Goal: Transaction & Acquisition: Purchase product/service

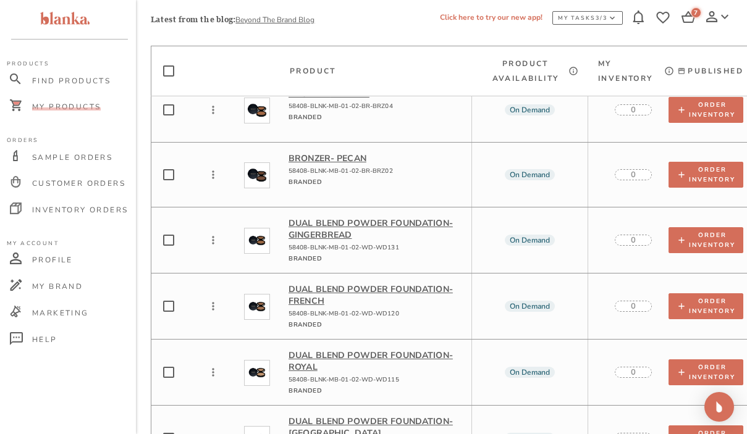
scroll to position [2135, 0]
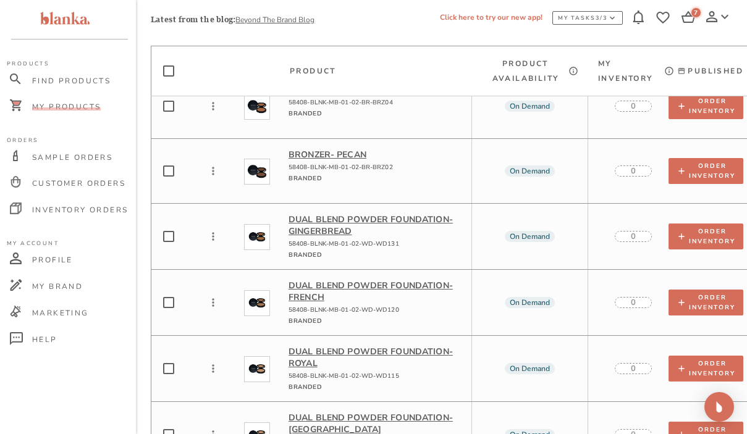
click at [362, 214] on p "Dual Blend Powder Foundation - Gingerbread" at bounding box center [375, 225] width 173 height 23
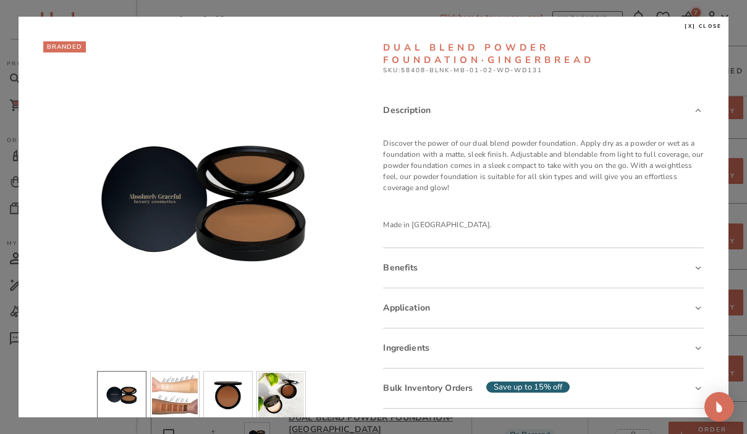
scroll to position [11, 0]
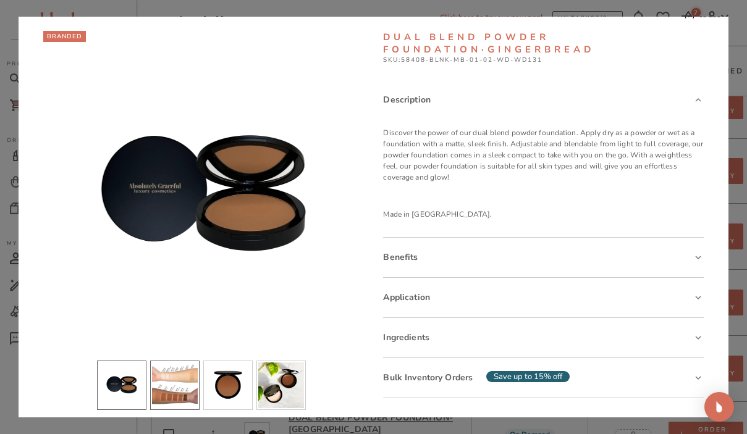
click at [186, 393] on li "slide item 2" at bounding box center [174, 385] width 49 height 49
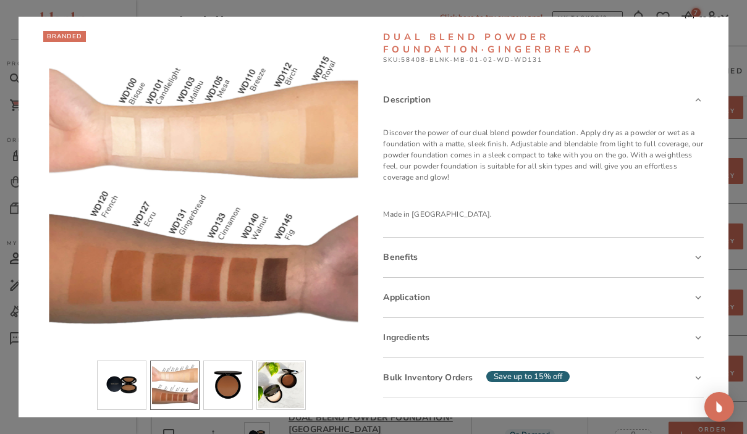
scroll to position [0, 0]
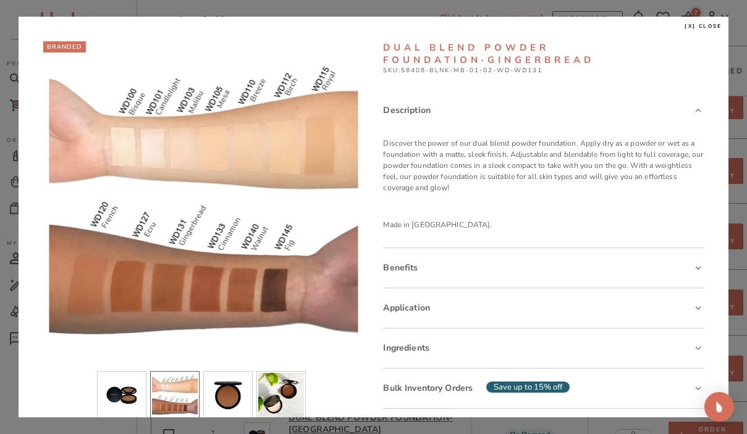
click at [708, 22] on div "[x] close BRANDED Dual Blend Powder Foundation · Gingerbread SKU: 58408-BLNK-MB…" at bounding box center [374, 217] width 710 height 401
click at [708, 27] on span "[x] close" at bounding box center [704, 26] width 38 height 7
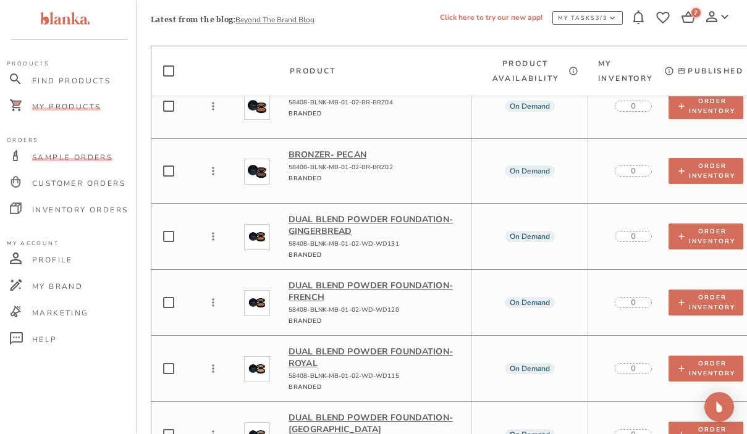
click at [102, 156] on span "Sample Orders" at bounding box center [72, 158] width 80 height 10
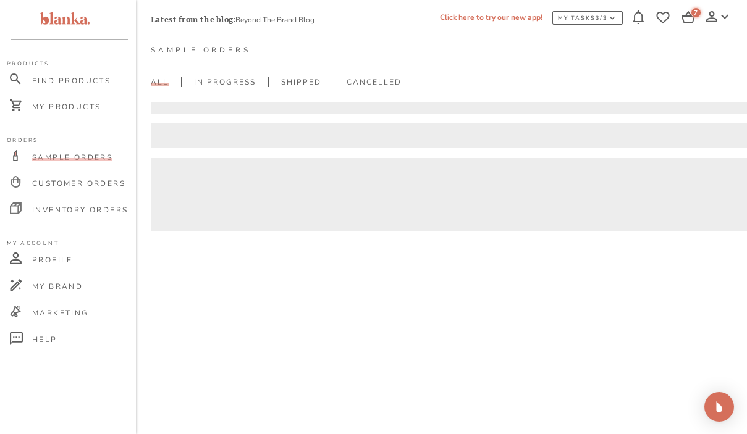
scroll to position [31, 0]
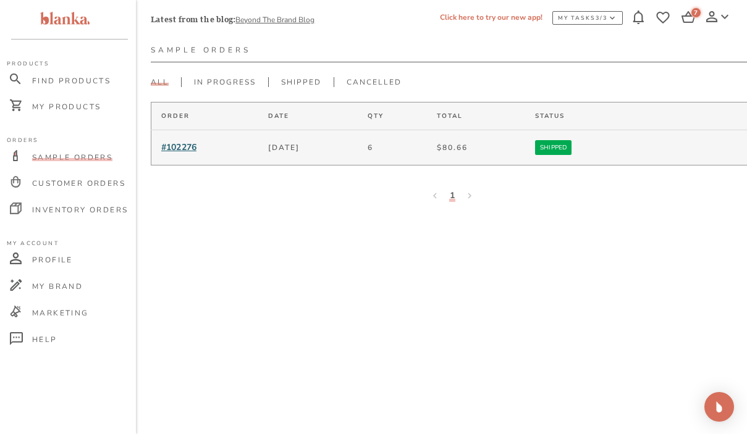
click at [175, 144] on span "#102276" at bounding box center [178, 148] width 35 height 12
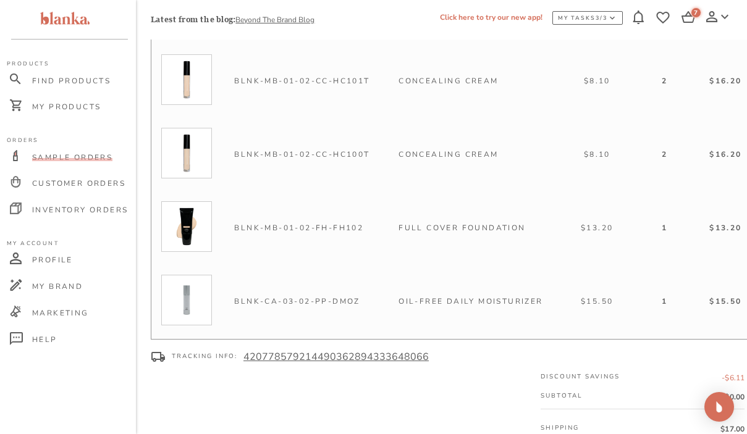
scroll to position [172, 0]
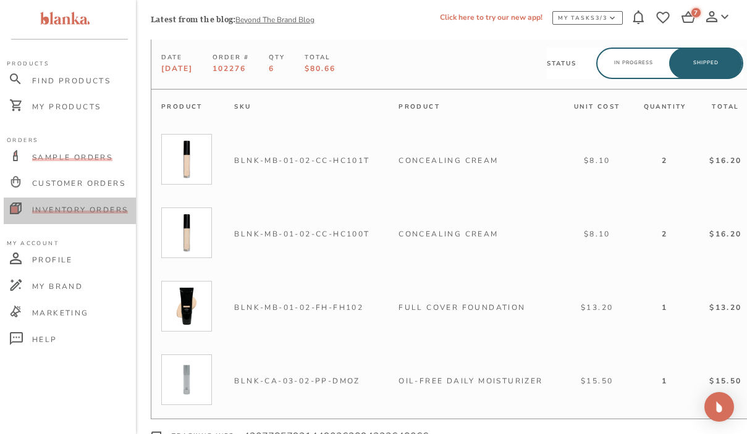
click at [88, 208] on span "Inventory Orders" at bounding box center [80, 210] width 96 height 10
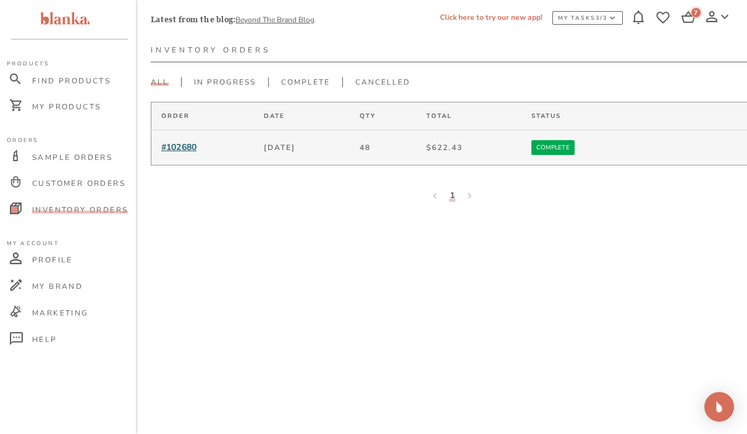
click at [192, 148] on span "#102680" at bounding box center [178, 148] width 35 height 12
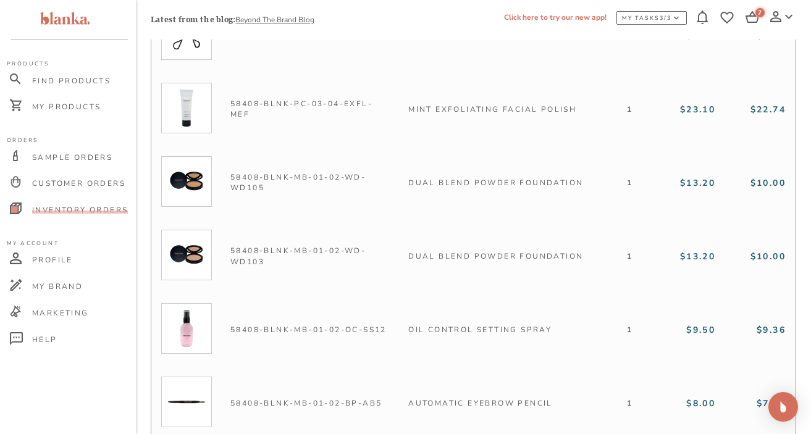
scroll to position [2358, 0]
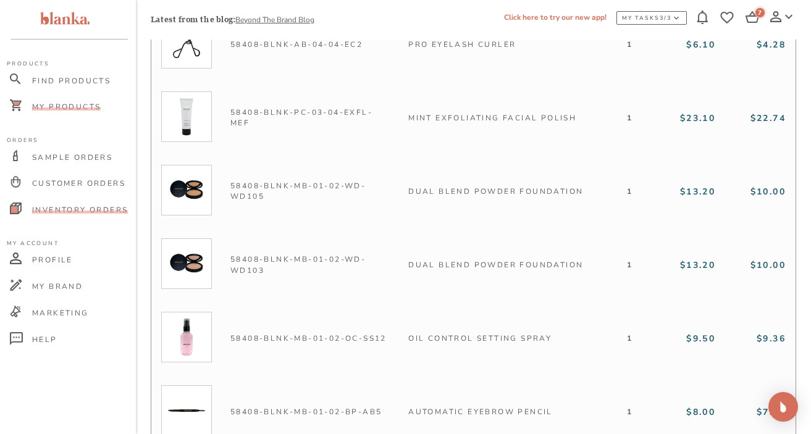
click at [85, 104] on span "My Products" at bounding box center [66, 107] width 69 height 10
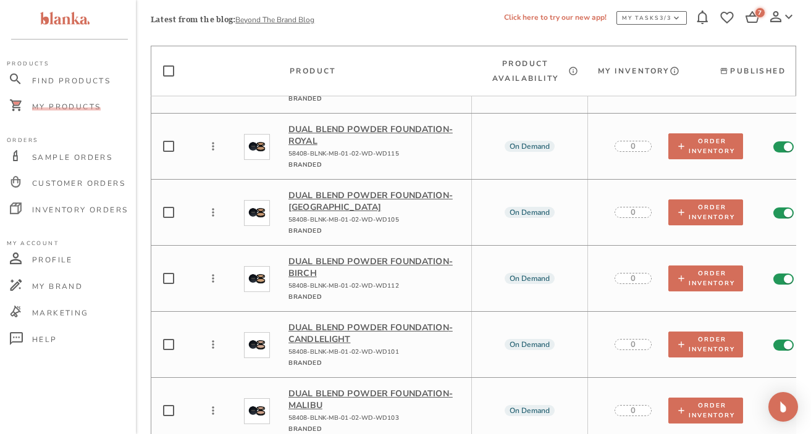
click at [356, 256] on p "Dual Blend Powder Foundation - Birch" at bounding box center [375, 267] width 173 height 23
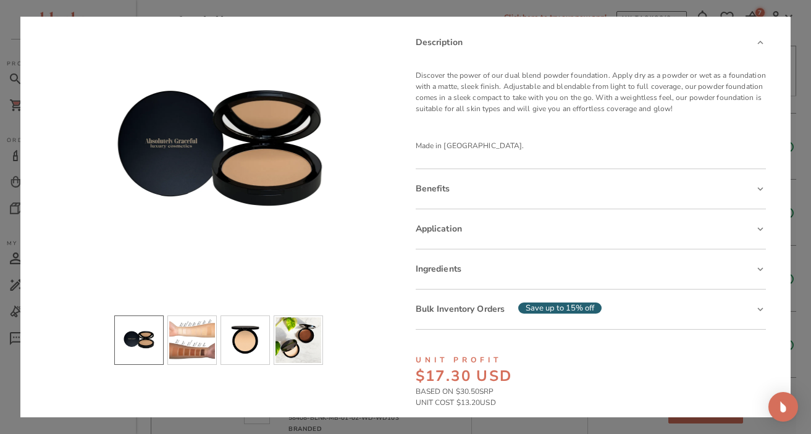
scroll to position [70, 0]
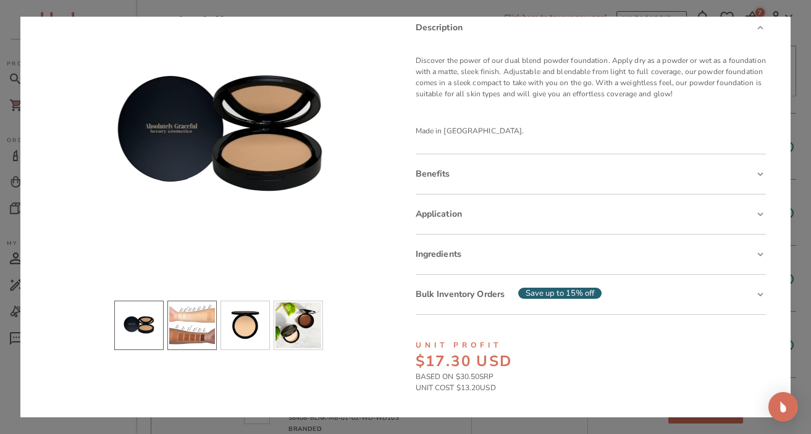
click at [185, 326] on li "slide item 2" at bounding box center [191, 325] width 49 height 49
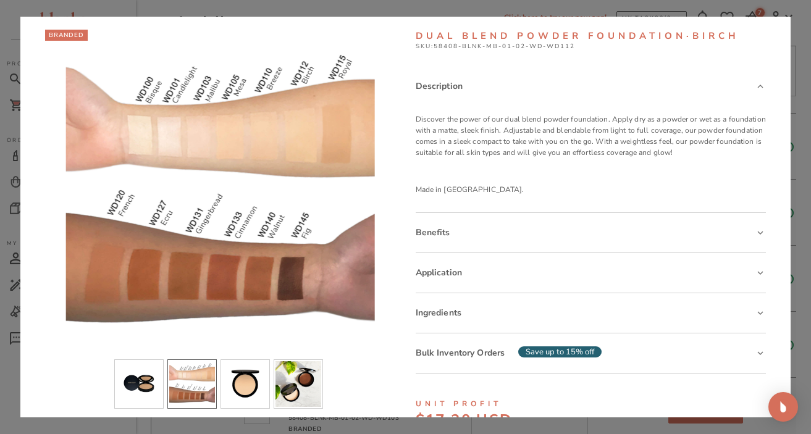
scroll to position [0, 0]
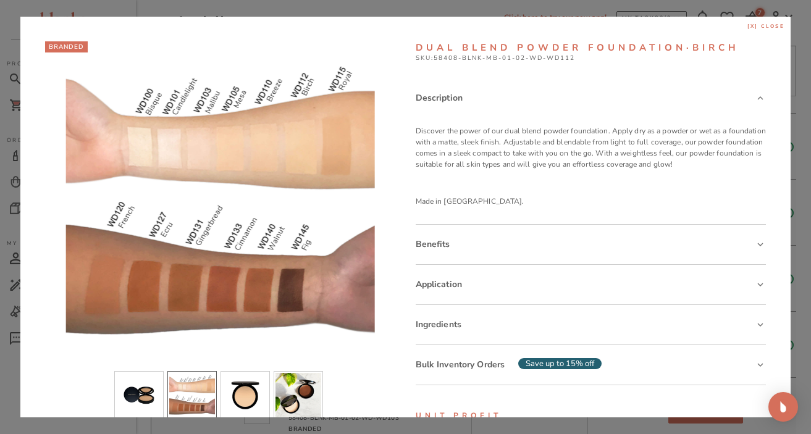
click at [747, 26] on span "[x] close" at bounding box center [767, 26] width 38 height 7
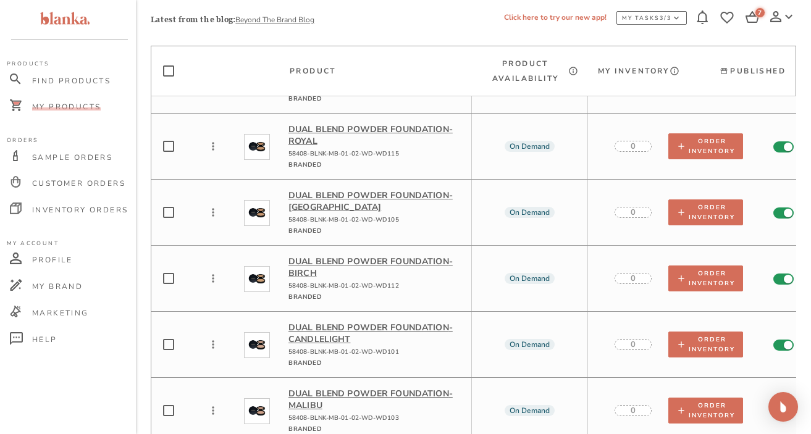
click at [413, 256] on p "Dual Blend Powder Foundation - Birch" at bounding box center [375, 267] width 173 height 23
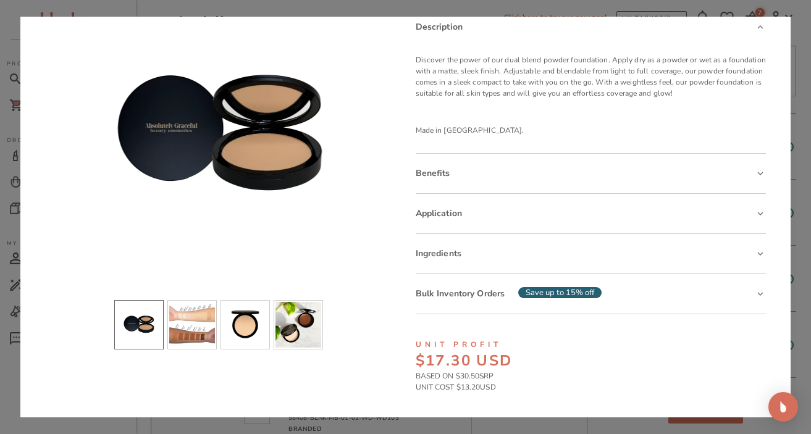
scroll to position [145, 0]
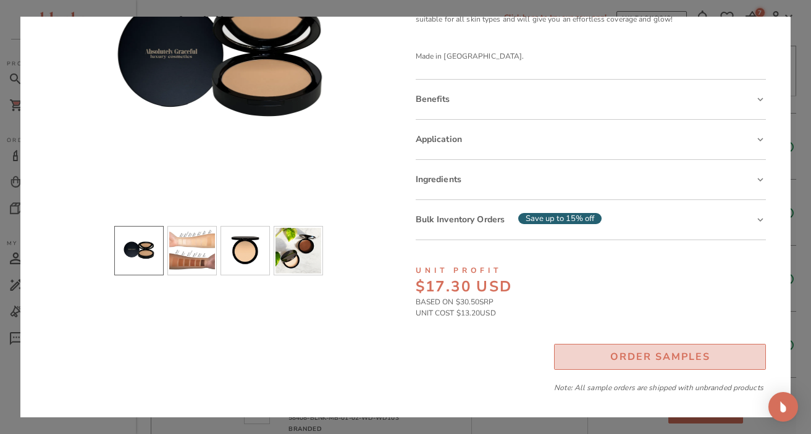
click at [615, 358] on div "Order Samples" at bounding box center [661, 357] width 100 height 17
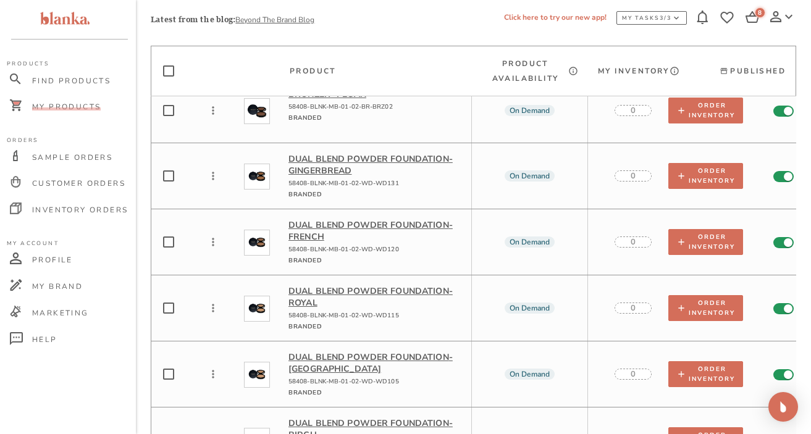
scroll to position [2194, 0]
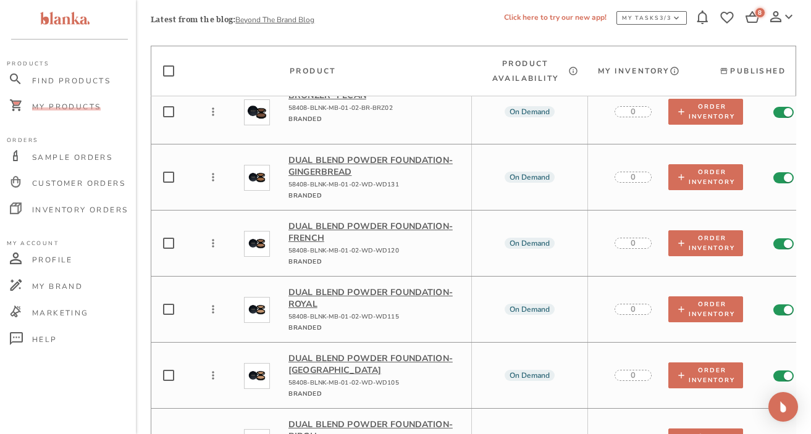
click at [405, 154] on p "Dual Blend Powder Foundation - Gingerbread" at bounding box center [375, 165] width 173 height 23
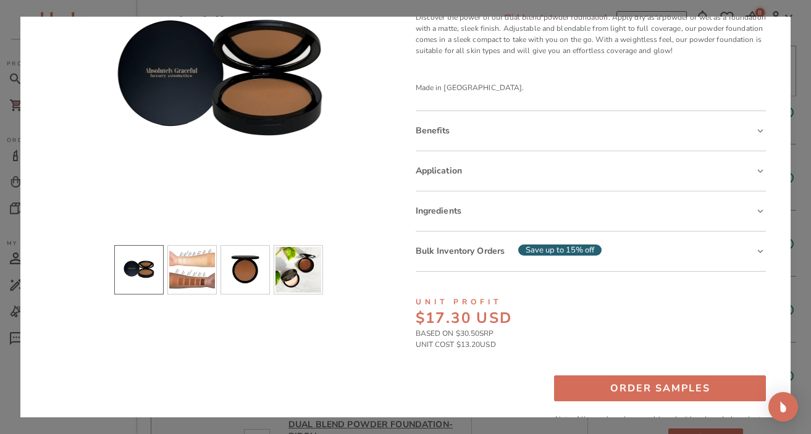
scroll to position [129, 0]
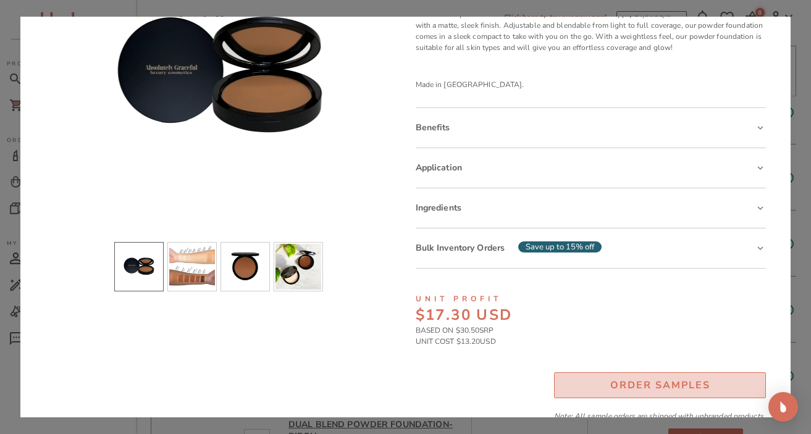
click at [650, 387] on div "Order Samples" at bounding box center [661, 385] width 100 height 17
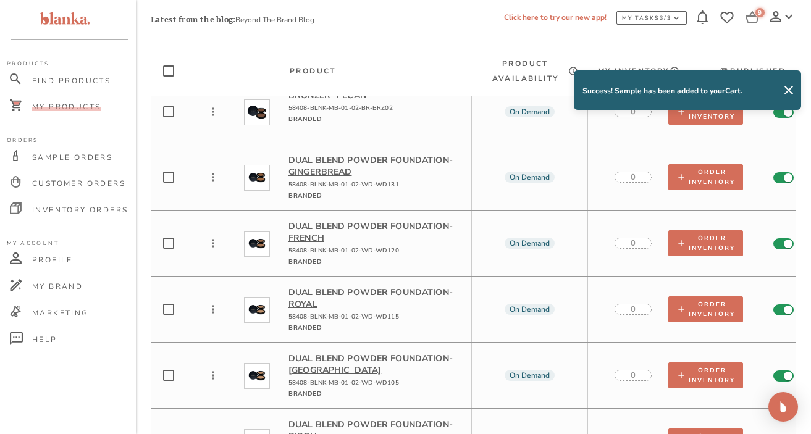
click at [747, 17] on icon at bounding box center [753, 18] width 15 height 15
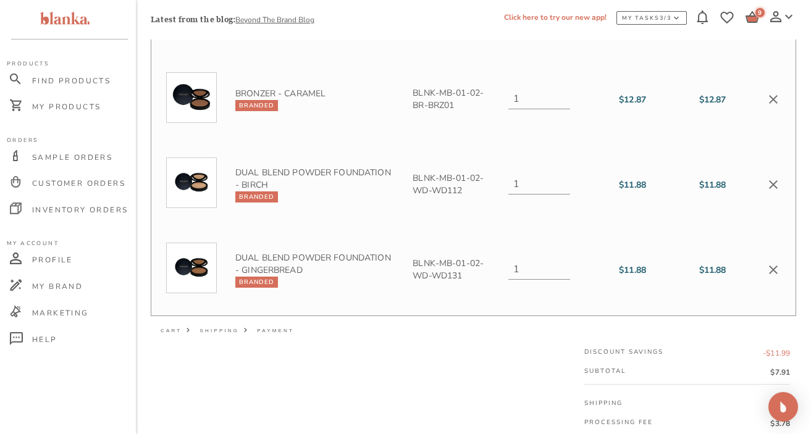
scroll to position [577, 0]
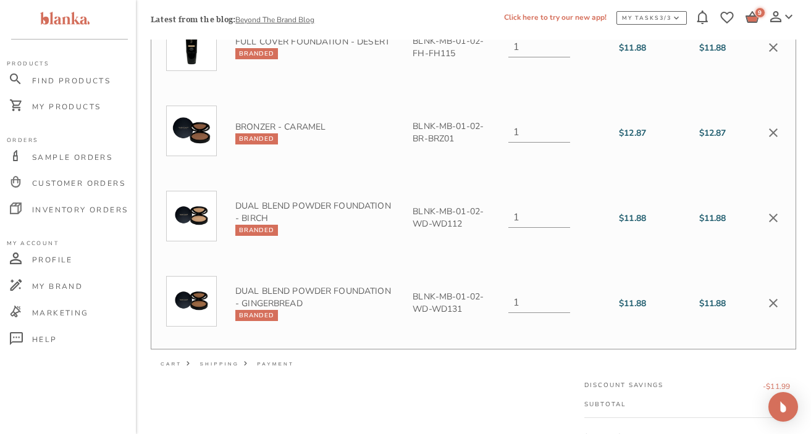
click at [747, 130] on icon "delete" at bounding box center [773, 132] width 15 height 15
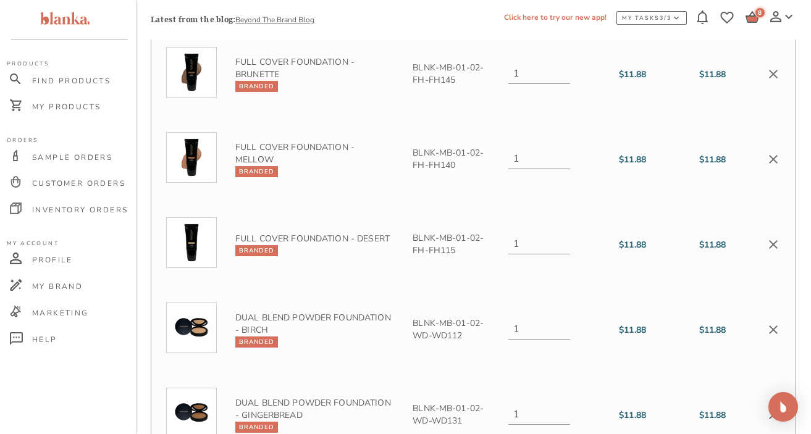
scroll to position [367, 0]
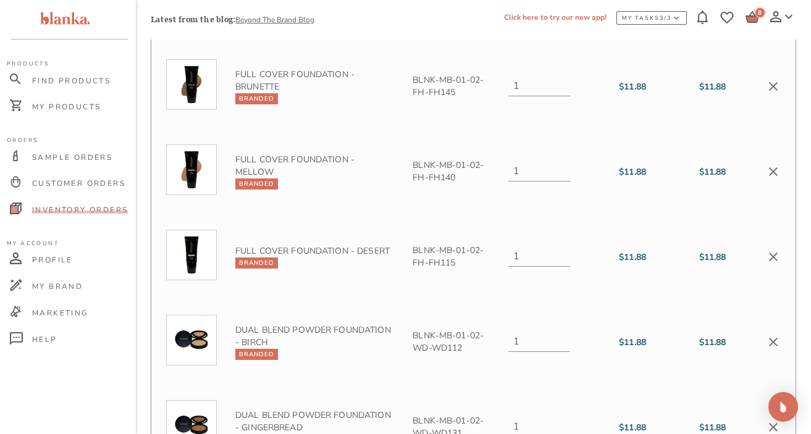
click at [94, 211] on span "Inventory Orders" at bounding box center [80, 210] width 96 height 10
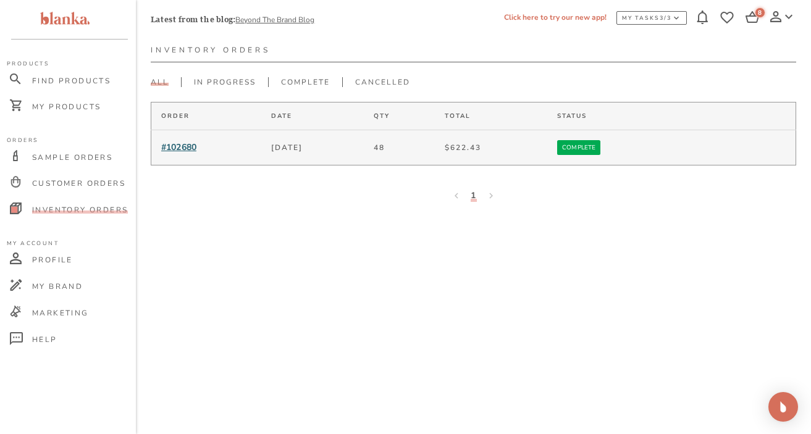
click at [179, 144] on span "#102680" at bounding box center [178, 148] width 35 height 12
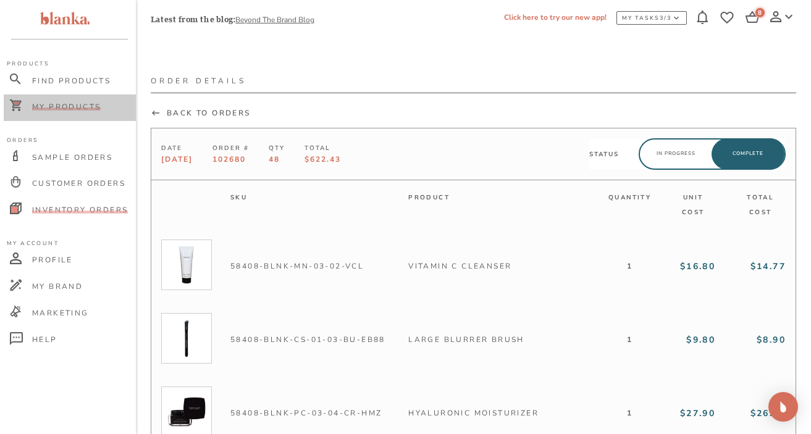
click at [80, 104] on span "My Products" at bounding box center [66, 107] width 69 height 10
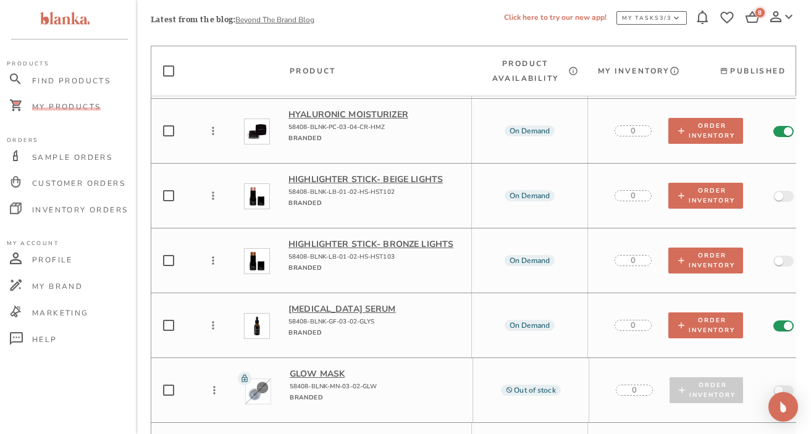
scroll to position [13116, 0]
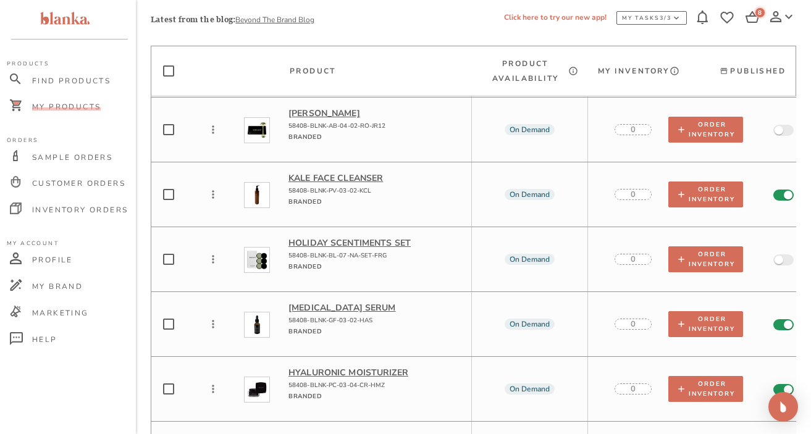
click at [347, 302] on p "[MEDICAL_DATA] Serum" at bounding box center [375, 308] width 173 height 12
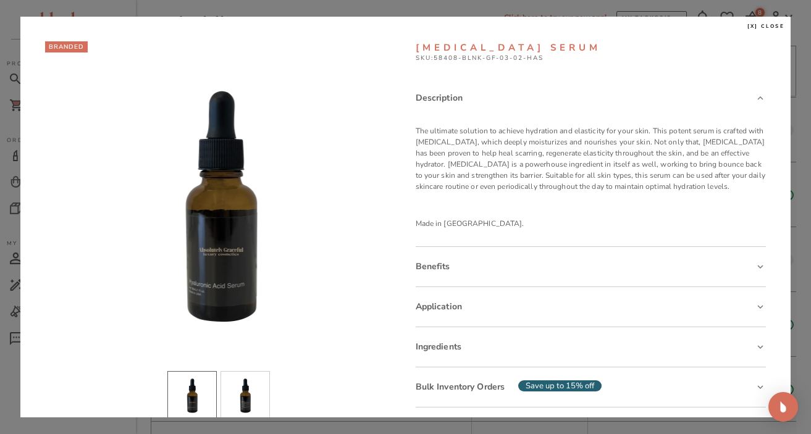
scroll to position [167, 0]
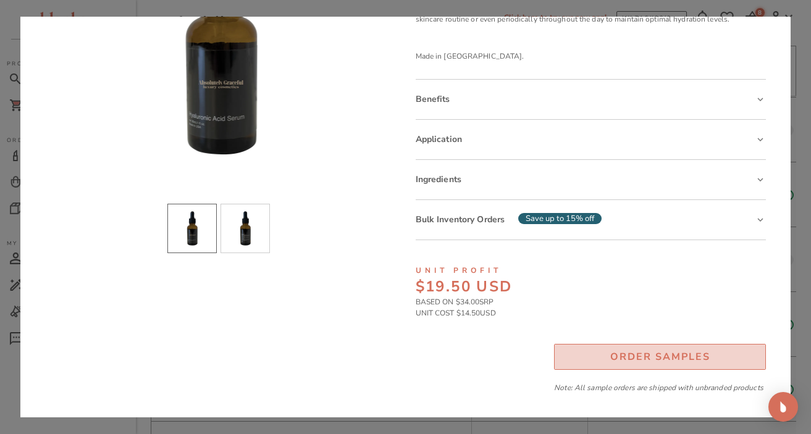
click at [634, 356] on div "Order Samples" at bounding box center [661, 357] width 100 height 17
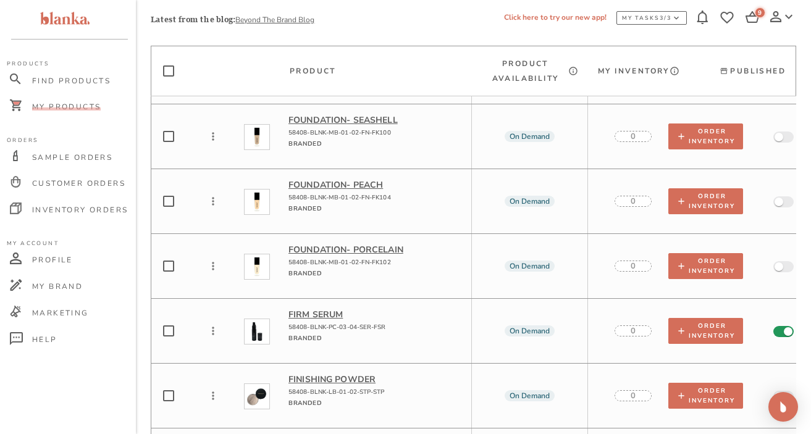
scroll to position [16410, 0]
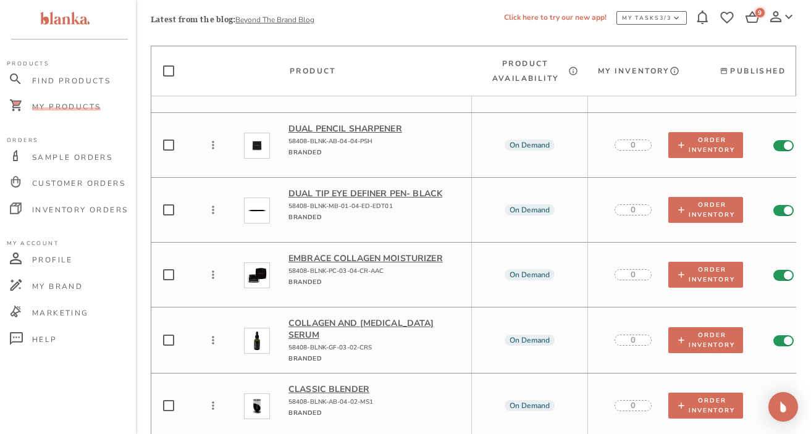
click at [376, 318] on p "Collagen and [MEDICAL_DATA] Serum" at bounding box center [375, 329] width 173 height 23
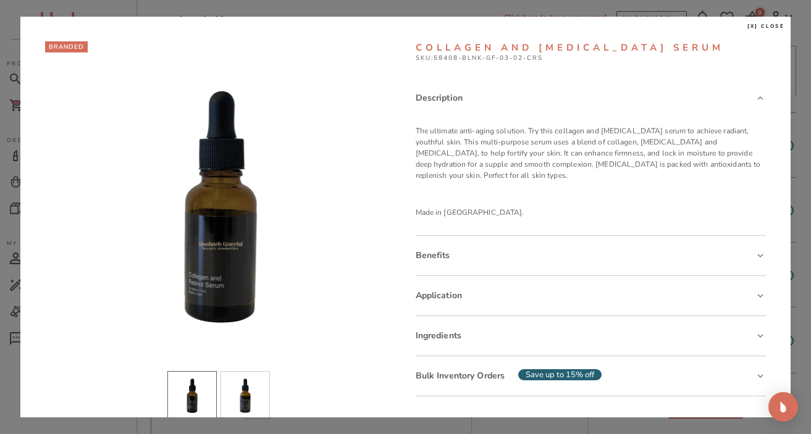
scroll to position [145, 0]
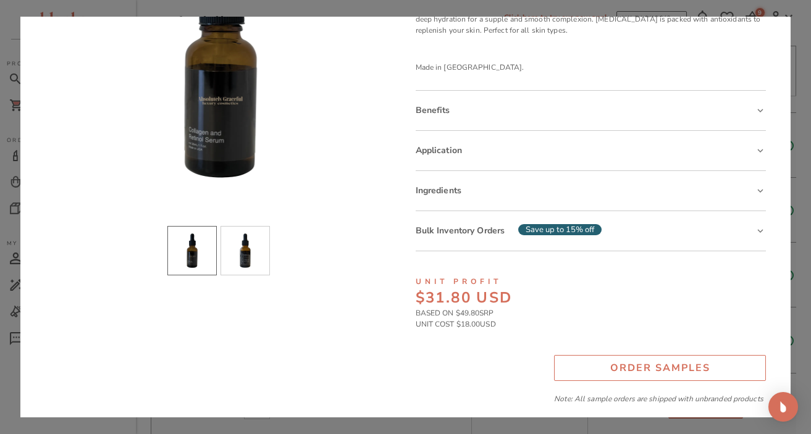
click at [645, 362] on div "Order Samples" at bounding box center [661, 368] width 100 height 17
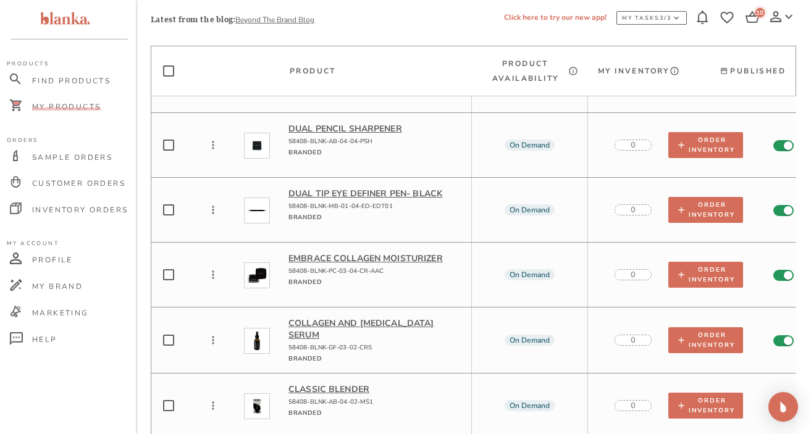
scroll to position [10274, 0]
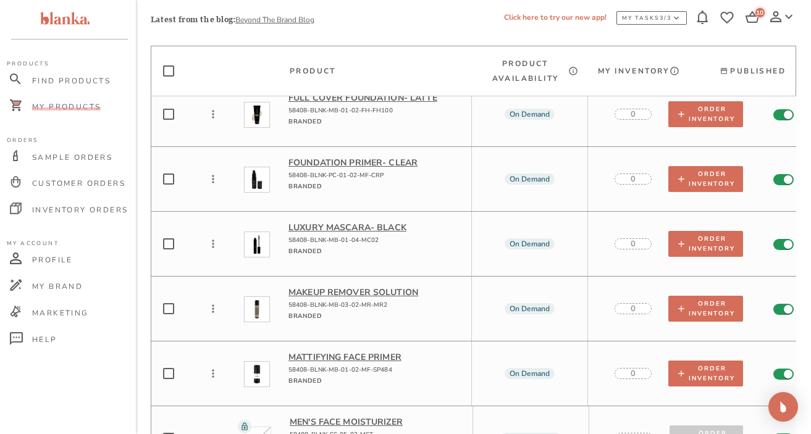
click at [387, 287] on p "Makeup Remover Solution" at bounding box center [375, 293] width 173 height 12
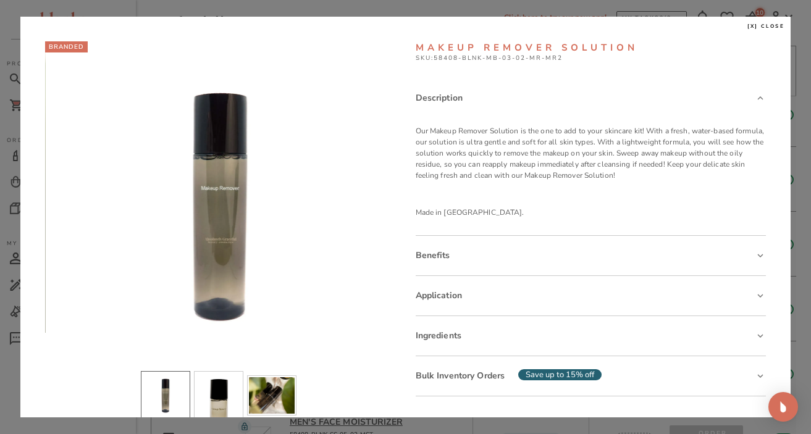
scroll to position [156, 0]
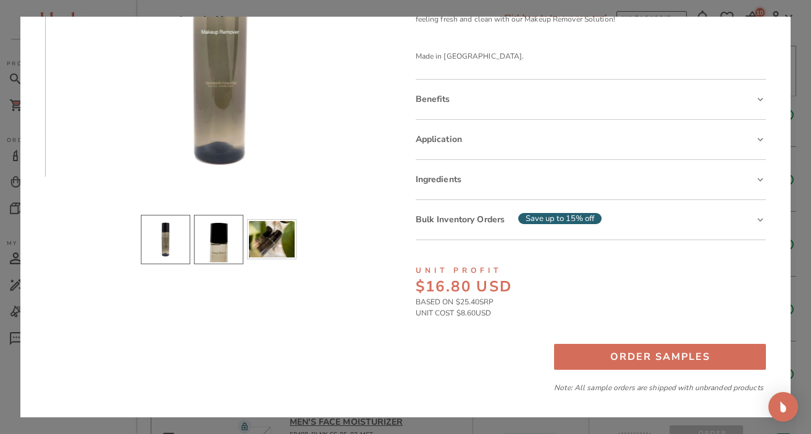
click at [230, 247] on li "slide item 2" at bounding box center [218, 239] width 49 height 49
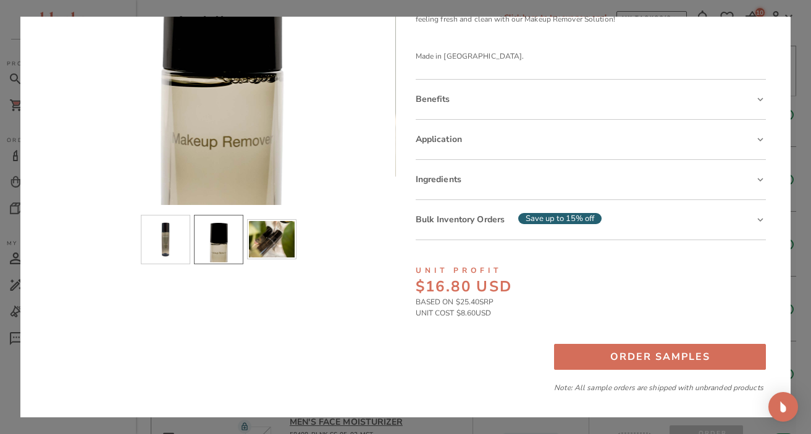
scroll to position [67, 0]
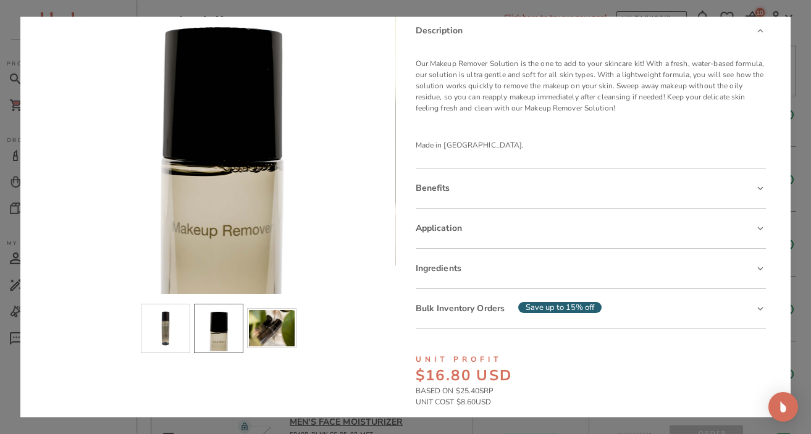
click at [450, 195] on div "Benefits" at bounding box center [591, 189] width 351 height 40
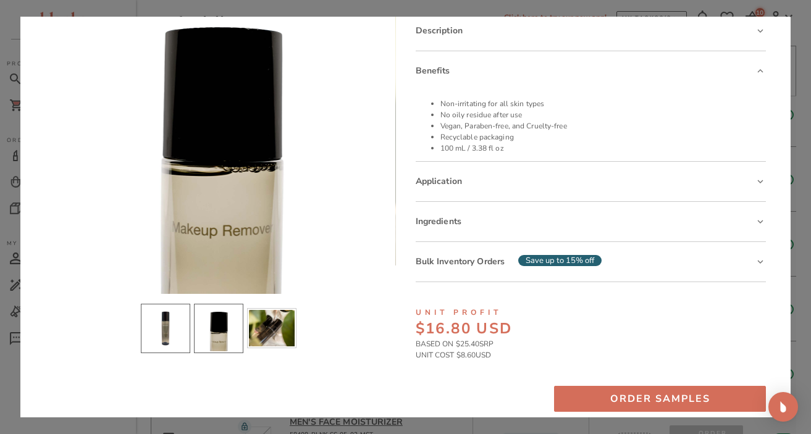
click at [174, 329] on li "slide item 1" at bounding box center [165, 328] width 49 height 49
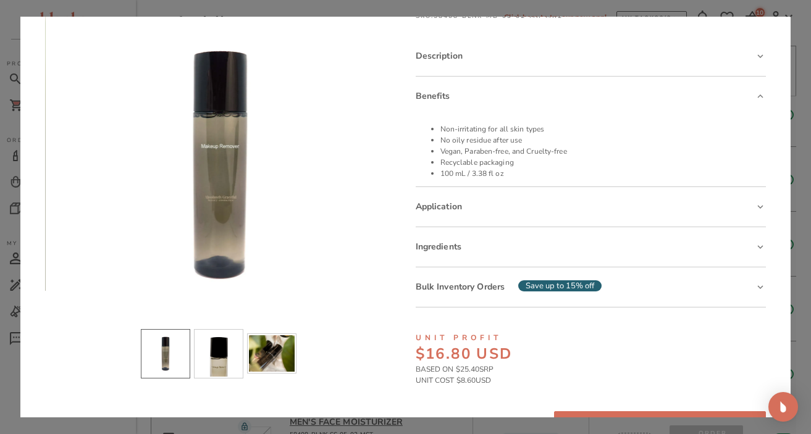
scroll to position [0, 0]
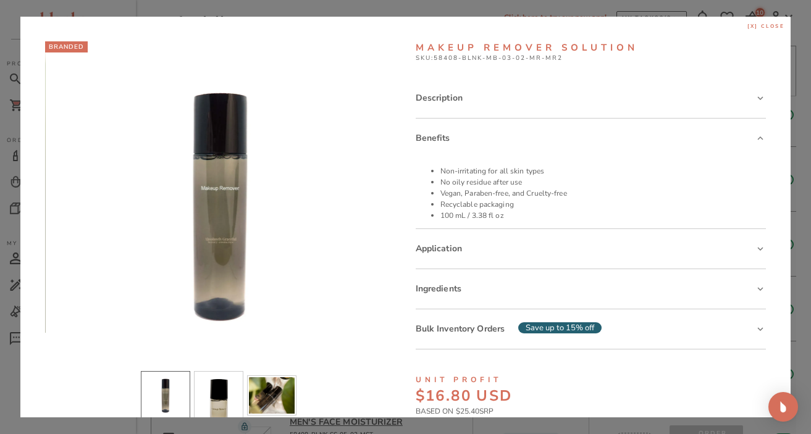
click at [747, 27] on span "[x] close" at bounding box center [767, 26] width 38 height 7
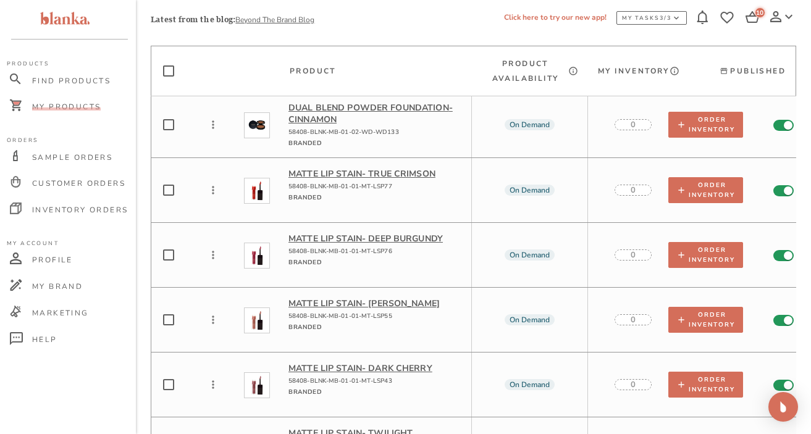
scroll to position [3045, 0]
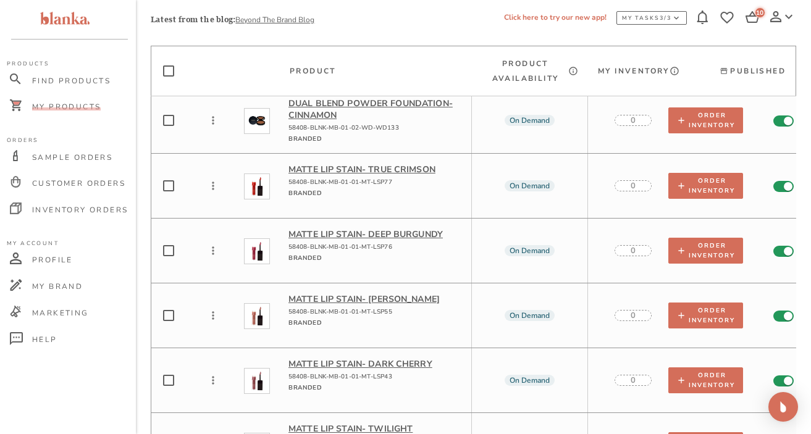
click at [472, 291] on td "On Demand" at bounding box center [530, 316] width 117 height 64
click at [395, 294] on p "Matte Lip Stain - Dusty Pear" at bounding box center [375, 300] width 173 height 12
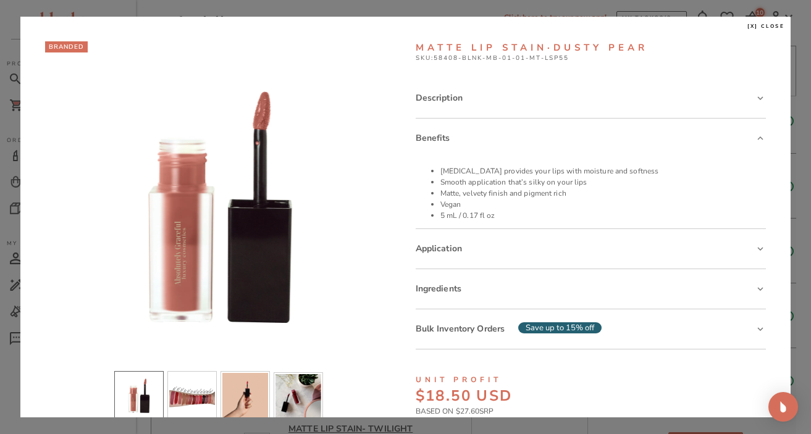
scroll to position [109, 0]
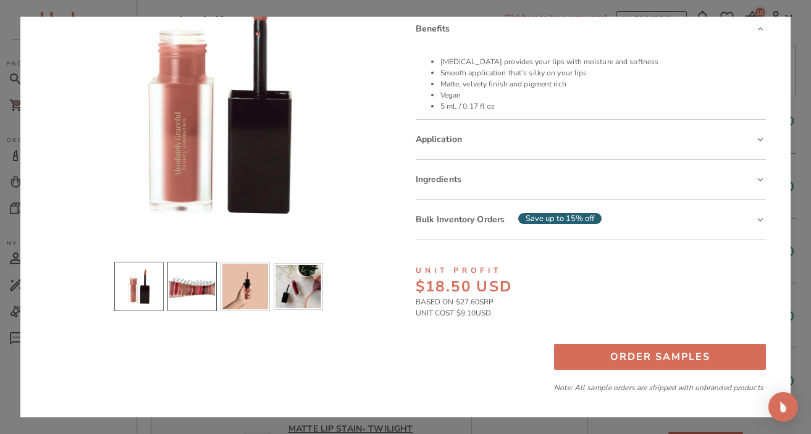
click at [197, 287] on li "slide item 2" at bounding box center [191, 286] width 49 height 49
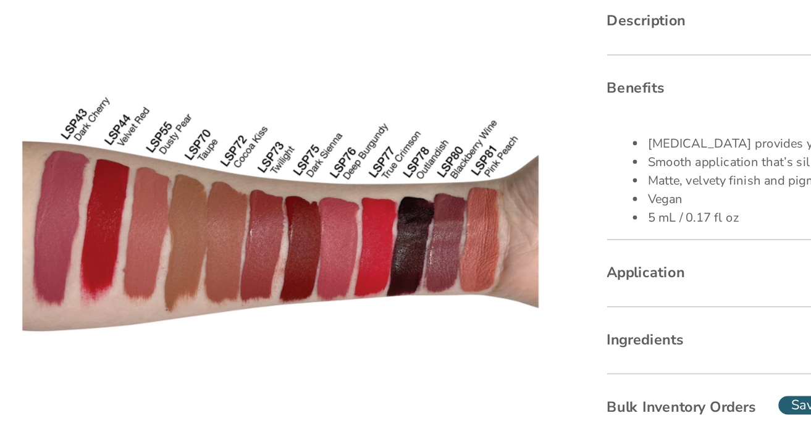
scroll to position [0, 0]
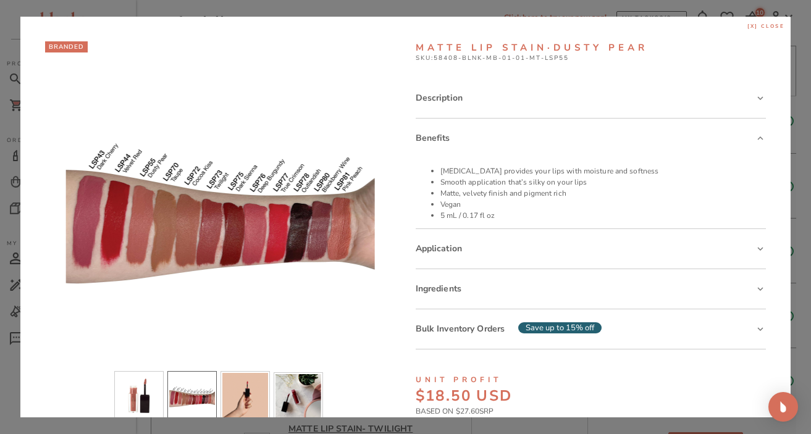
click at [747, 27] on span "[x] close" at bounding box center [767, 26] width 38 height 7
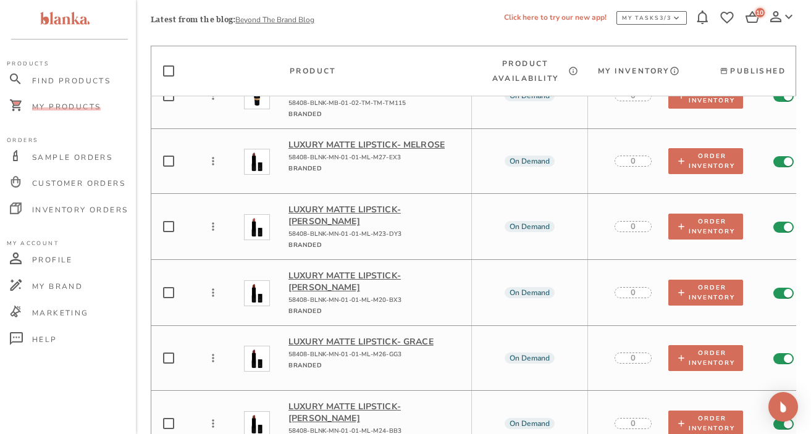
scroll to position [4435, 0]
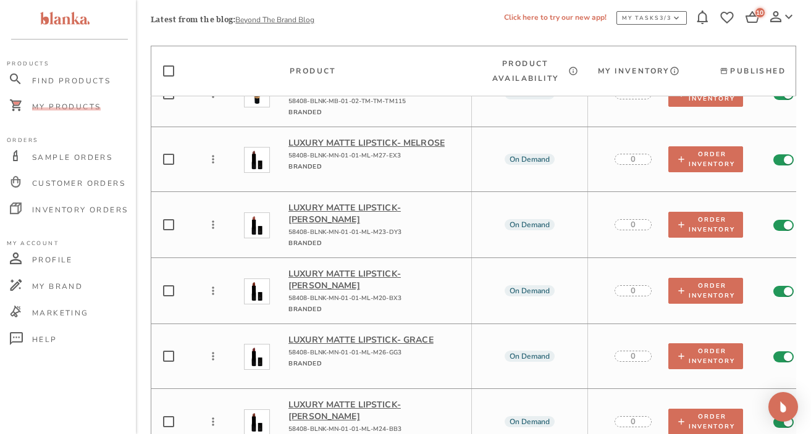
click at [324, 334] on p "Luxury Matte Lipstick - Grace" at bounding box center [375, 340] width 173 height 12
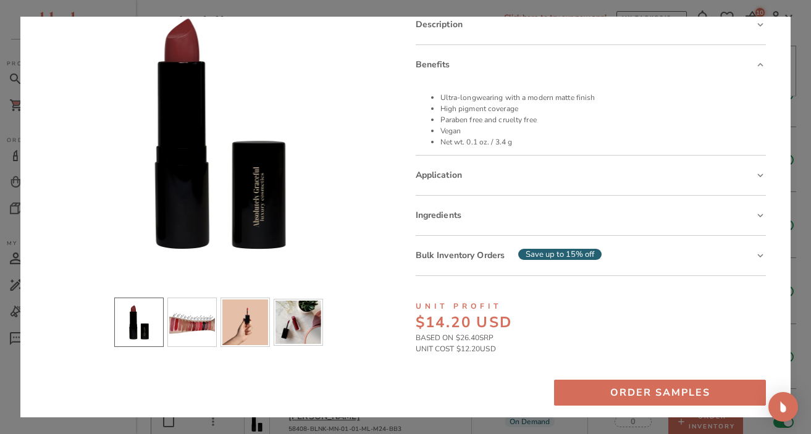
scroll to position [88, 0]
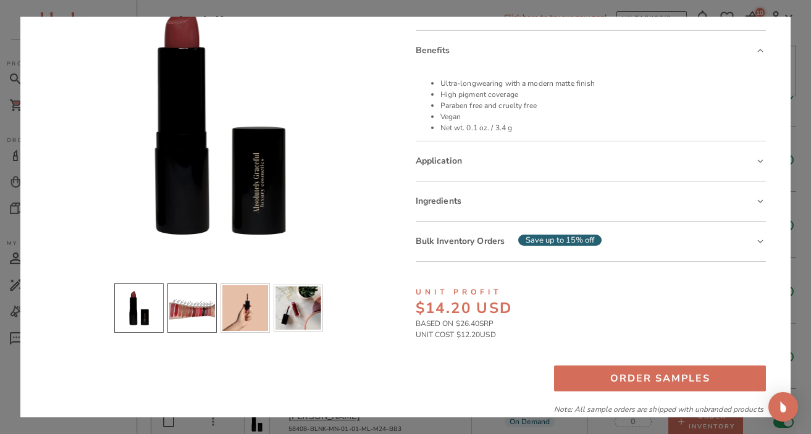
click at [196, 299] on ul at bounding box center [220, 308] width 351 height 49
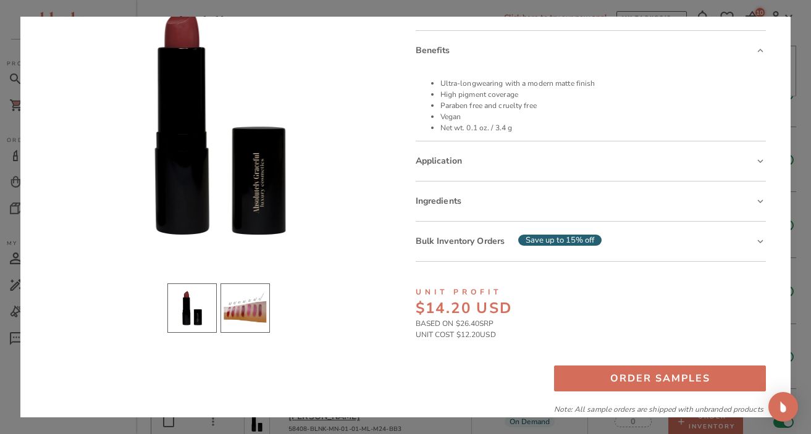
click at [264, 301] on li "slide item 2" at bounding box center [245, 308] width 49 height 49
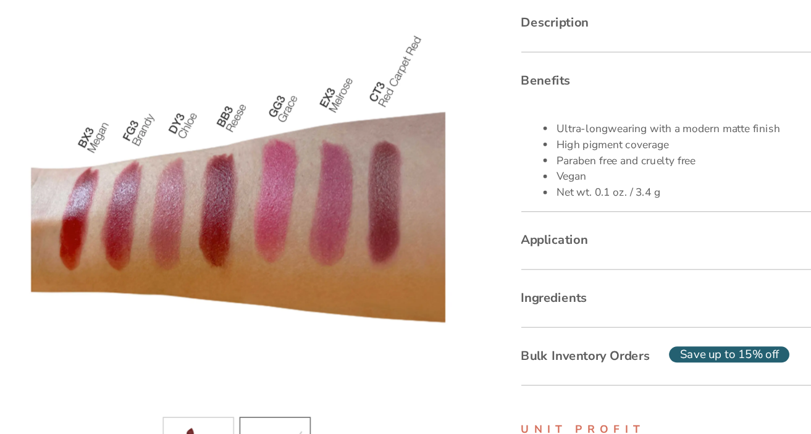
scroll to position [6, 0]
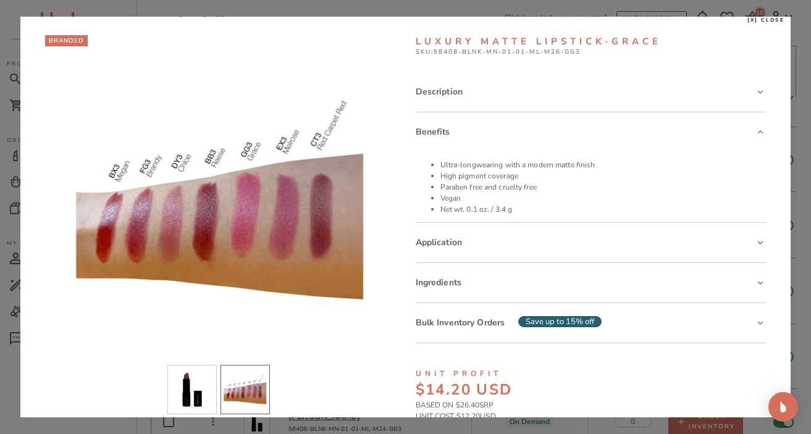
click at [400, 339] on div "BRANDED Luxury Matte Lipstick · Grace SKU: 58408-BLNK-MN-01-01-ML-M26-GG3 Descr…" at bounding box center [405, 266] width 721 height 462
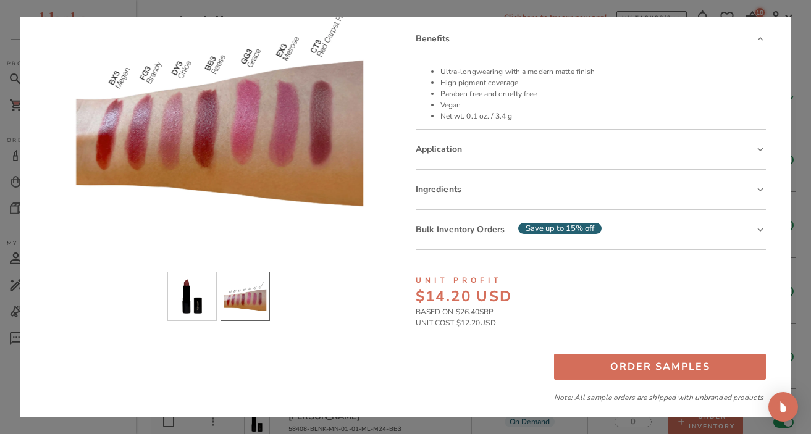
scroll to position [103, 0]
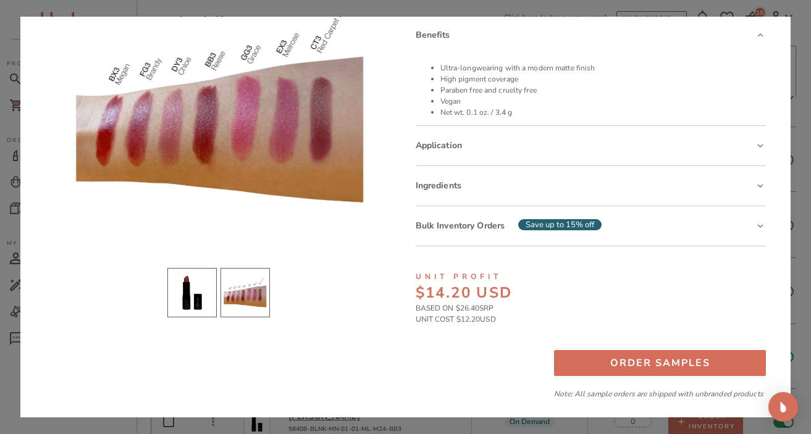
click at [191, 295] on li "slide item 1" at bounding box center [191, 292] width 49 height 49
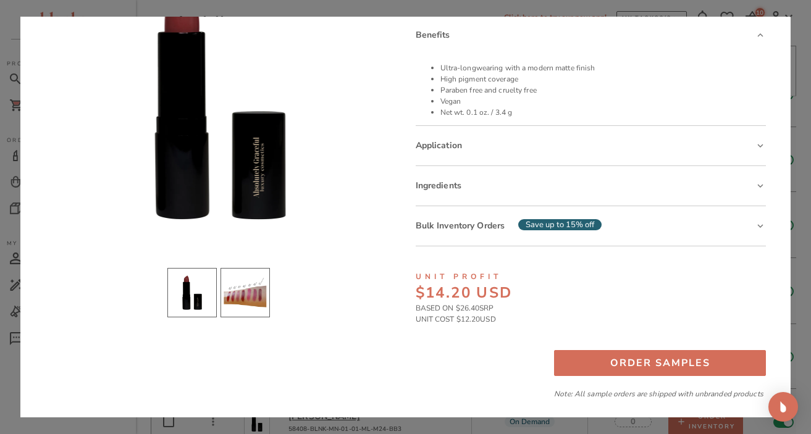
click at [245, 293] on li "slide item 2" at bounding box center [245, 292] width 49 height 49
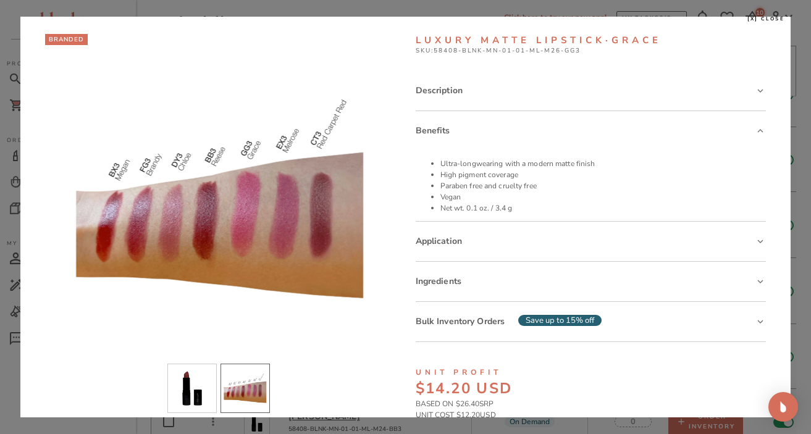
scroll to position [6, 0]
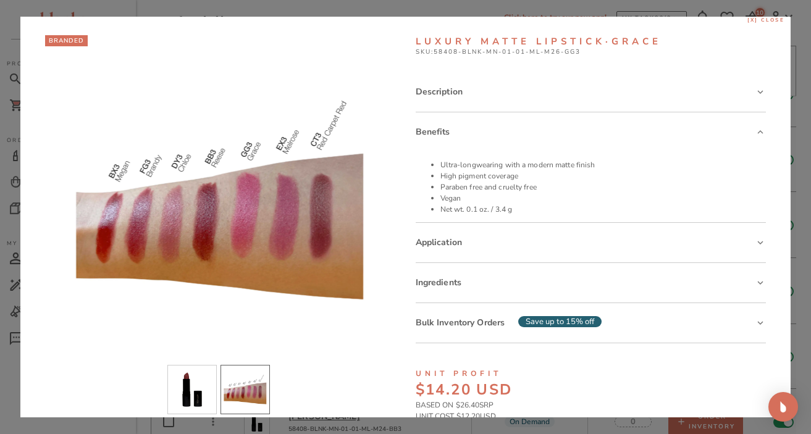
click at [747, 20] on span "[x] close" at bounding box center [767, 20] width 38 height 7
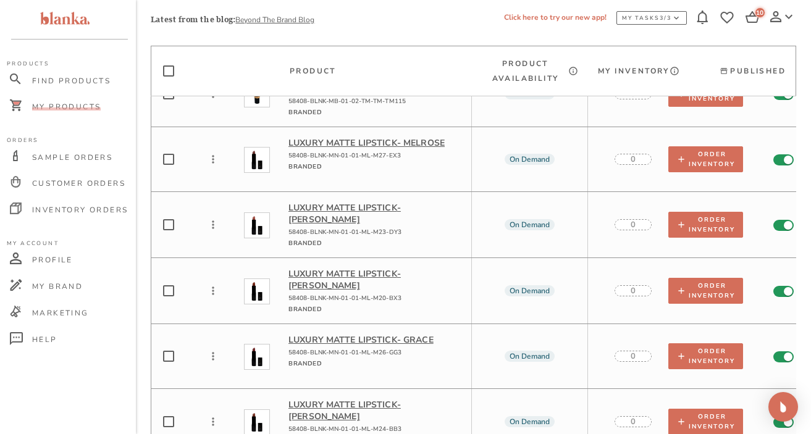
click at [358, 202] on p "Luxury Matte Lipstick - [PERSON_NAME]" at bounding box center [375, 213] width 173 height 23
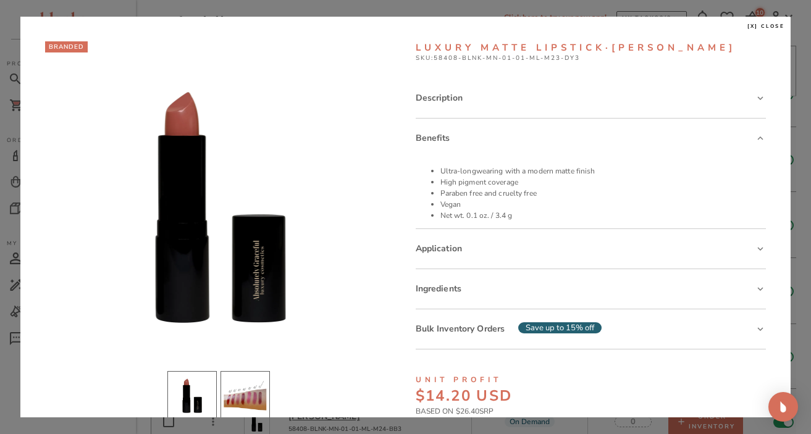
click at [258, 383] on li "slide item 2" at bounding box center [245, 395] width 49 height 49
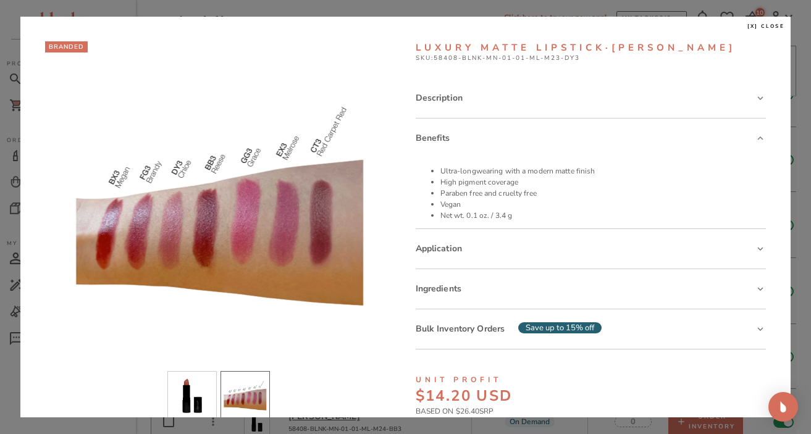
scroll to position [109, 0]
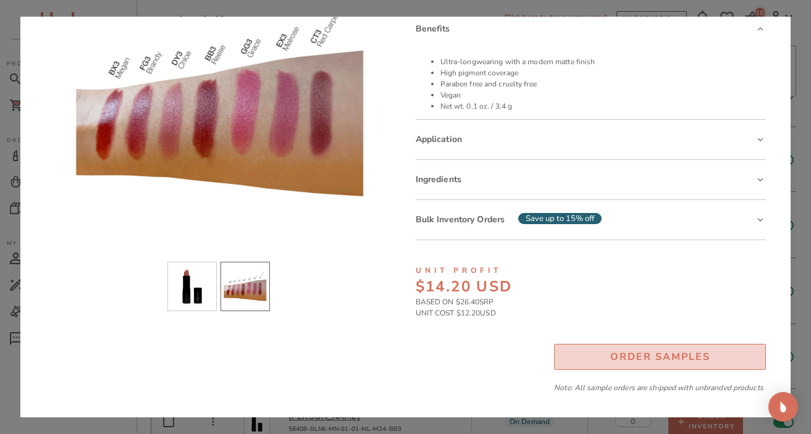
click at [620, 358] on div "Order Samples" at bounding box center [661, 357] width 100 height 17
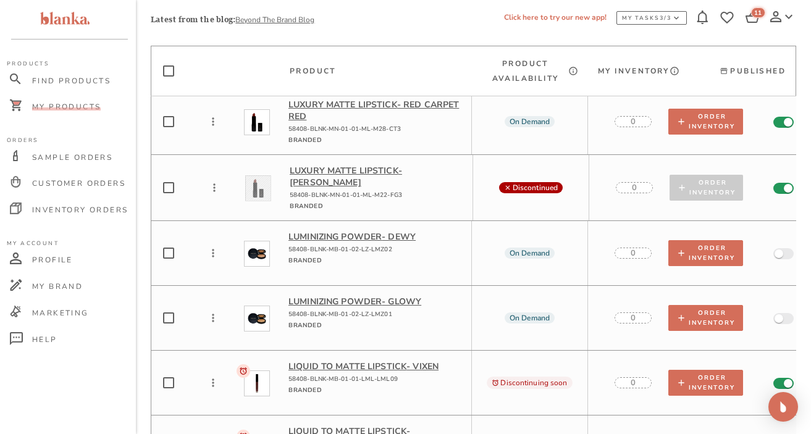
scroll to position [4818, 0]
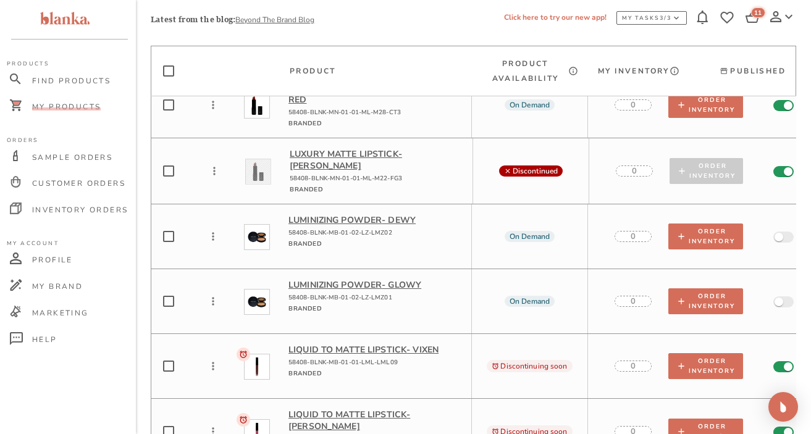
click at [369, 214] on p "Luminizing Powder - Dewy" at bounding box center [375, 220] width 173 height 12
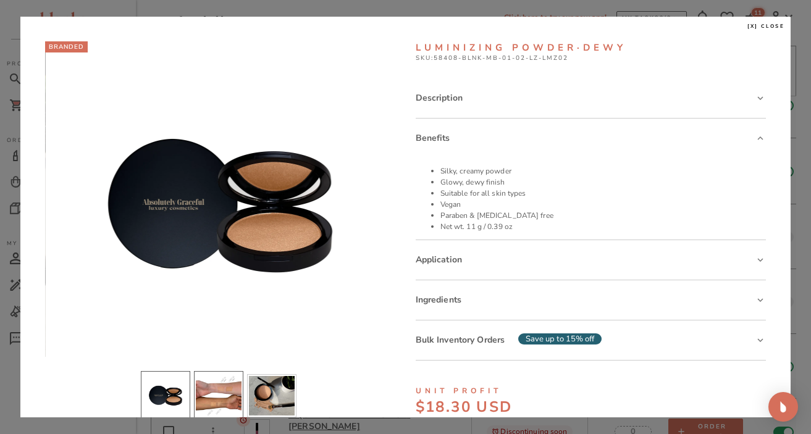
click at [224, 399] on li "slide item 2" at bounding box center [218, 395] width 49 height 49
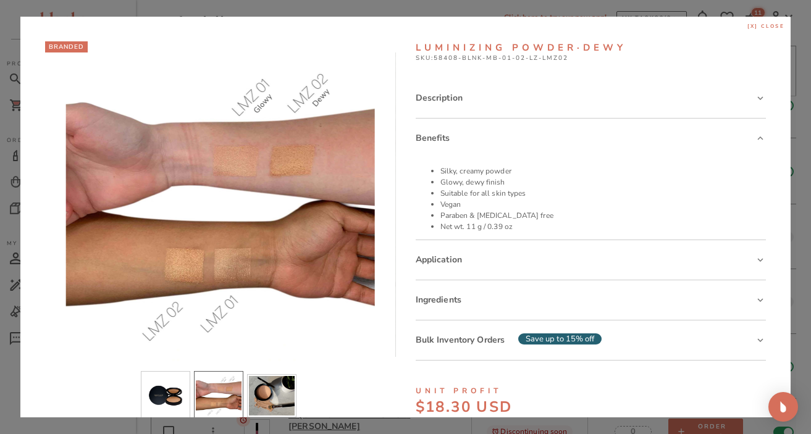
click at [747, 25] on span "[x] close" at bounding box center [767, 26] width 38 height 7
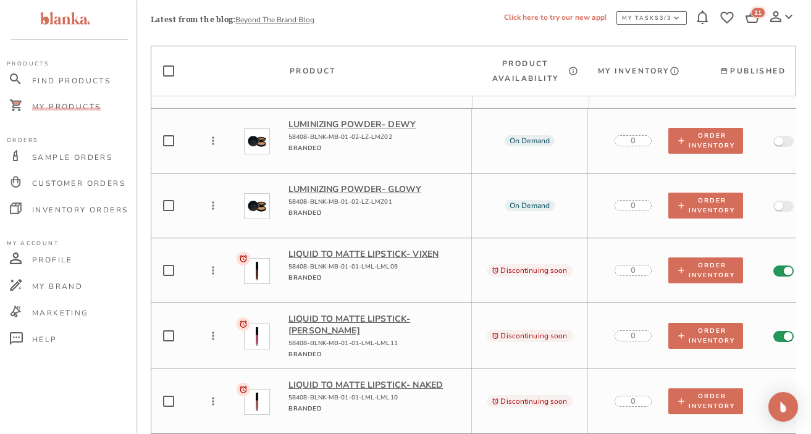
scroll to position [4915, 0]
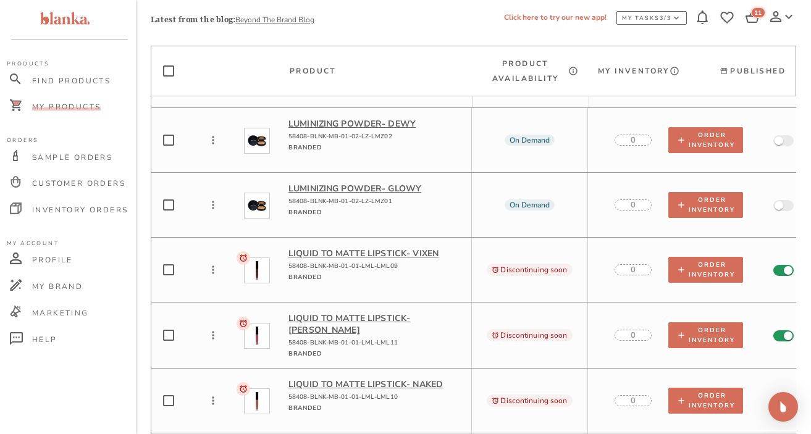
click at [402, 248] on p "Liquid to Matte Lipstick - Vixen" at bounding box center [375, 254] width 173 height 12
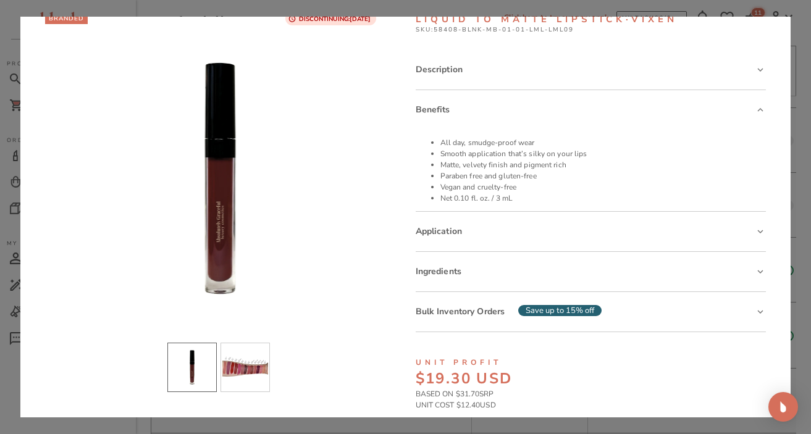
scroll to position [31, 0]
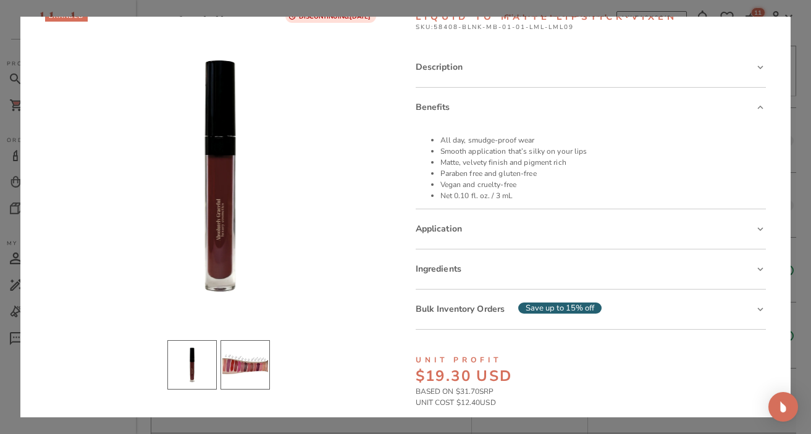
click at [252, 362] on li "slide item 2" at bounding box center [245, 365] width 49 height 49
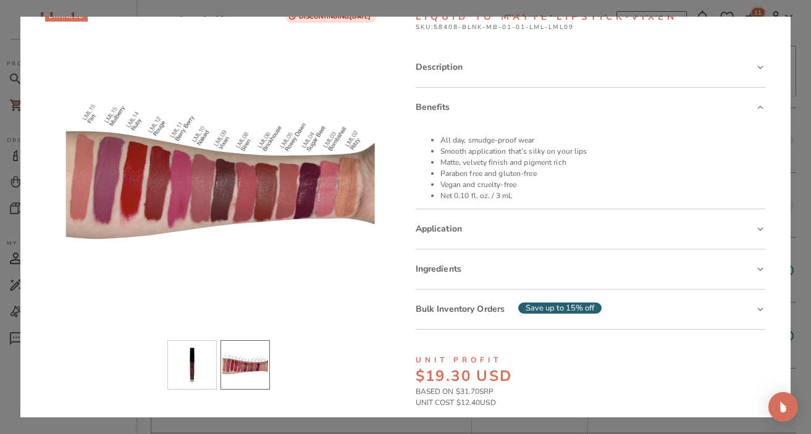
scroll to position [0, 0]
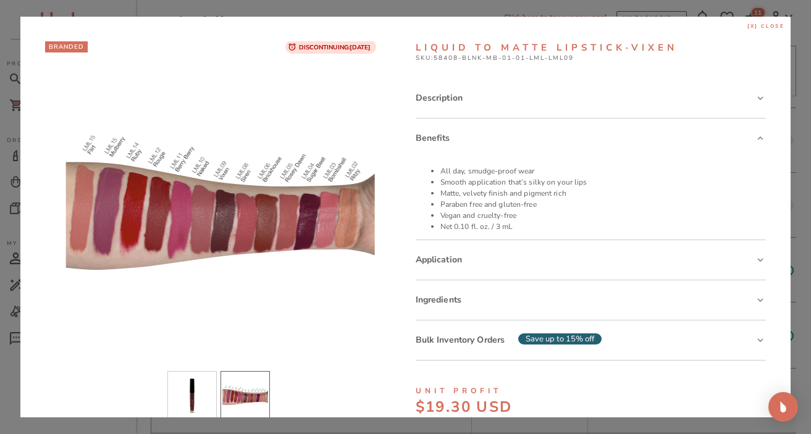
click at [747, 25] on span "[x] close" at bounding box center [767, 26] width 38 height 7
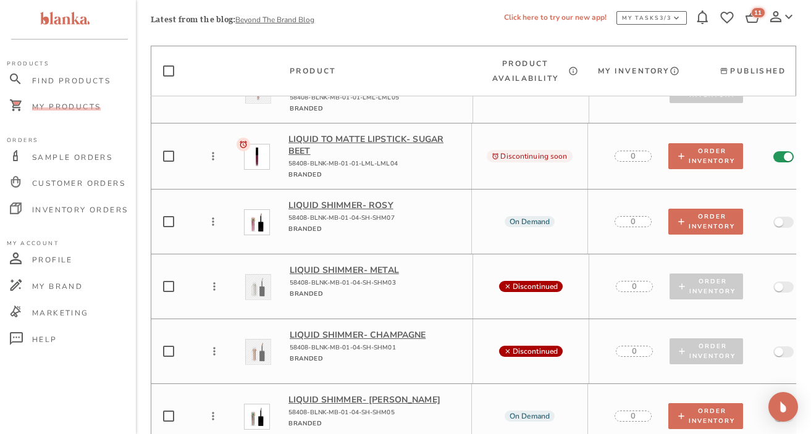
scroll to position [5819, 0]
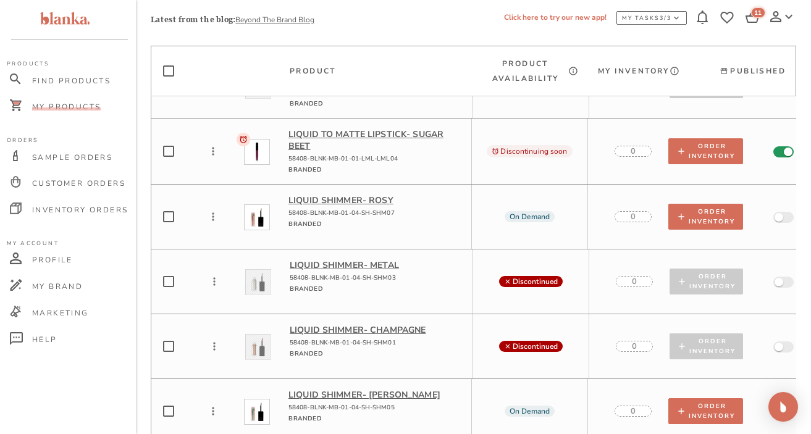
click at [368, 195] on p "Liquid Shimmer - Rosy" at bounding box center [375, 201] width 173 height 12
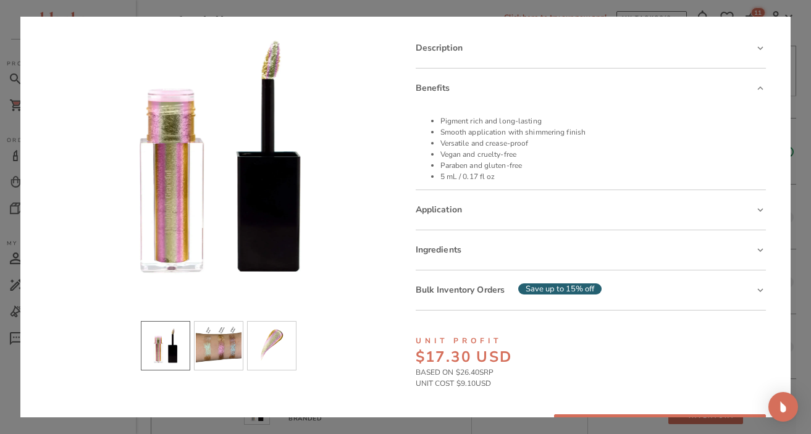
scroll to position [52, 0]
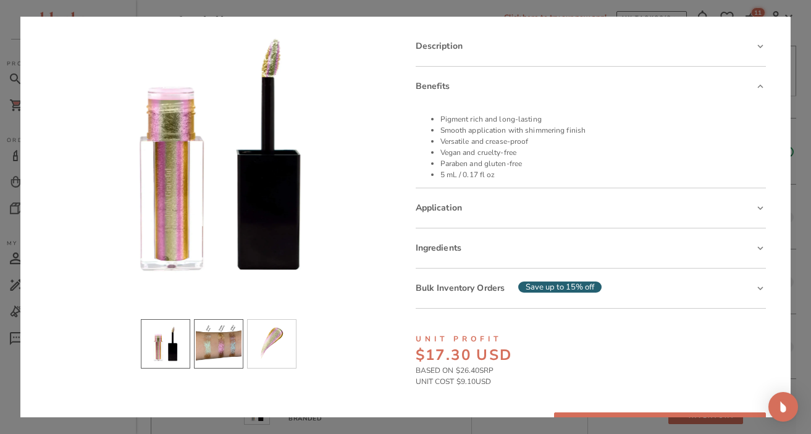
click at [224, 341] on li "slide item 2" at bounding box center [218, 344] width 49 height 49
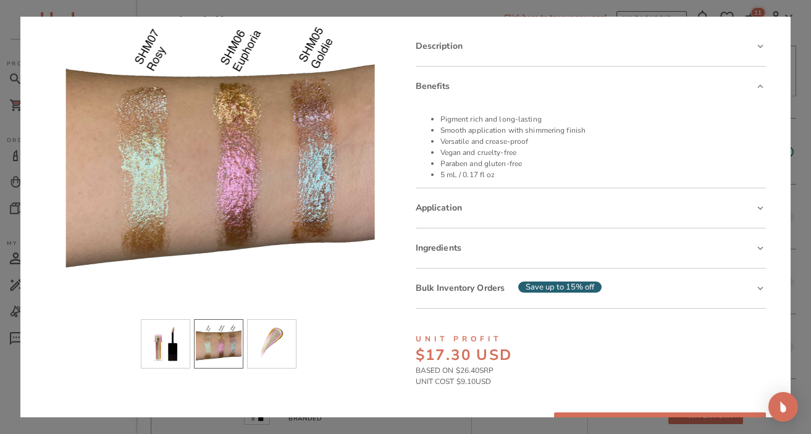
scroll to position [9, 0]
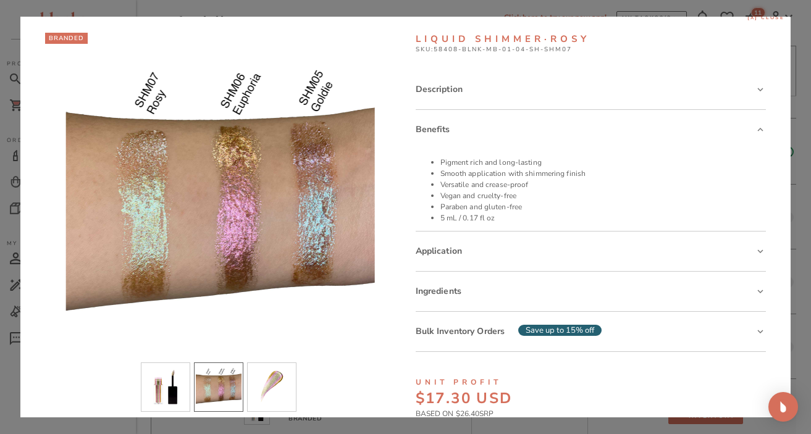
click at [747, 19] on span "[x] close" at bounding box center [767, 17] width 38 height 7
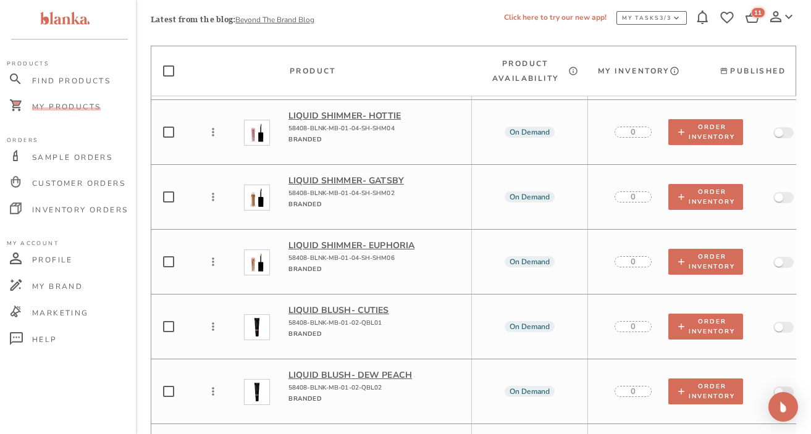
scroll to position [6166, 0]
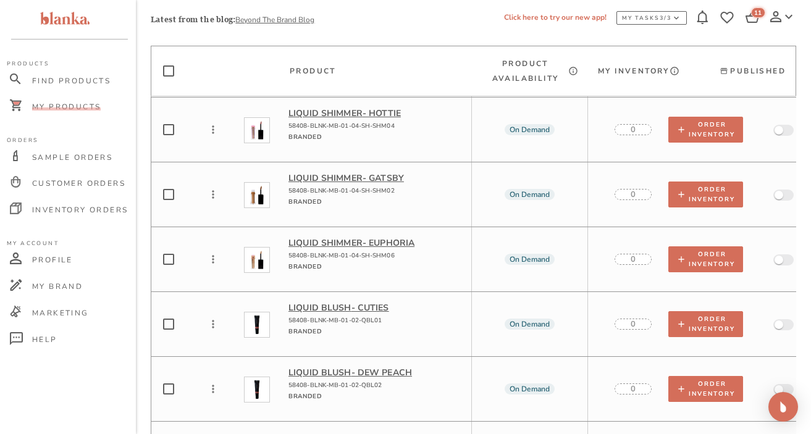
click at [370, 302] on p "Liquid Blush - Cuties" at bounding box center [375, 308] width 173 height 12
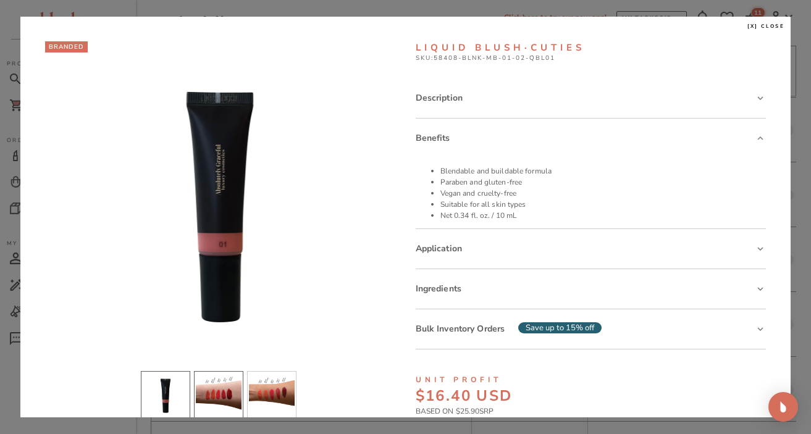
click at [216, 402] on li "slide item 2" at bounding box center [218, 395] width 49 height 49
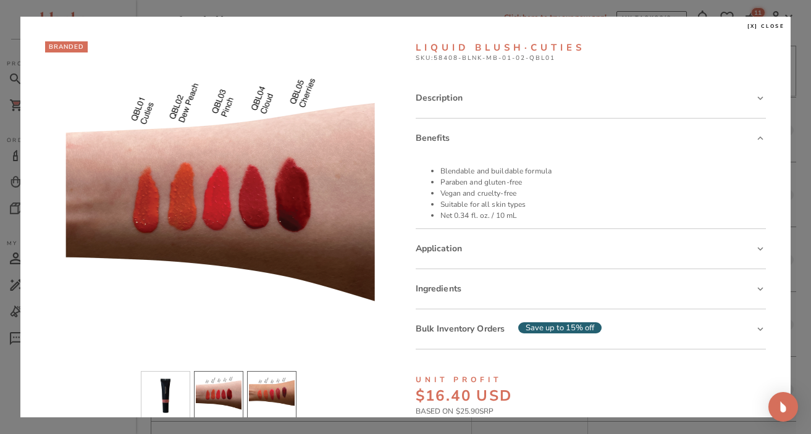
click at [269, 393] on li "slide item 3" at bounding box center [271, 395] width 49 height 49
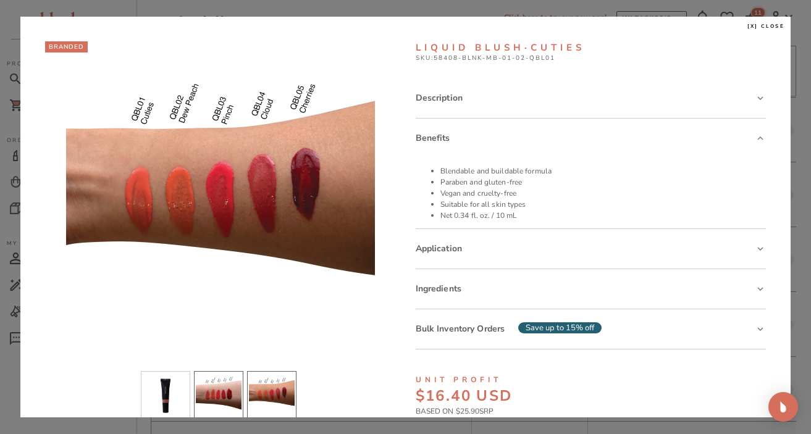
click at [227, 391] on li "slide item 2" at bounding box center [218, 395] width 49 height 49
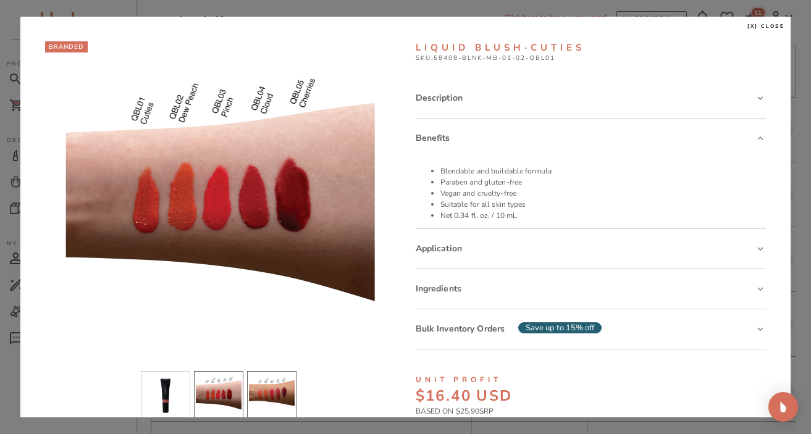
click at [263, 392] on li "slide item 3" at bounding box center [271, 395] width 49 height 49
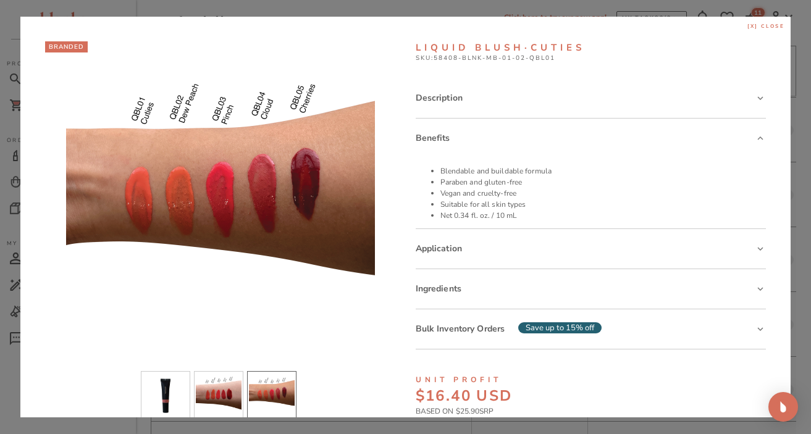
click at [747, 25] on span "[x] close" at bounding box center [767, 26] width 38 height 7
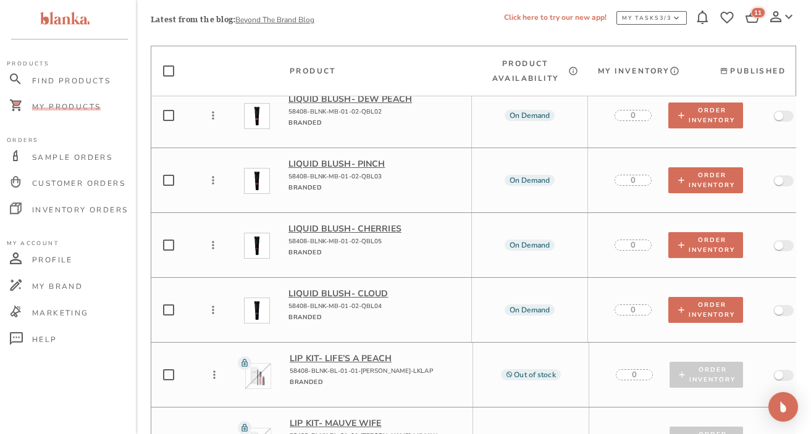
scroll to position [6440, 0]
click at [329, 287] on p "Liquid Blush - Cloud" at bounding box center [375, 293] width 173 height 12
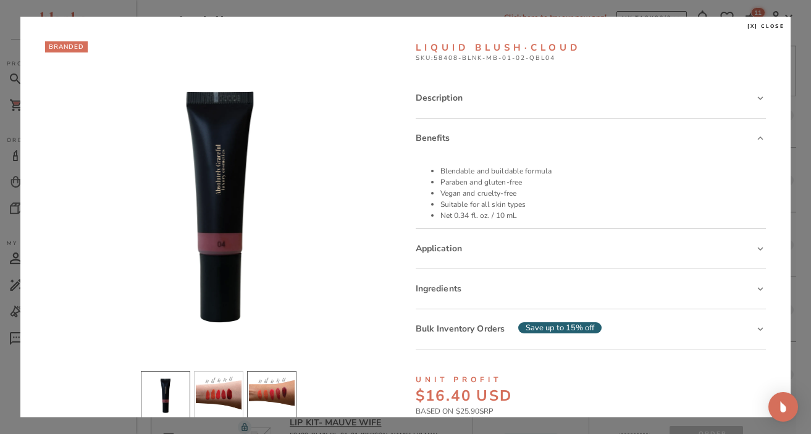
click at [263, 390] on li "slide item 3" at bounding box center [271, 395] width 49 height 49
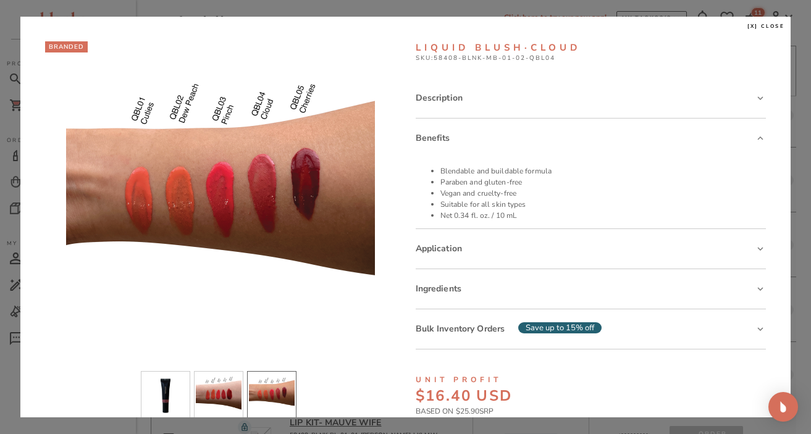
click at [486, 106] on div "Description" at bounding box center [591, 98] width 351 height 40
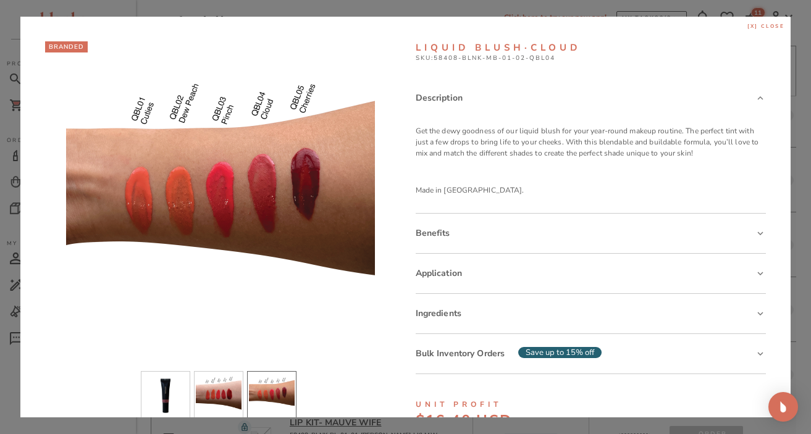
click at [747, 25] on span "[x] close" at bounding box center [767, 26] width 38 height 7
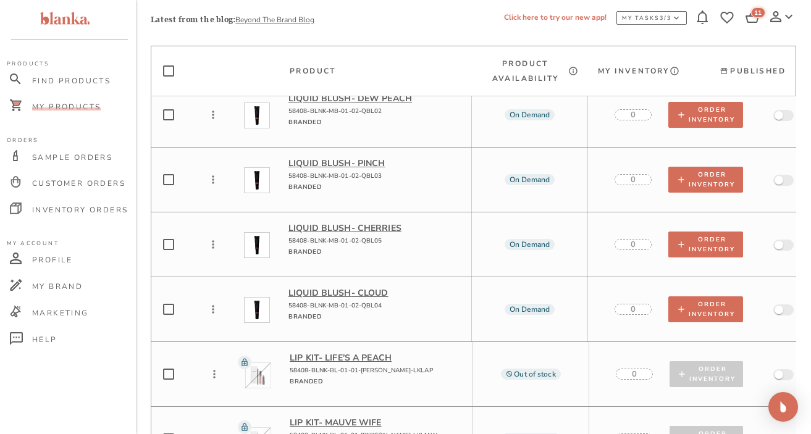
click at [344, 287] on p "Liquid Blush - Cloud" at bounding box center [375, 293] width 173 height 12
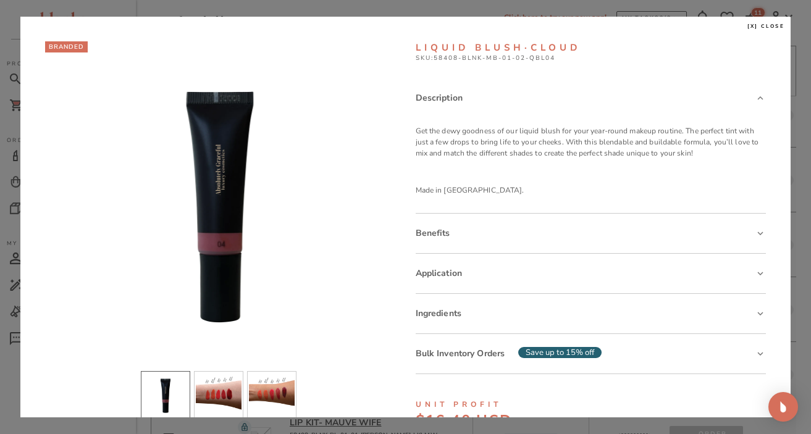
click at [747, 27] on span "[x] close" at bounding box center [767, 26] width 38 height 7
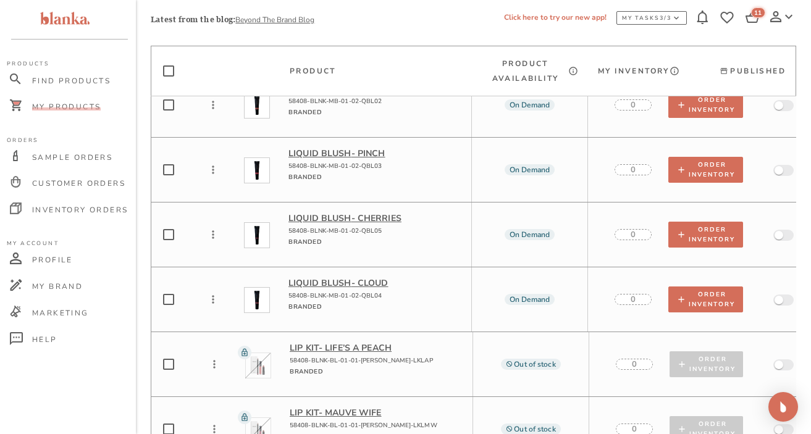
scroll to position [6430, 0]
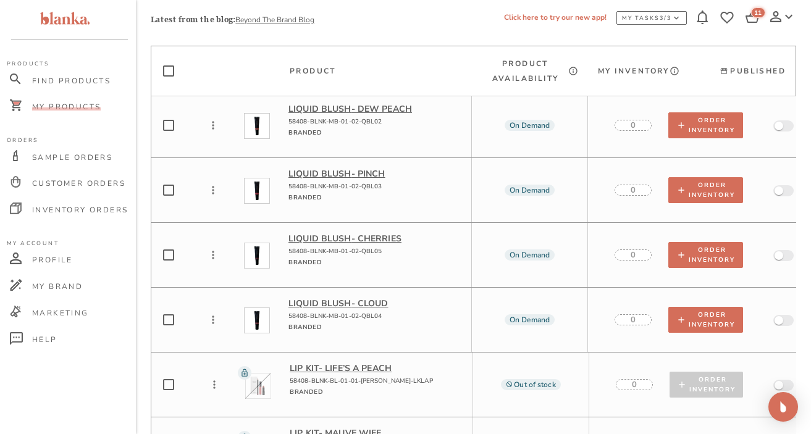
click at [339, 233] on p "Liquid Blush - Cherries" at bounding box center [375, 239] width 173 height 12
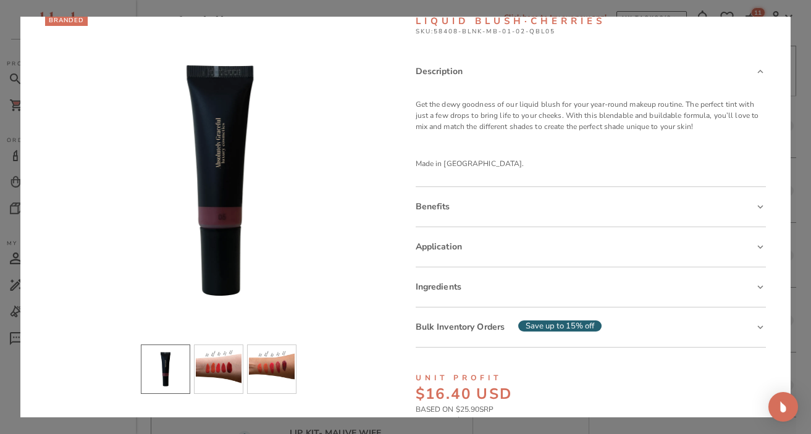
scroll to position [28, 0]
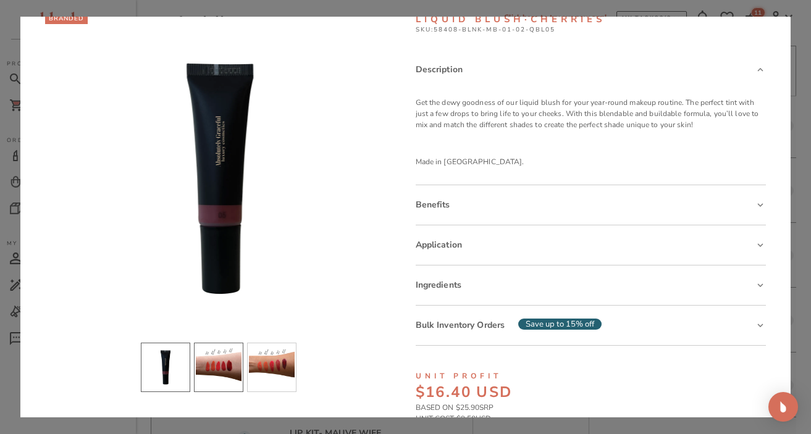
click at [226, 364] on li "slide item 2" at bounding box center [218, 367] width 49 height 49
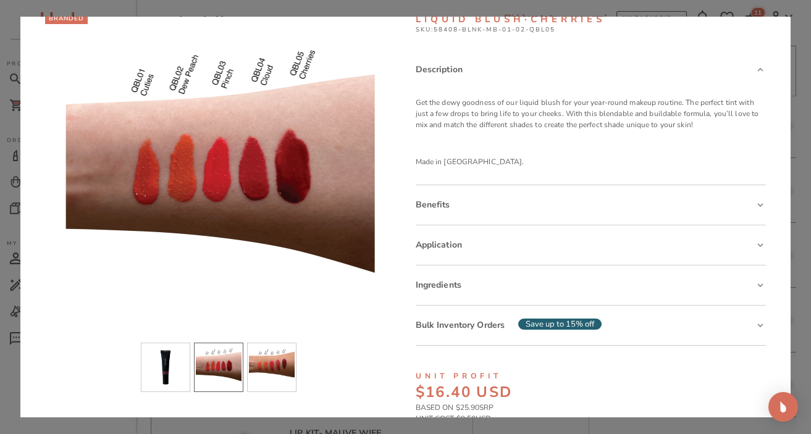
scroll to position [0, 0]
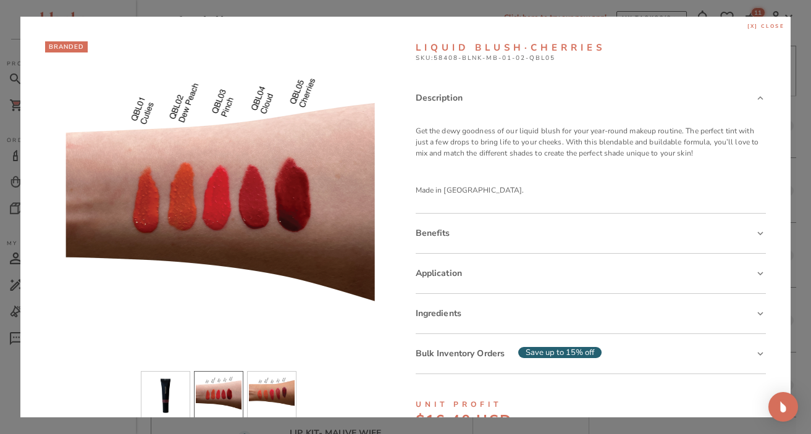
click at [747, 25] on span "[x] close" at bounding box center [767, 26] width 38 height 7
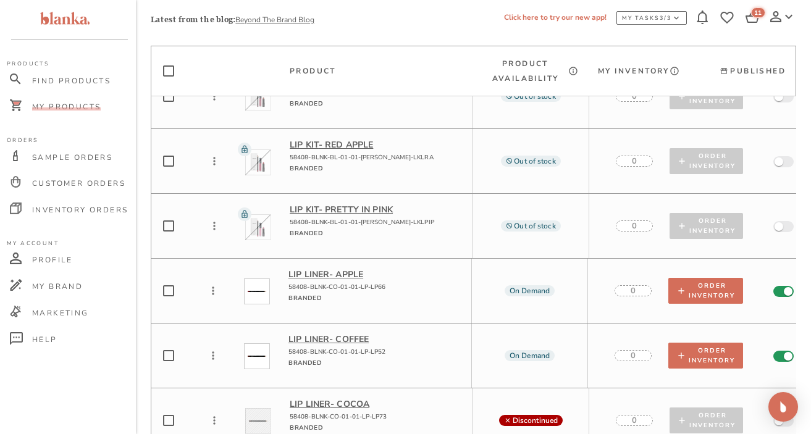
scroll to position [6862, 0]
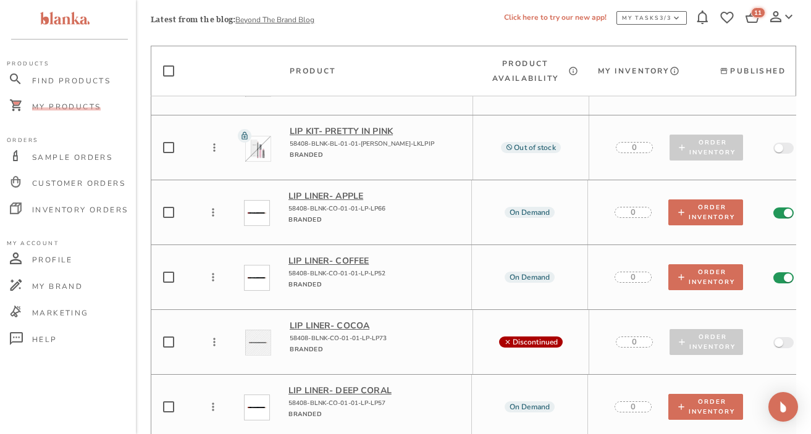
click at [343, 255] on p "Lip Liner - Coffee" at bounding box center [375, 261] width 173 height 12
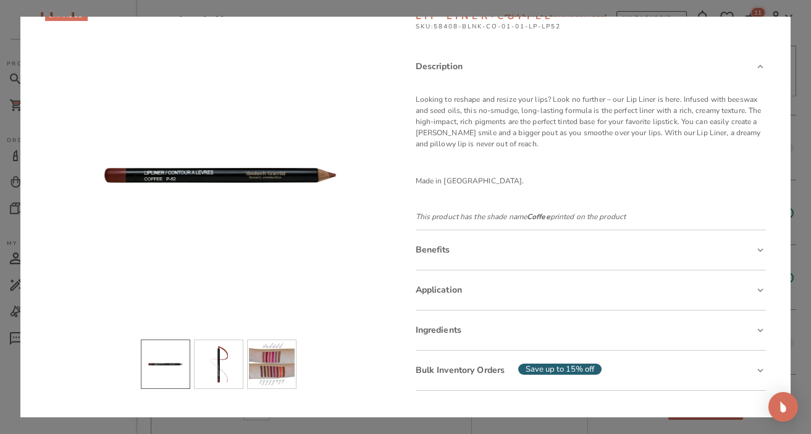
scroll to position [34, 0]
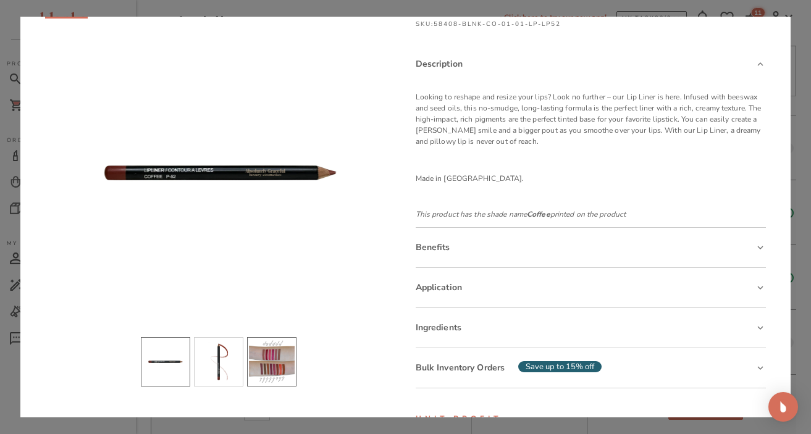
click at [277, 361] on li "slide item 3" at bounding box center [271, 361] width 49 height 49
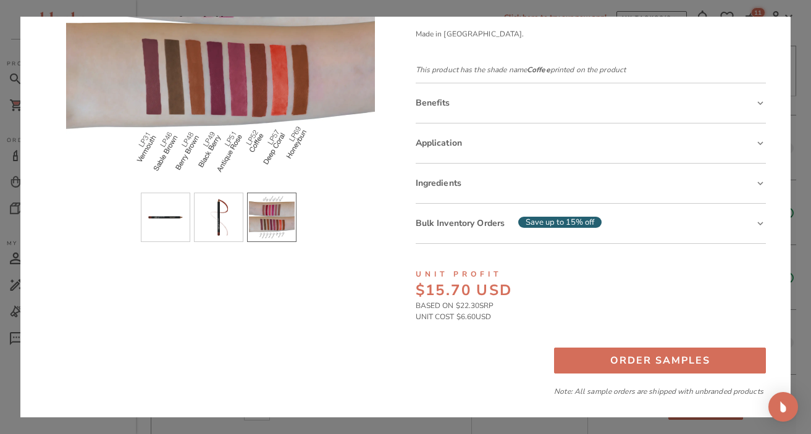
scroll to position [182, 0]
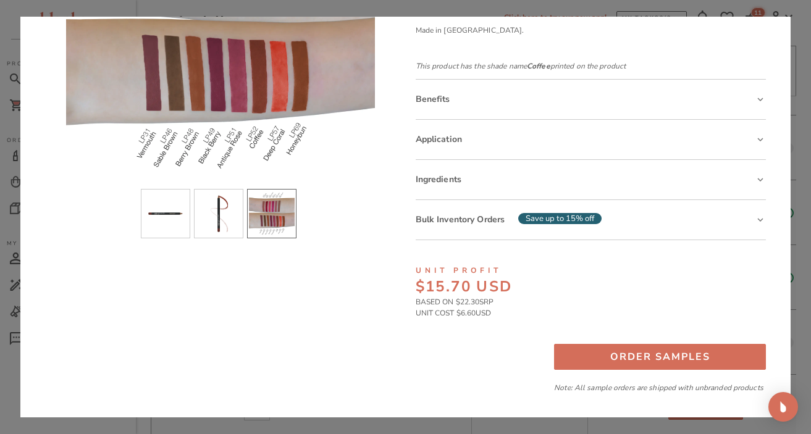
click at [278, 216] on li "slide item 3" at bounding box center [271, 213] width 49 height 49
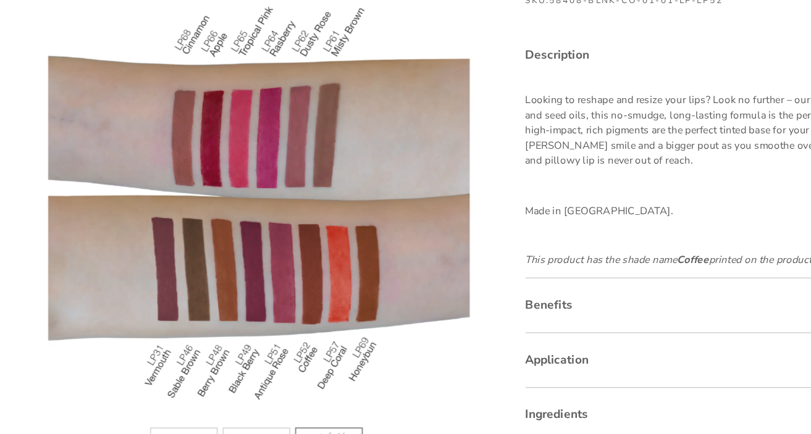
scroll to position [36, 0]
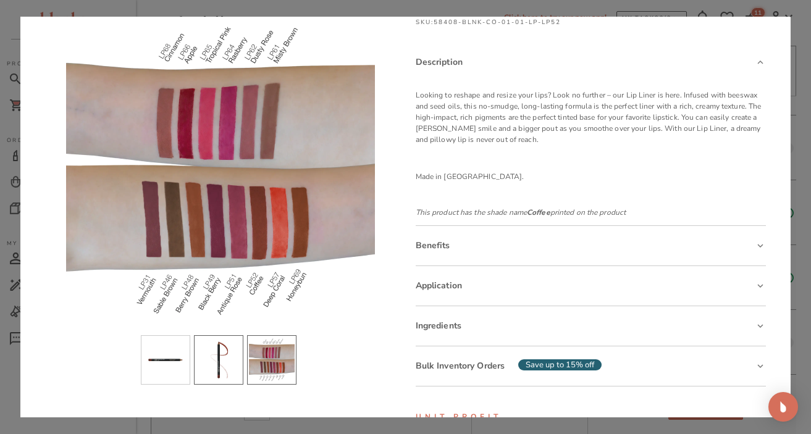
click at [219, 355] on li "slide item 2" at bounding box center [218, 360] width 49 height 49
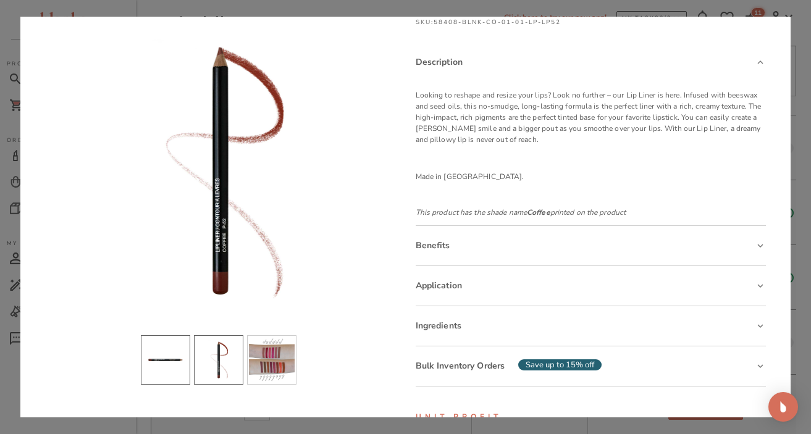
click at [161, 360] on li "slide item 1" at bounding box center [165, 360] width 49 height 49
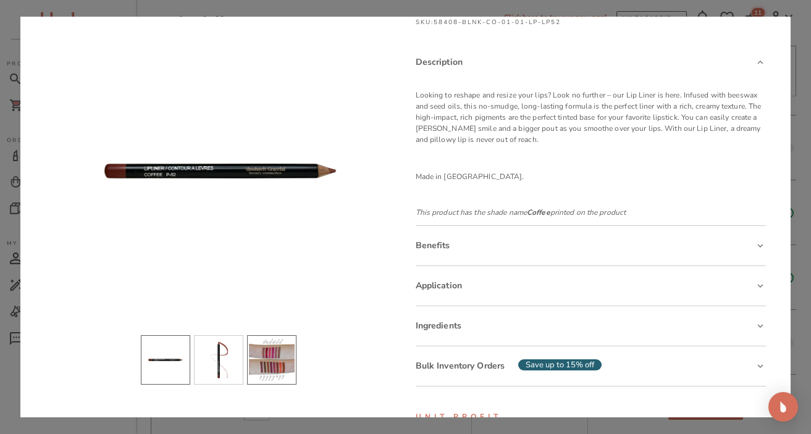
click at [266, 358] on li "slide item 3" at bounding box center [271, 360] width 49 height 49
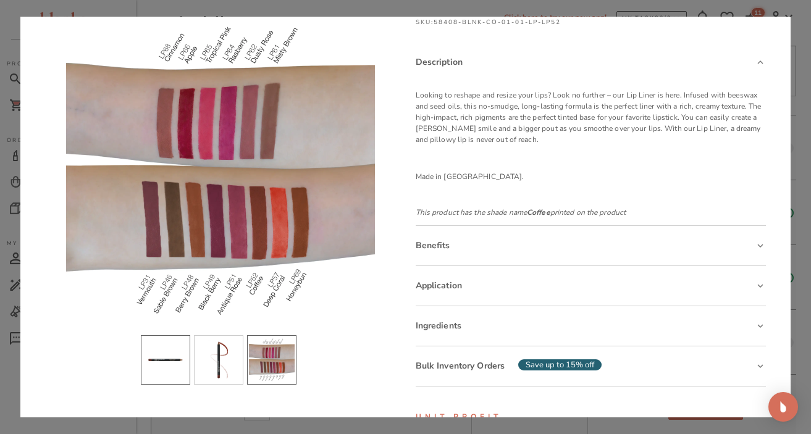
click at [175, 361] on li "slide item 1" at bounding box center [165, 360] width 49 height 49
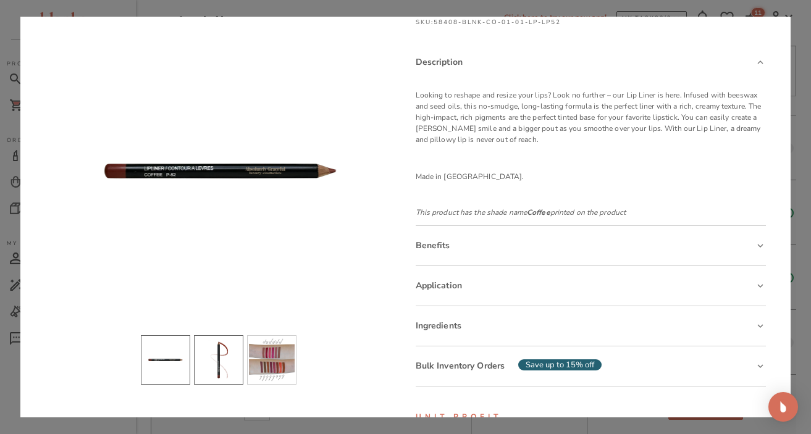
click at [222, 350] on li "slide item 2" at bounding box center [218, 360] width 49 height 49
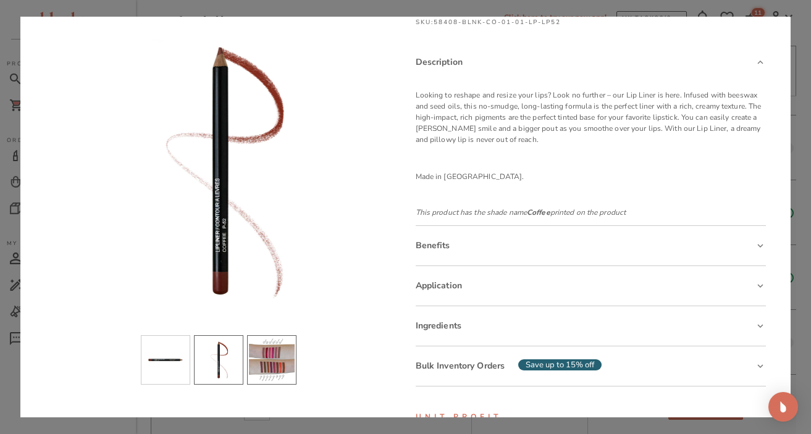
click at [264, 354] on li "slide item 3" at bounding box center [271, 360] width 49 height 49
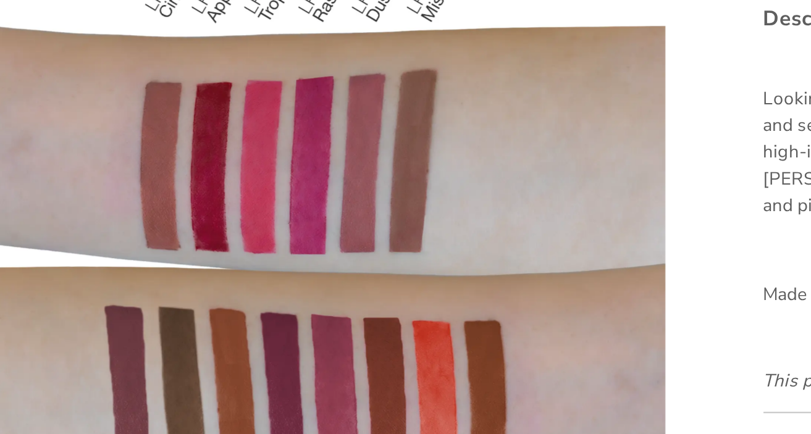
scroll to position [5, 0]
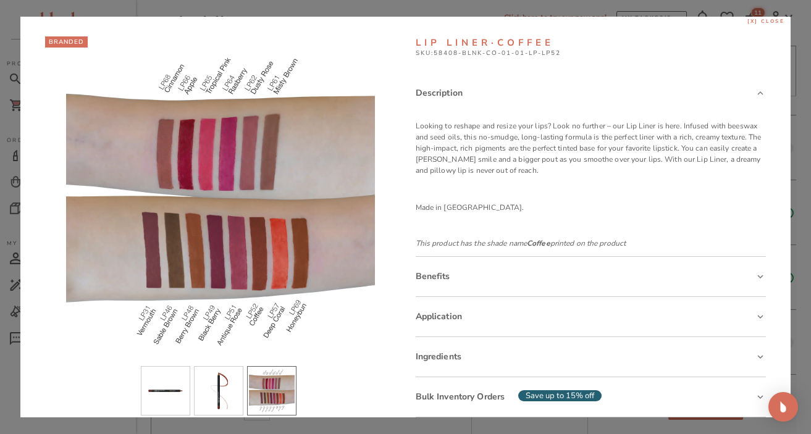
click at [747, 20] on span "[x] close" at bounding box center [767, 21] width 38 height 7
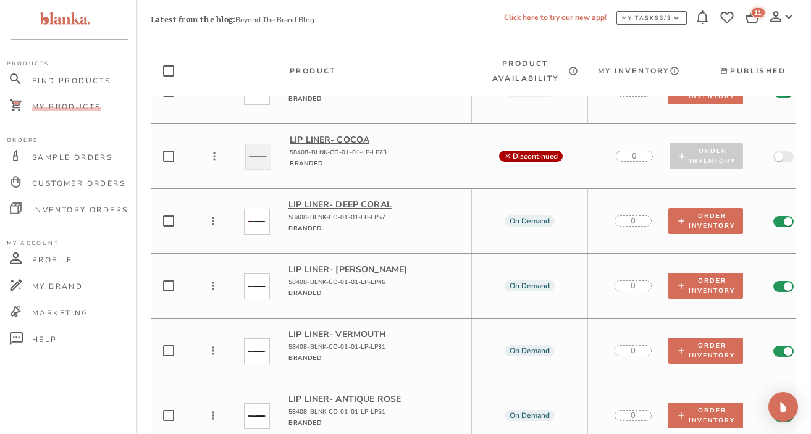
scroll to position [7047, 0]
click at [332, 329] on p "Lip Liner - [GEOGRAPHIC_DATA]" at bounding box center [375, 335] width 173 height 12
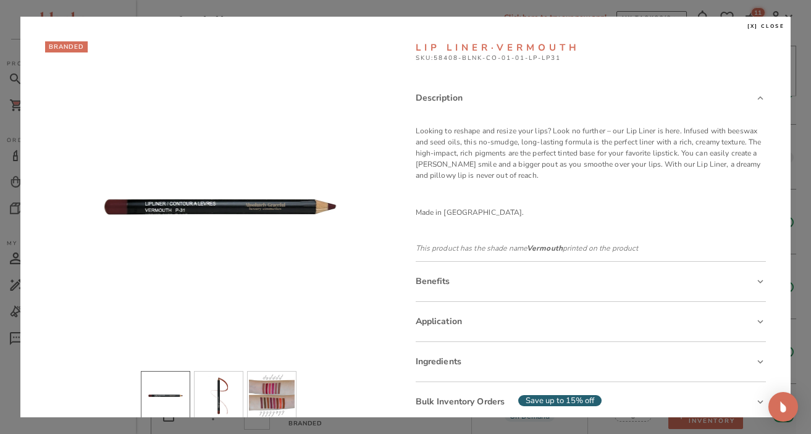
scroll to position [182, 0]
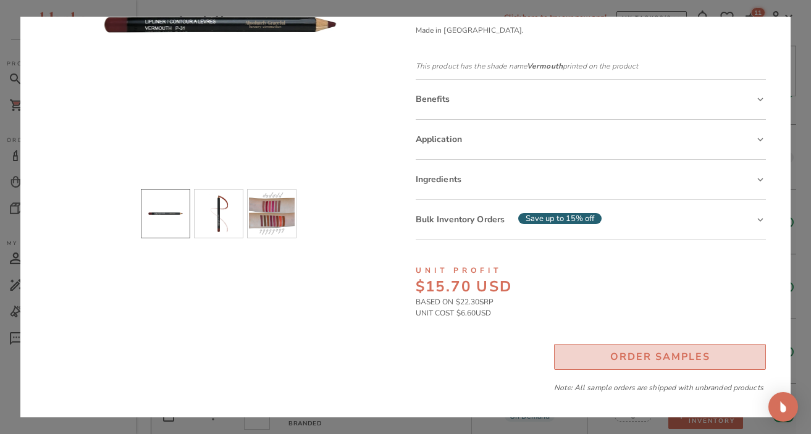
click at [599, 359] on button "Order Samples" at bounding box center [660, 357] width 212 height 26
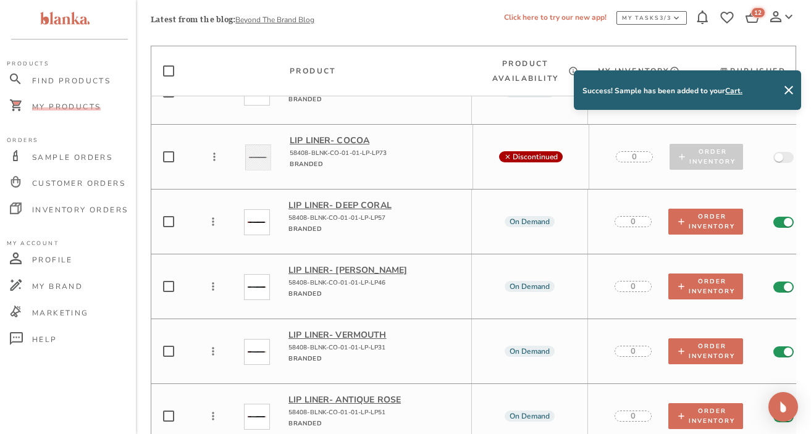
click at [336, 329] on p "Lip Liner - [GEOGRAPHIC_DATA]" at bounding box center [375, 335] width 173 height 12
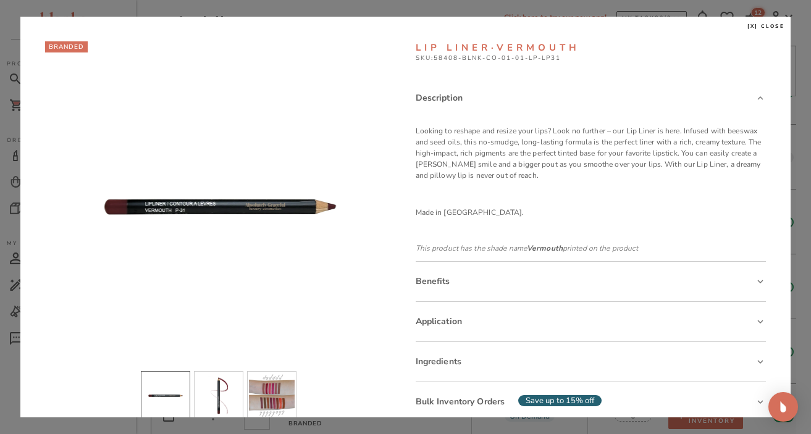
scroll to position [1, 0]
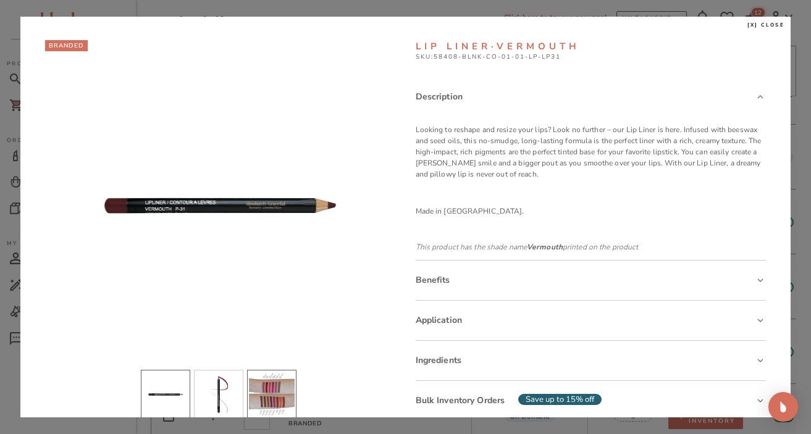
click at [266, 391] on li "slide item 3" at bounding box center [271, 394] width 49 height 49
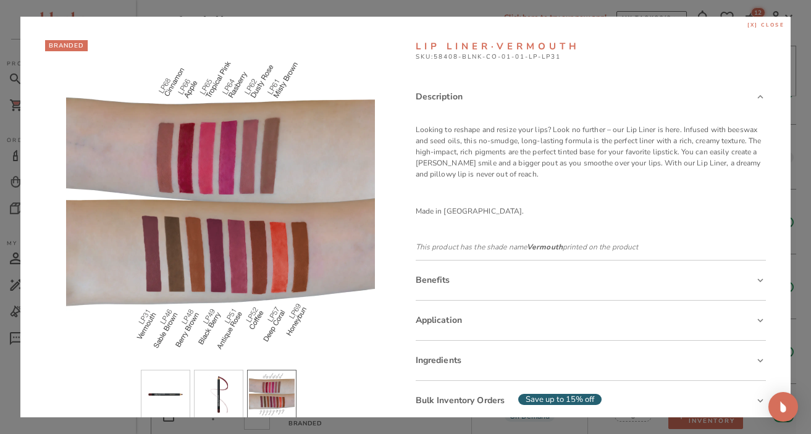
click at [747, 27] on span "[x] close" at bounding box center [767, 25] width 38 height 7
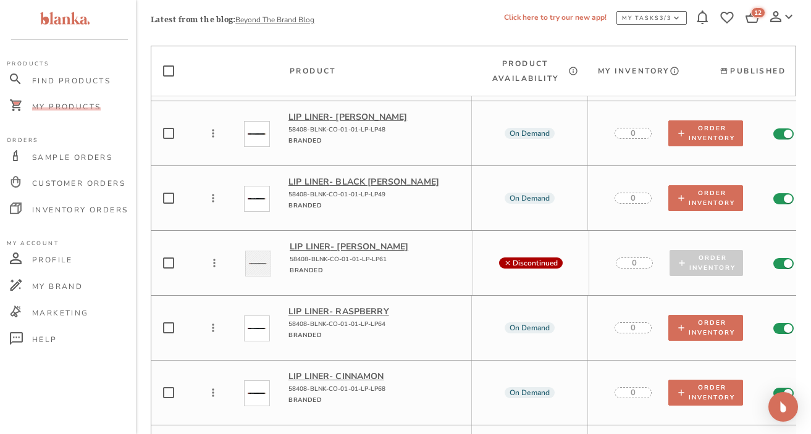
scroll to position [7593, 0]
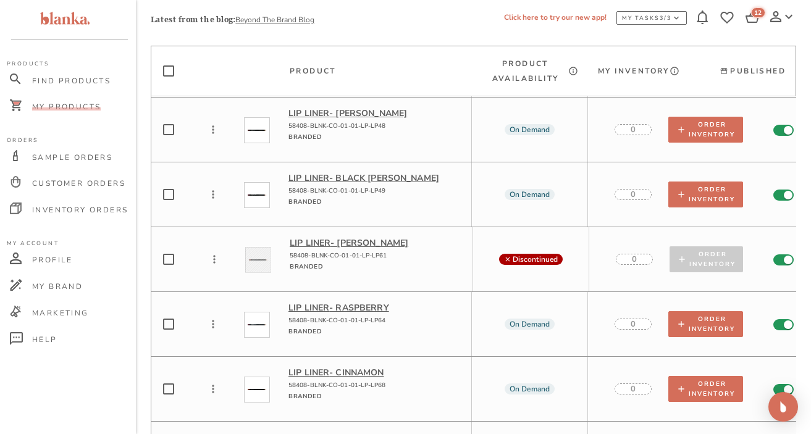
click at [353, 367] on p "Lip Liner - Cinnamon" at bounding box center [375, 373] width 173 height 12
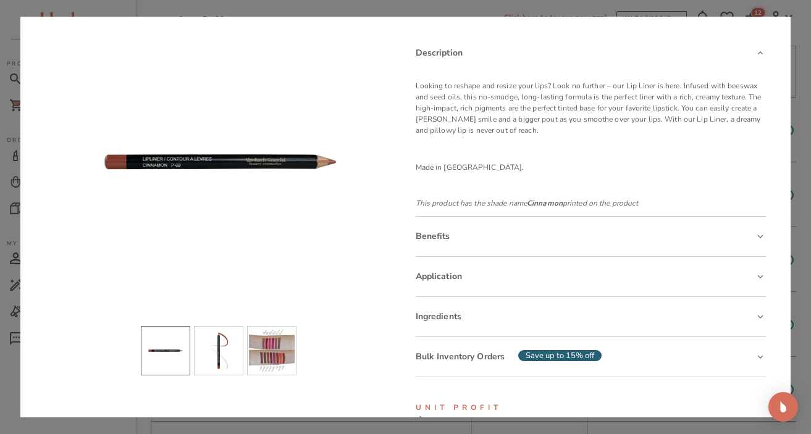
scroll to position [49, 0]
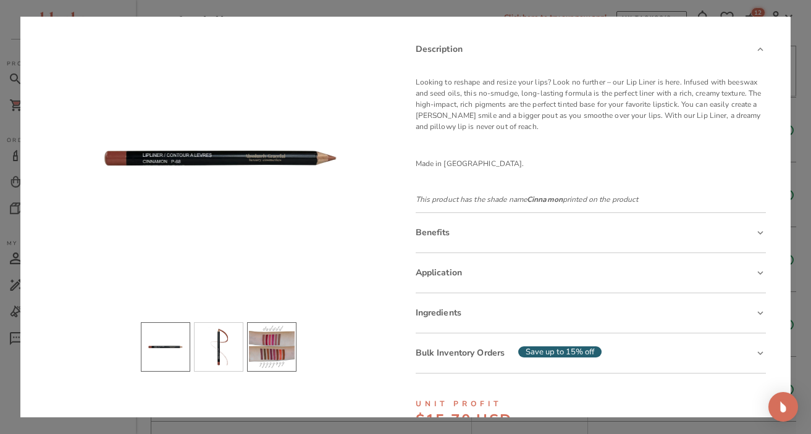
click at [287, 347] on li "slide item 3" at bounding box center [271, 347] width 49 height 49
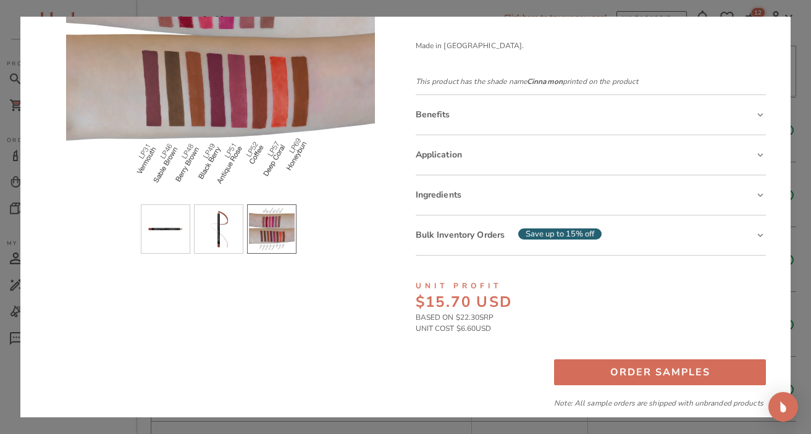
scroll to position [167, 0]
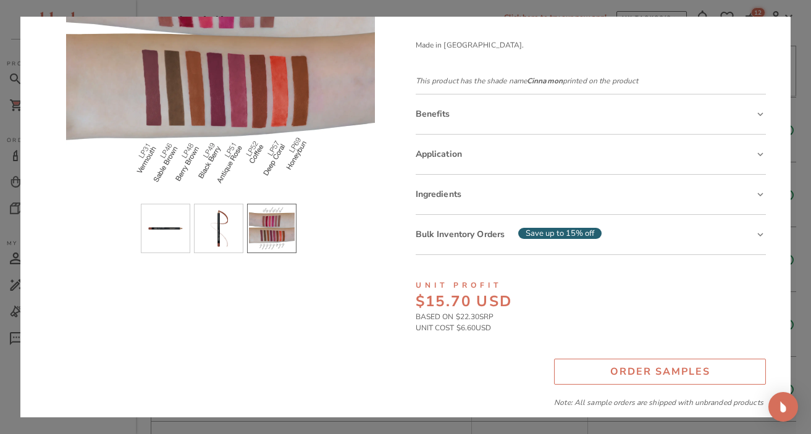
click at [593, 375] on button "Order Samples" at bounding box center [660, 372] width 212 height 26
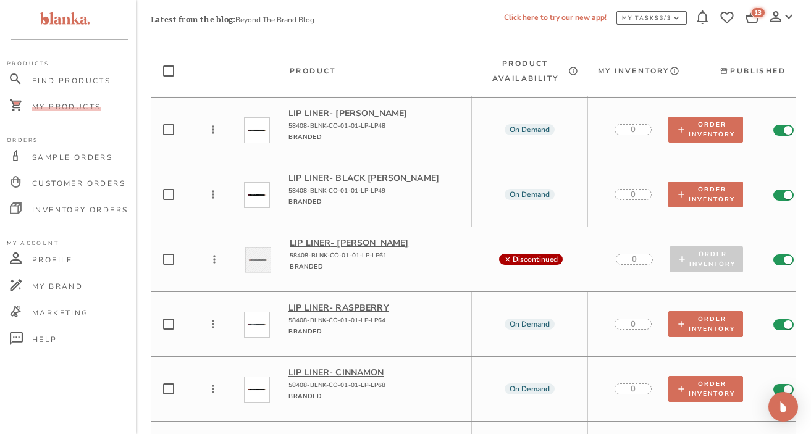
click at [349, 367] on p "Lip Liner - Cinnamon" at bounding box center [375, 373] width 173 height 12
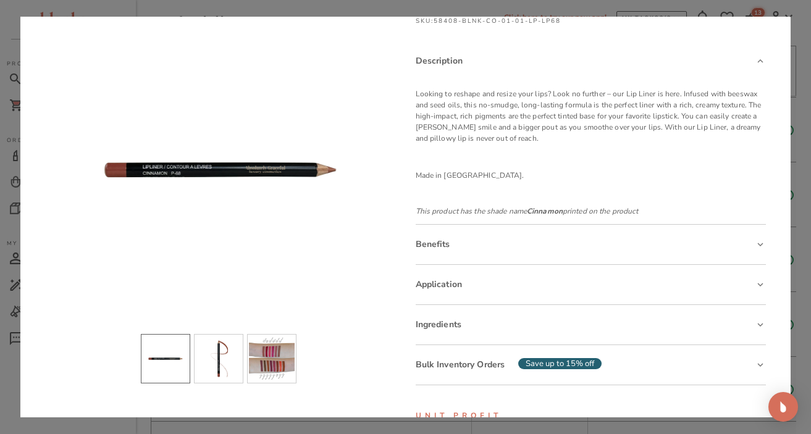
scroll to position [37, 0]
click at [266, 336] on li "slide item 3" at bounding box center [271, 358] width 49 height 49
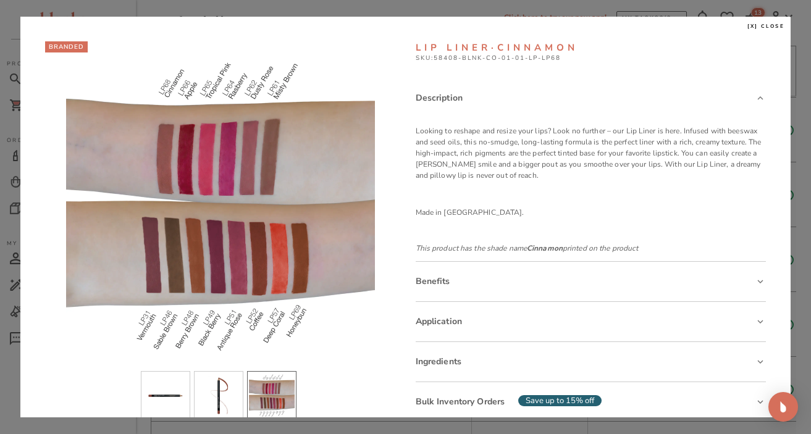
scroll to position [1, 0]
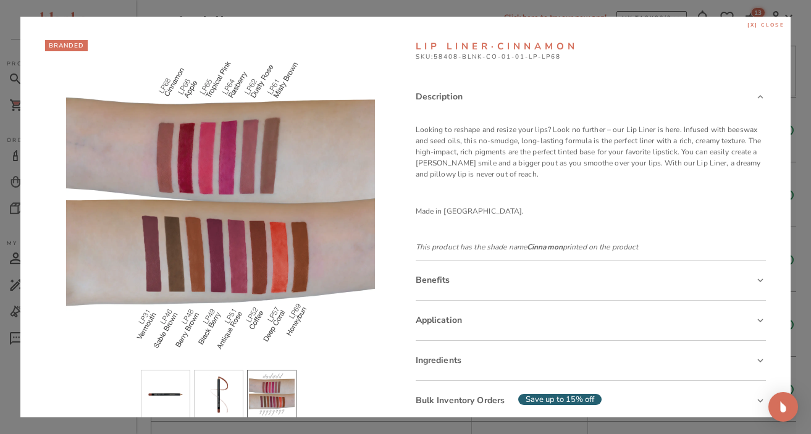
click at [747, 26] on span "[x] close" at bounding box center [767, 25] width 38 height 7
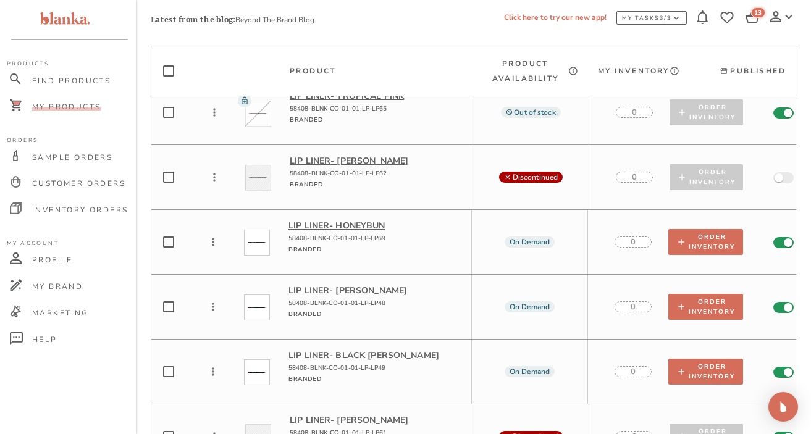
scroll to position [7399, 0]
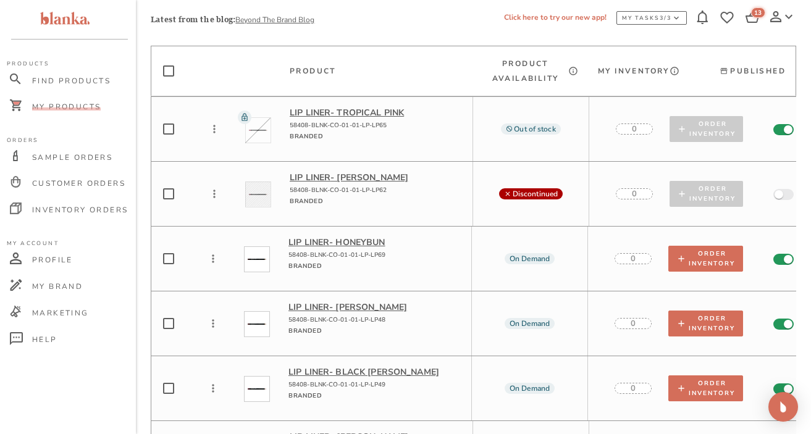
click at [367, 172] on p "Lip Liner - [PERSON_NAME]" at bounding box center [376, 178] width 173 height 12
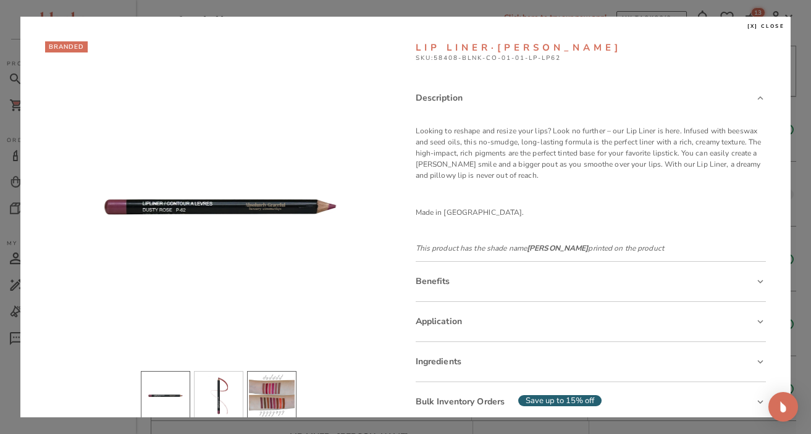
click at [269, 401] on li "slide item 3" at bounding box center [271, 395] width 49 height 49
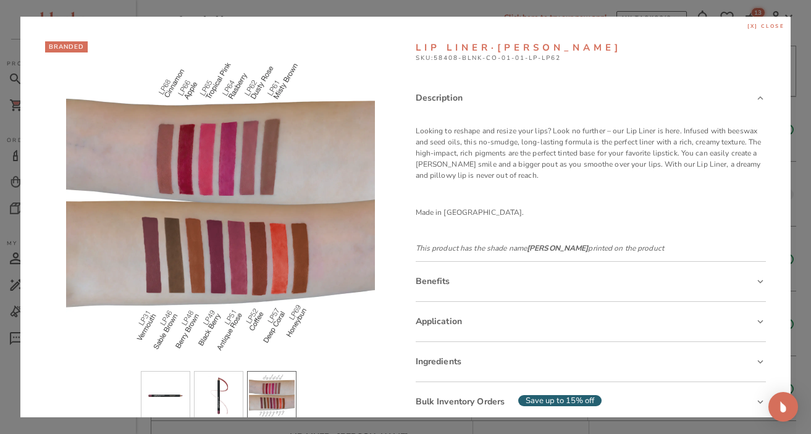
click at [747, 26] on span "[x] close" at bounding box center [767, 26] width 38 height 7
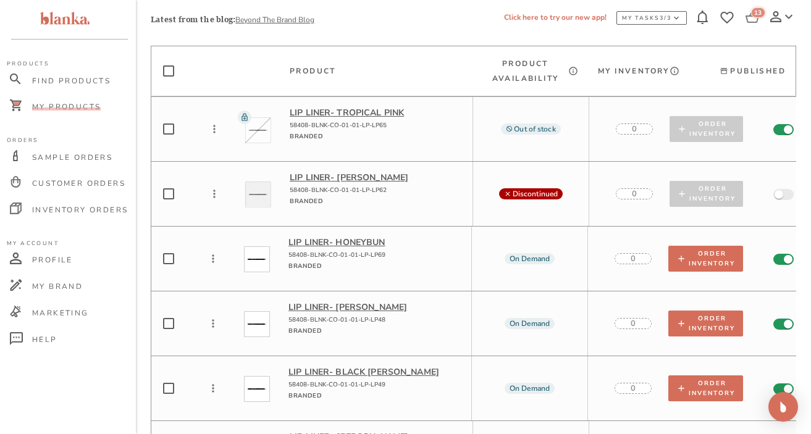
click at [747, 19] on icon at bounding box center [753, 18] width 15 height 15
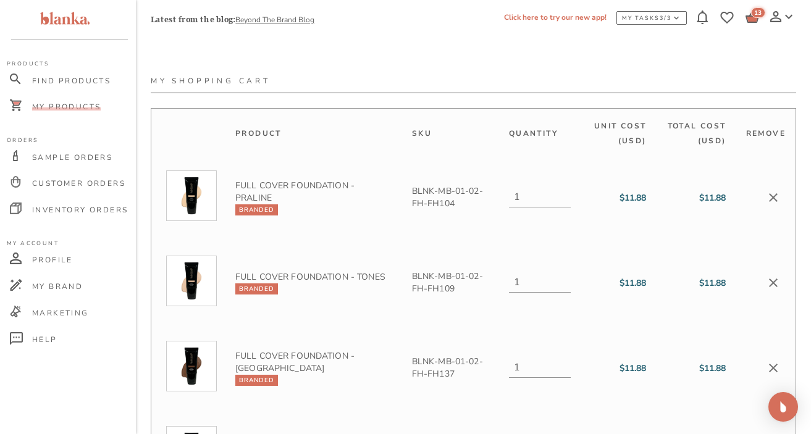
click at [87, 108] on span "My Products" at bounding box center [66, 107] width 69 height 10
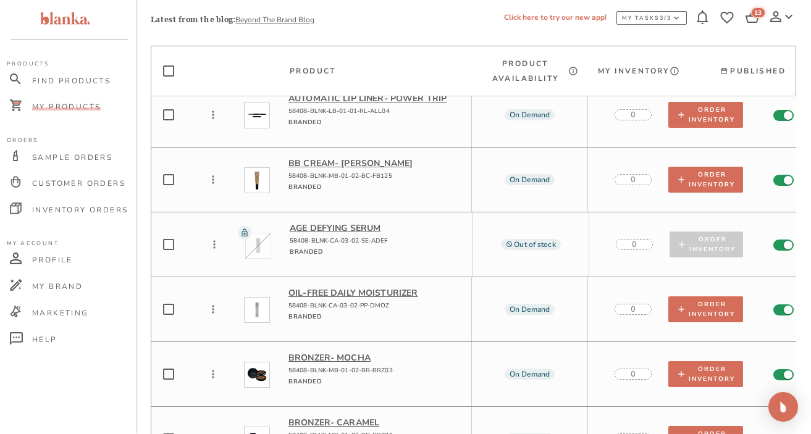
scroll to position [10726, 0]
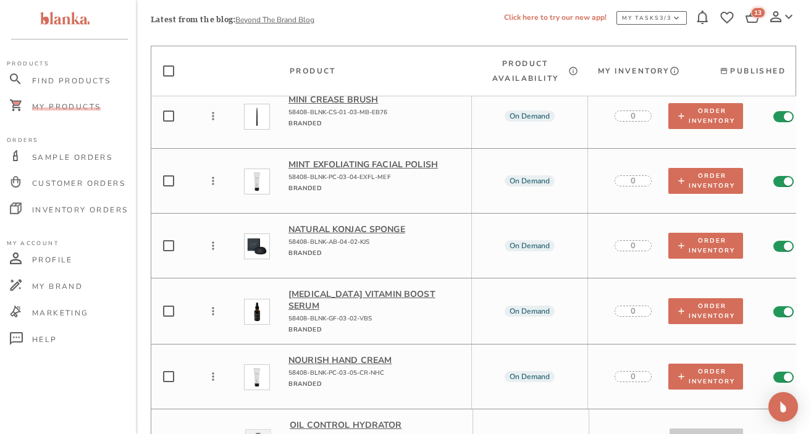
click at [402, 289] on p "[MEDICAL_DATA] Vitamin Boost Serum" at bounding box center [375, 300] width 173 height 23
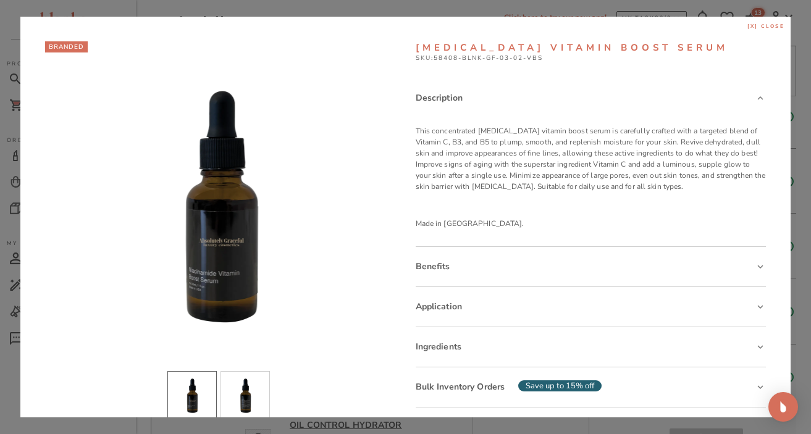
click at [747, 27] on span "[x] close" at bounding box center [767, 26] width 38 height 7
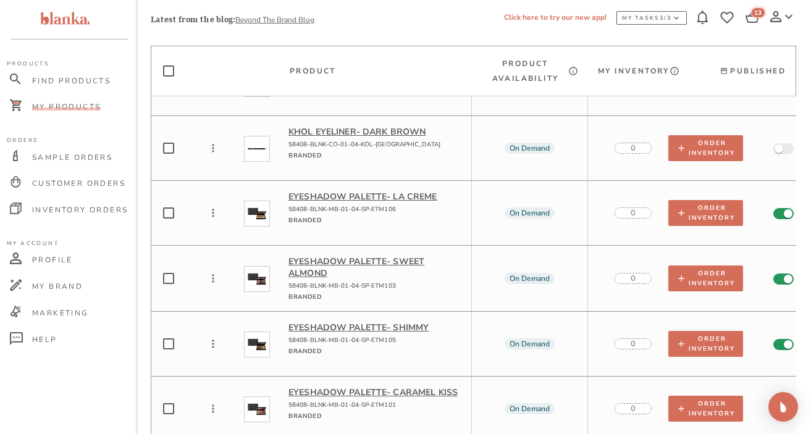
scroll to position [8473, 0]
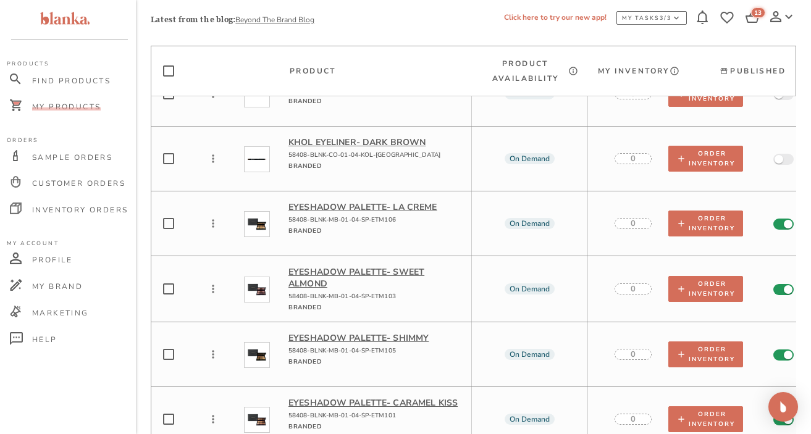
click at [352, 266] on p "Eyeshadow Palette - Sweet Almond" at bounding box center [375, 277] width 173 height 23
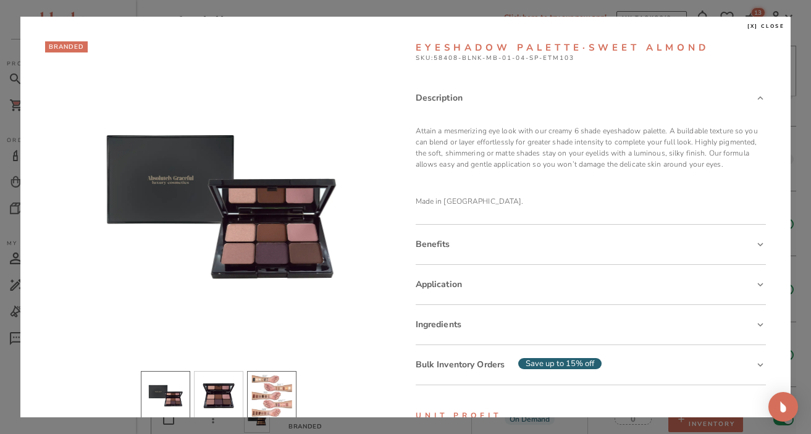
click at [276, 402] on li "slide item 3" at bounding box center [271, 395] width 49 height 49
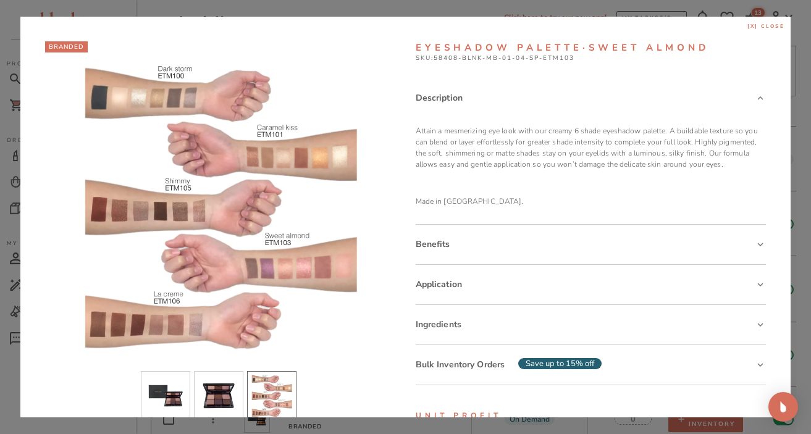
click at [747, 23] on span "[x] close" at bounding box center [767, 26] width 38 height 7
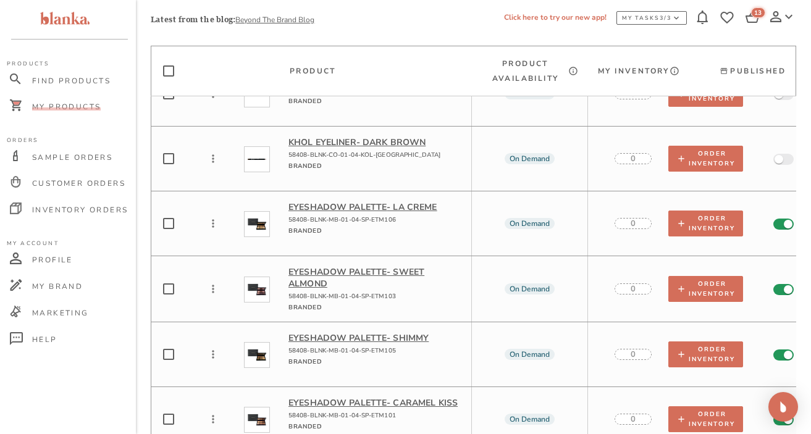
scroll to position [8518, 0]
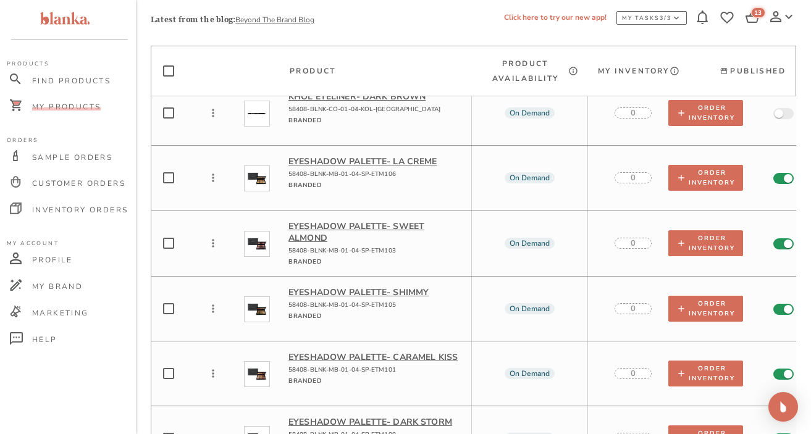
click at [398, 352] on p "Eyeshadow Palette - Caramel Kiss" at bounding box center [375, 358] width 173 height 12
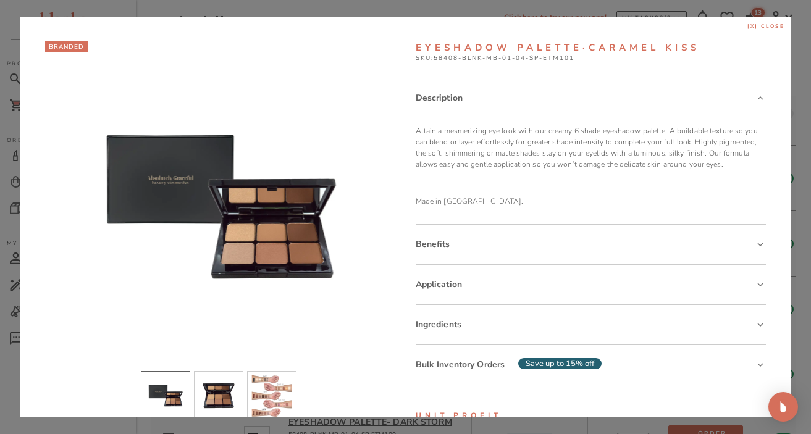
click at [747, 23] on span "[x] close" at bounding box center [767, 26] width 38 height 7
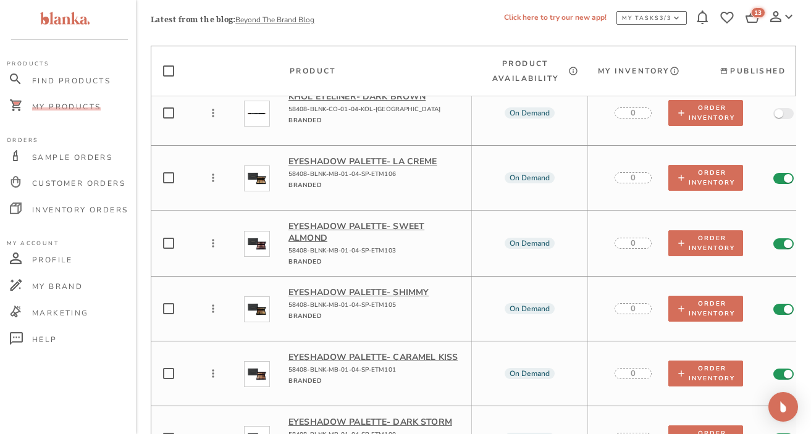
click at [397, 287] on p "Eyeshadow Palette - Shimmy" at bounding box center [375, 293] width 173 height 12
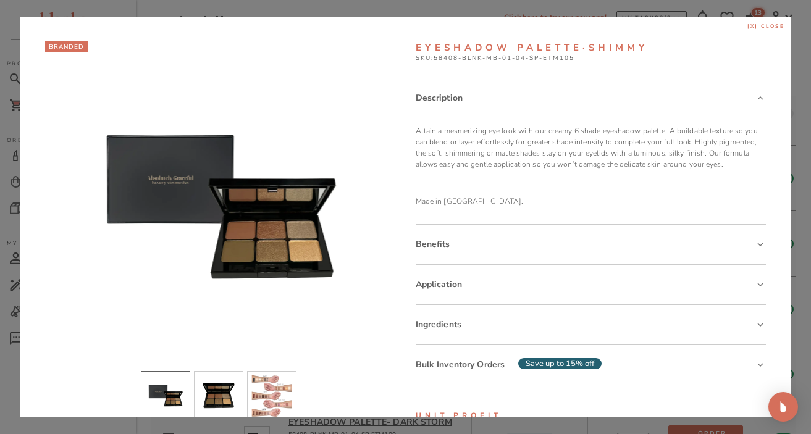
click at [747, 25] on span "[x] close" at bounding box center [767, 26] width 38 height 7
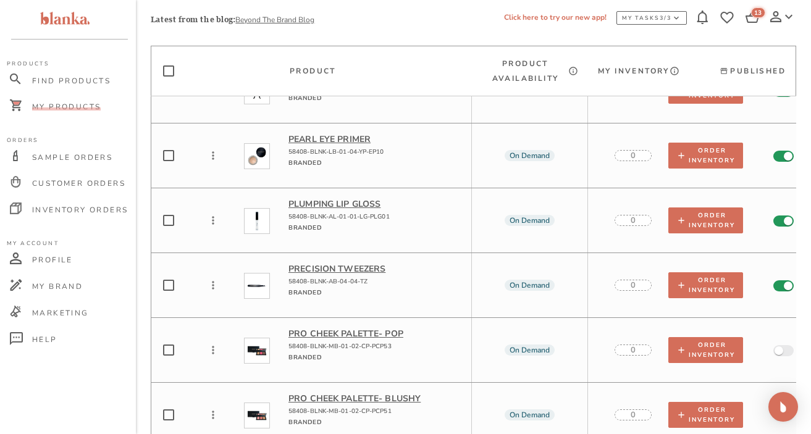
scroll to position [11276, 0]
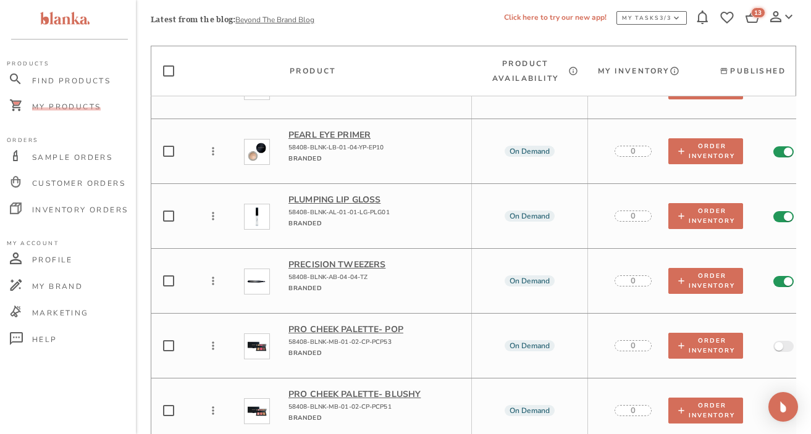
click at [338, 194] on p "Plumping Lip Gloss" at bounding box center [375, 200] width 173 height 12
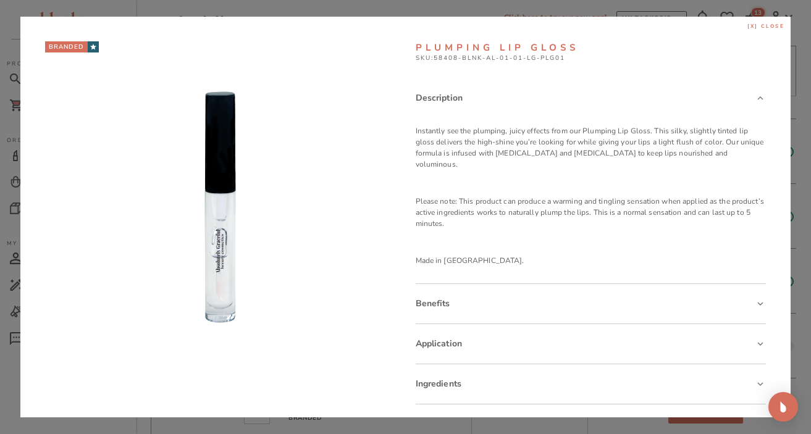
click at [747, 25] on span "[x] close" at bounding box center [767, 26] width 38 height 7
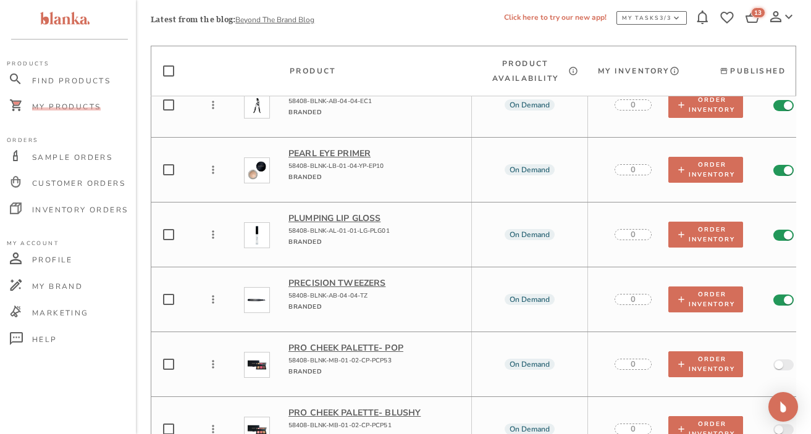
scroll to position [11330, 0]
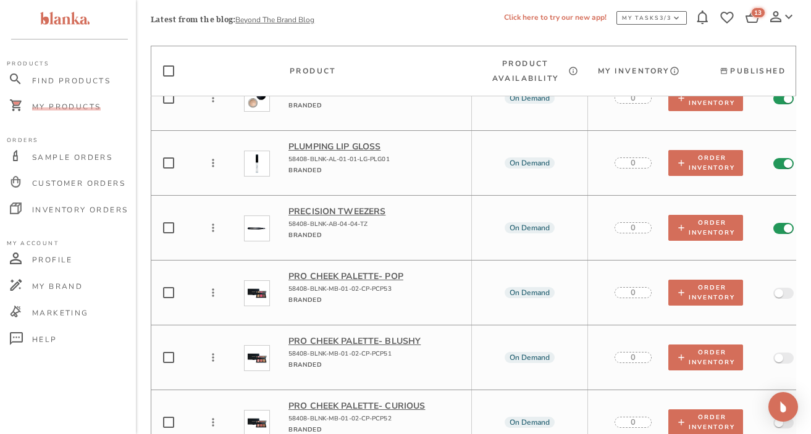
click at [353, 271] on p "Pro Cheek Palette - Pop" at bounding box center [375, 277] width 173 height 12
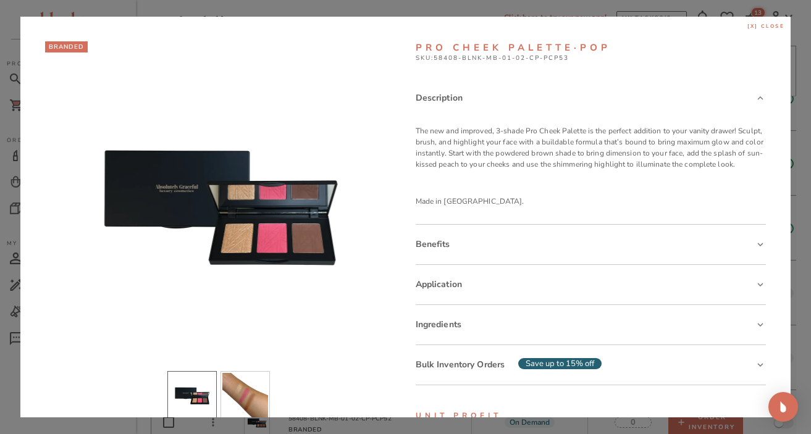
click at [747, 25] on span "[x] close" at bounding box center [767, 26] width 38 height 7
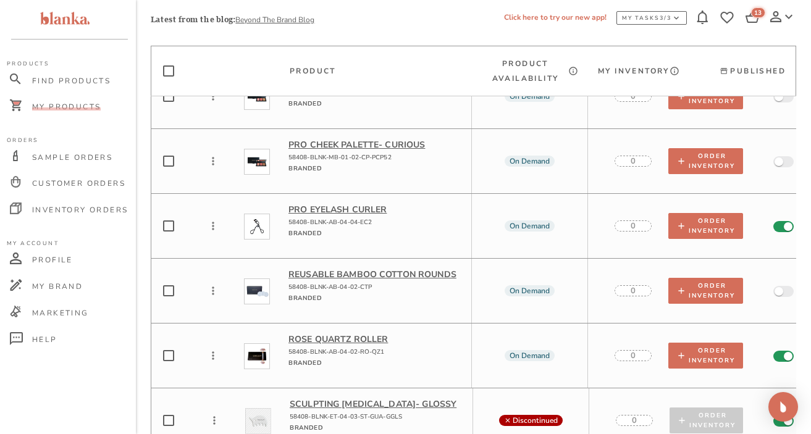
scroll to position [11614, 0]
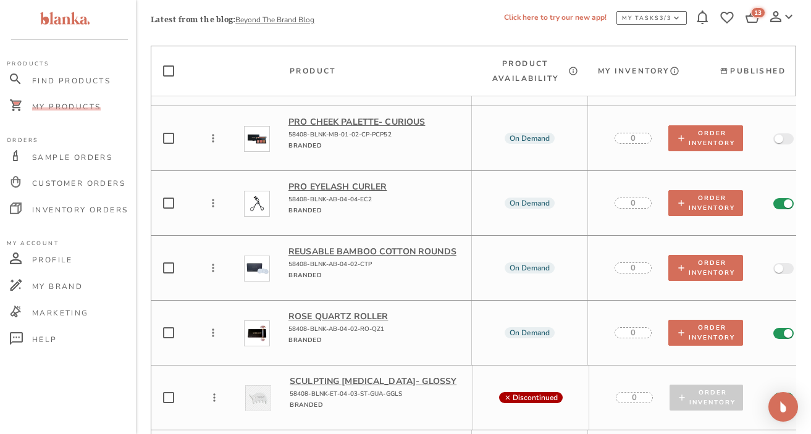
click at [394, 246] on p "Reusable Bamboo Cotton Rounds" at bounding box center [375, 252] width 173 height 12
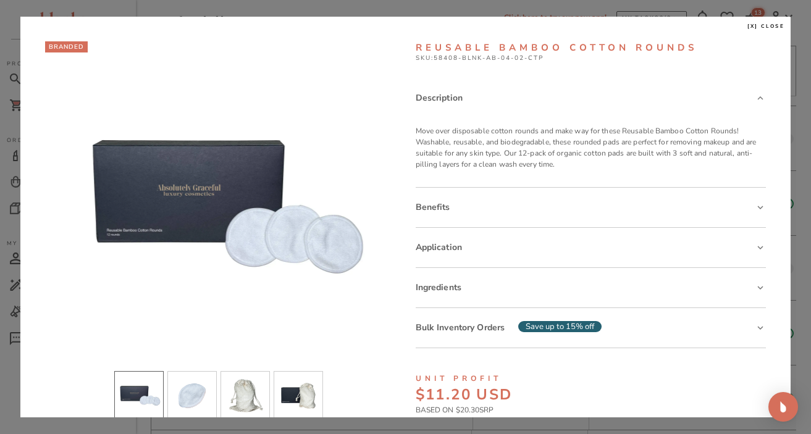
click at [747, 25] on span "[x] close" at bounding box center [767, 26] width 38 height 7
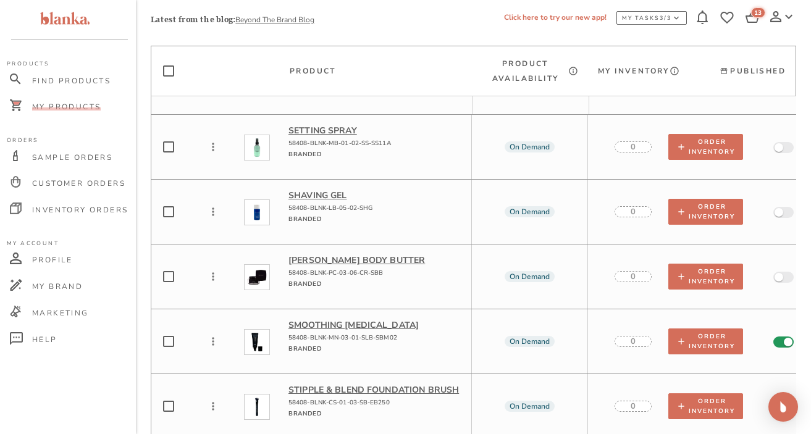
scroll to position [11922, 0]
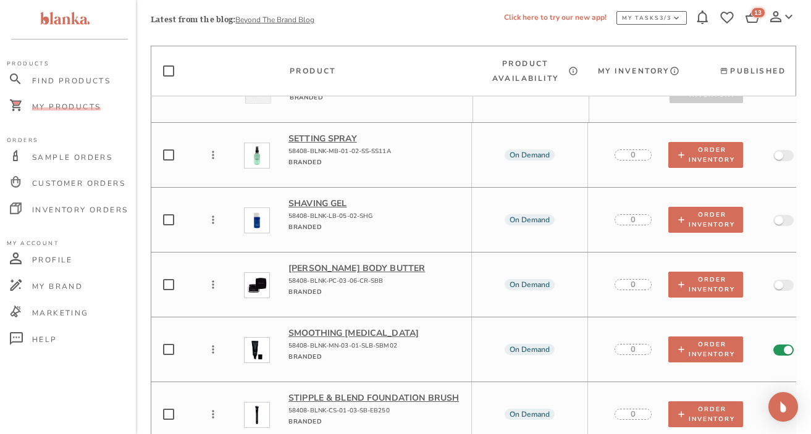
click at [329, 198] on p "Shaving Gel" at bounding box center [375, 204] width 173 height 12
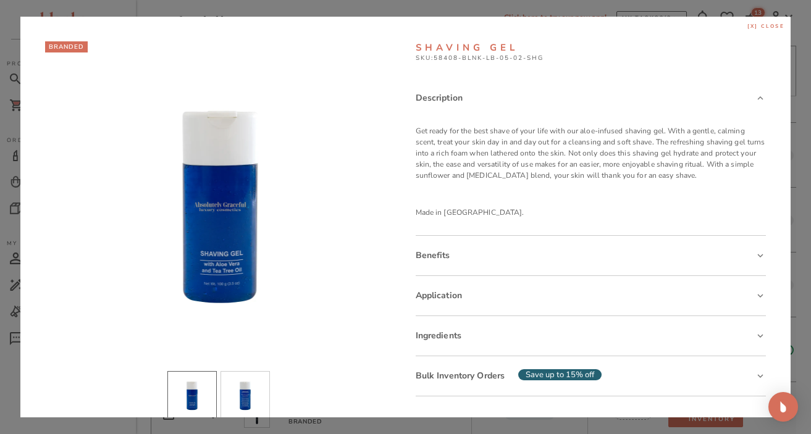
click at [747, 23] on span "[x] close" at bounding box center [767, 26] width 38 height 7
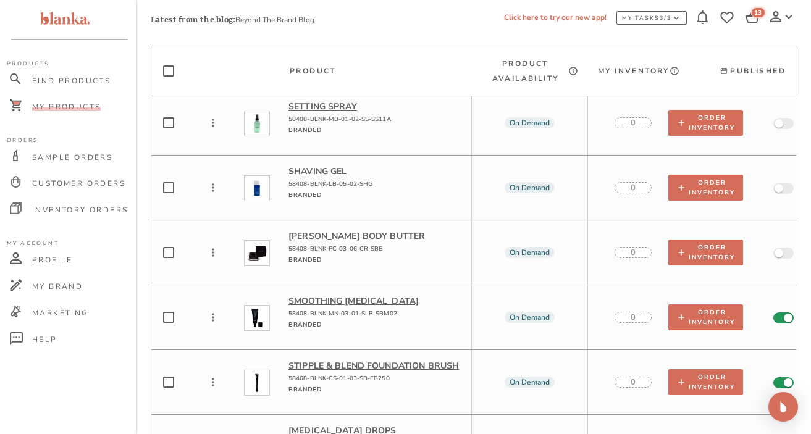
scroll to position [11955, 0]
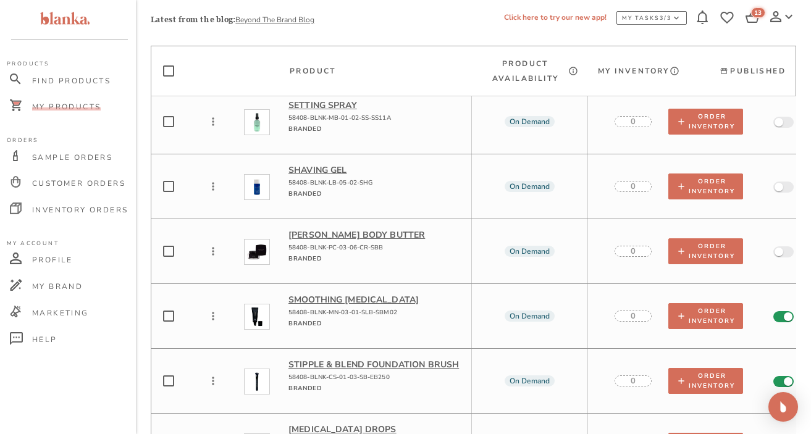
click at [335, 294] on p "Smoothing [MEDICAL_DATA]" at bounding box center [375, 300] width 173 height 12
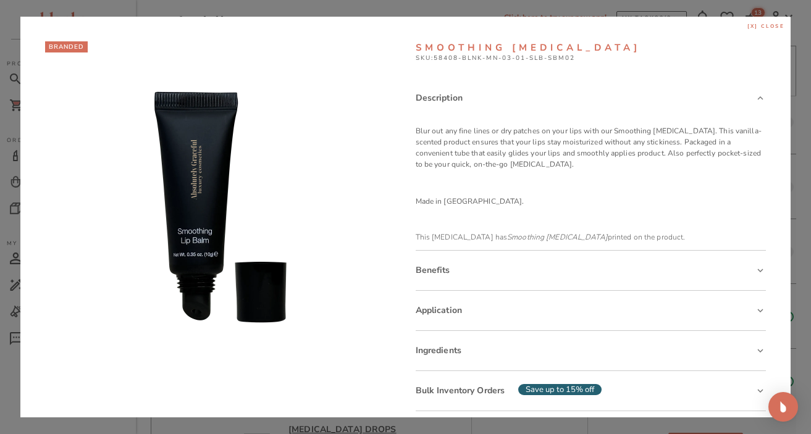
click at [747, 25] on span "[x] close" at bounding box center [767, 26] width 38 height 7
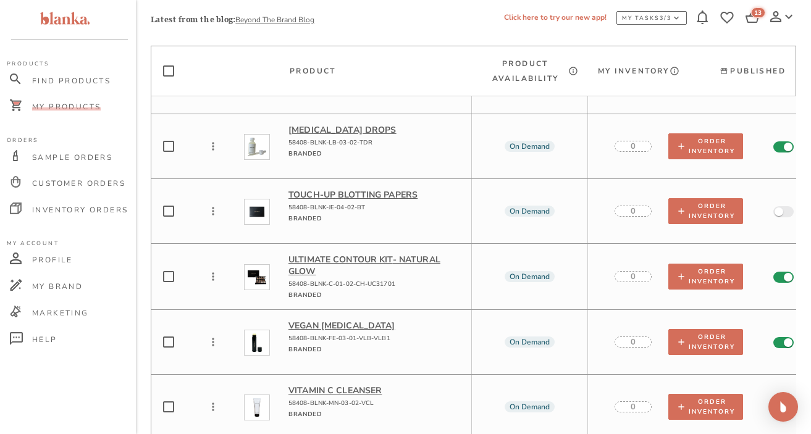
scroll to position [12258, 0]
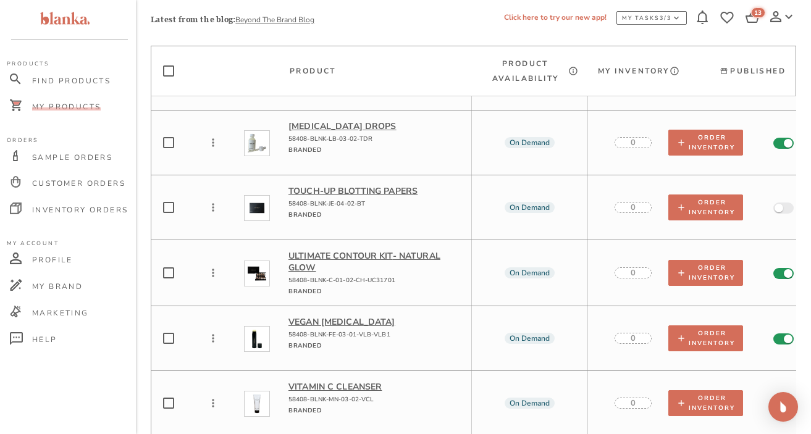
click at [326, 316] on p "Vegan [MEDICAL_DATA]" at bounding box center [375, 322] width 173 height 12
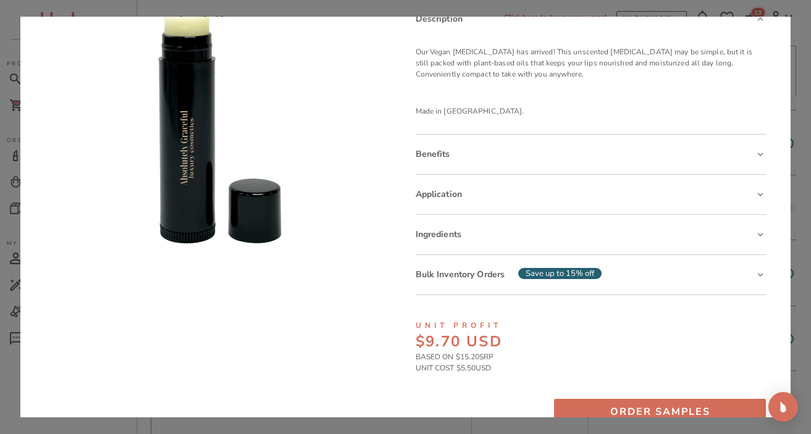
scroll to position [134, 0]
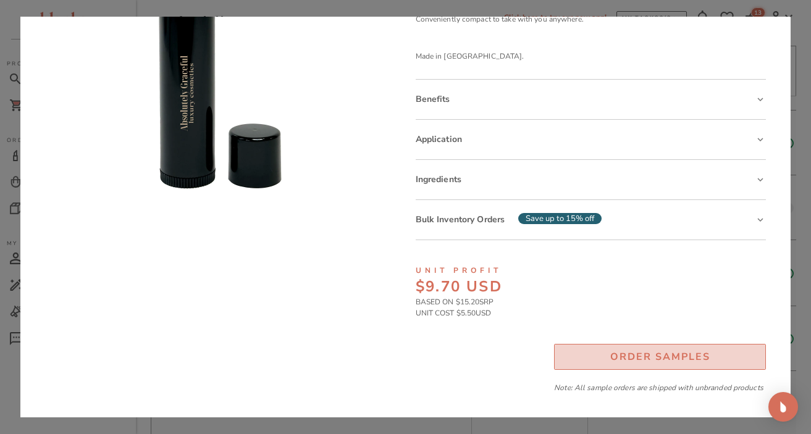
click at [639, 356] on div "Order Samples" at bounding box center [661, 357] width 100 height 17
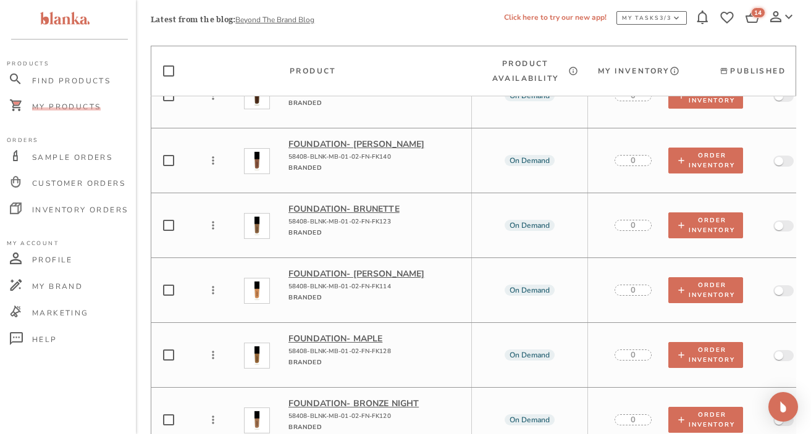
scroll to position [13743, 0]
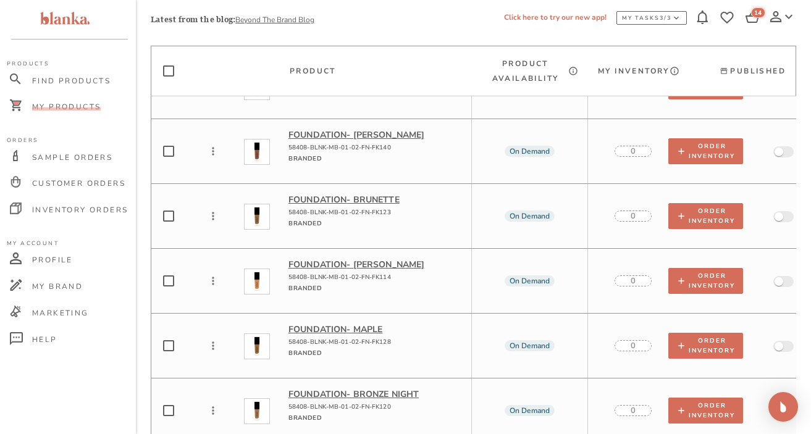
click at [343, 324] on p "Foundation - Maple" at bounding box center [375, 330] width 173 height 12
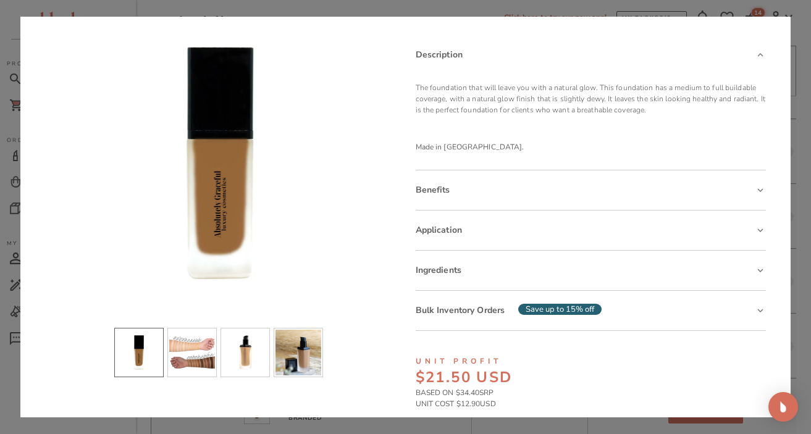
scroll to position [48, 0]
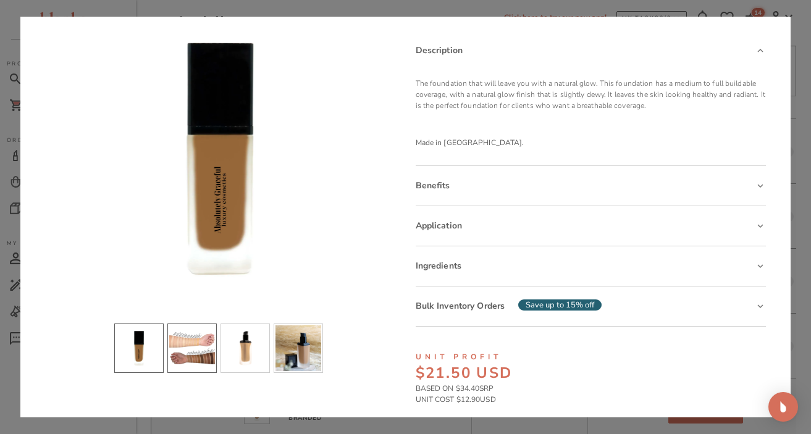
click at [193, 350] on li "slide item 2" at bounding box center [191, 348] width 49 height 49
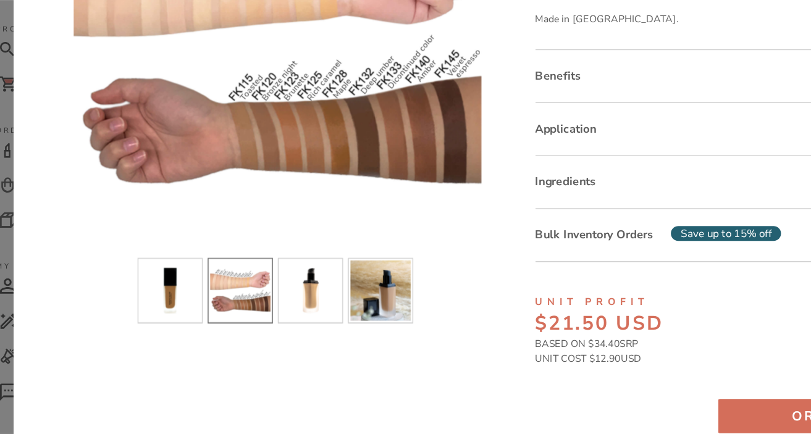
scroll to position [0, 0]
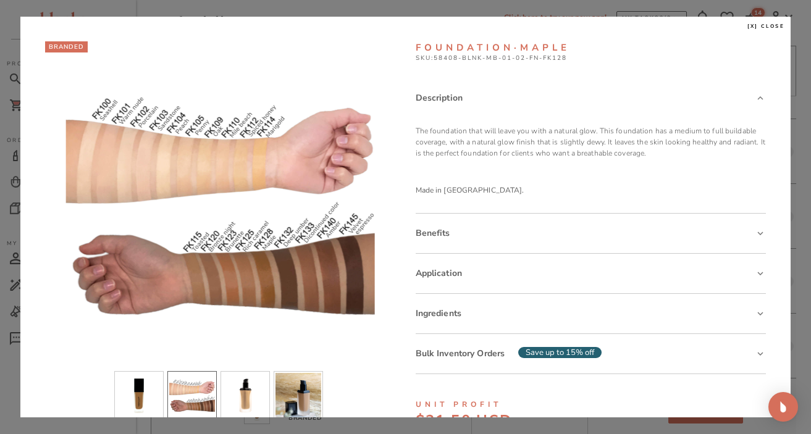
click at [747, 28] on span "[x] close" at bounding box center [767, 26] width 38 height 7
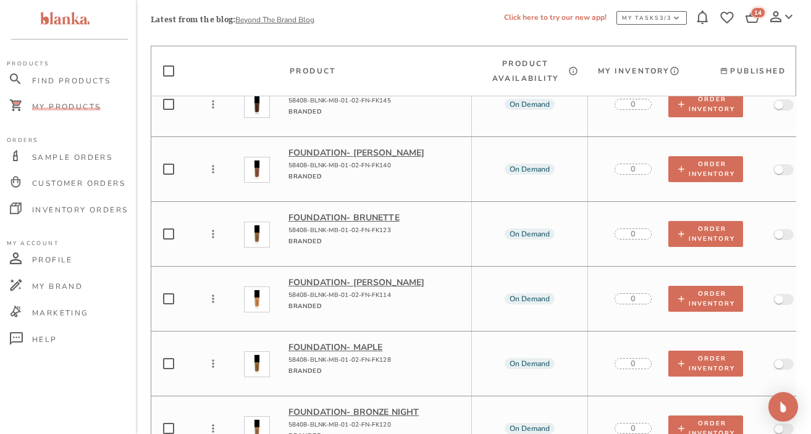
scroll to position [13755, 0]
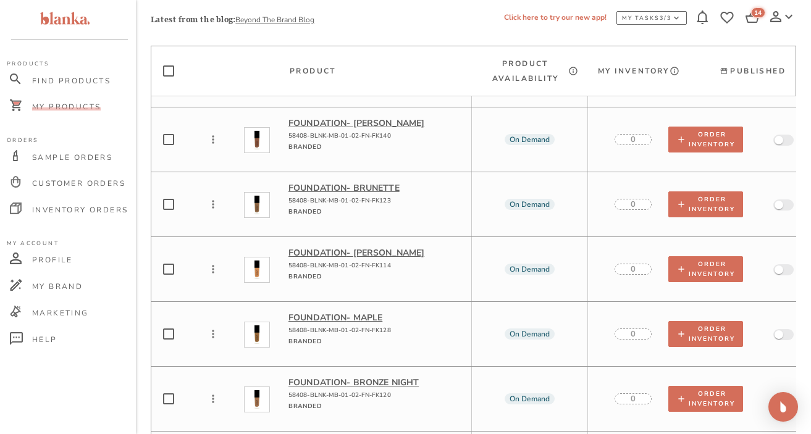
click at [346, 247] on p "Foundation - Marigold" at bounding box center [375, 253] width 173 height 12
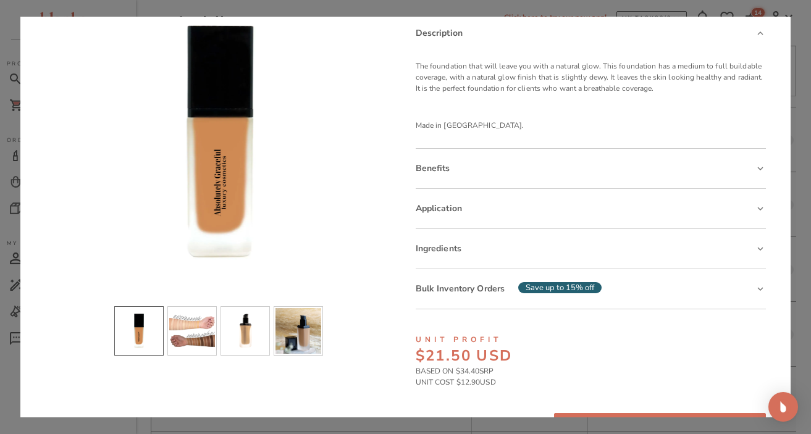
scroll to position [67, 0]
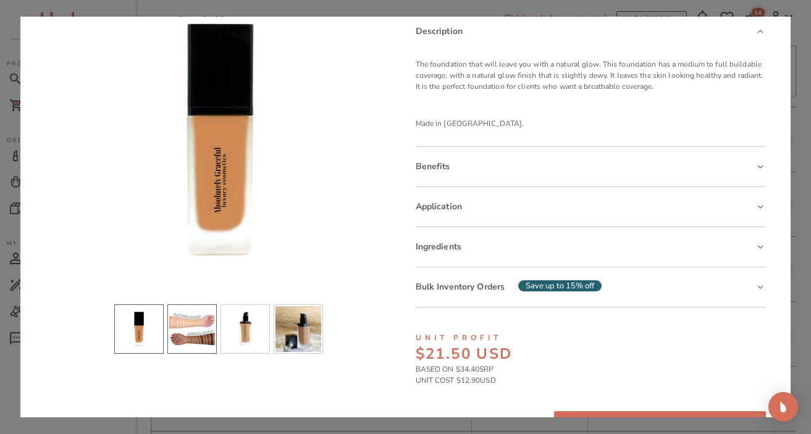
click at [185, 339] on li "slide item 2" at bounding box center [191, 329] width 49 height 49
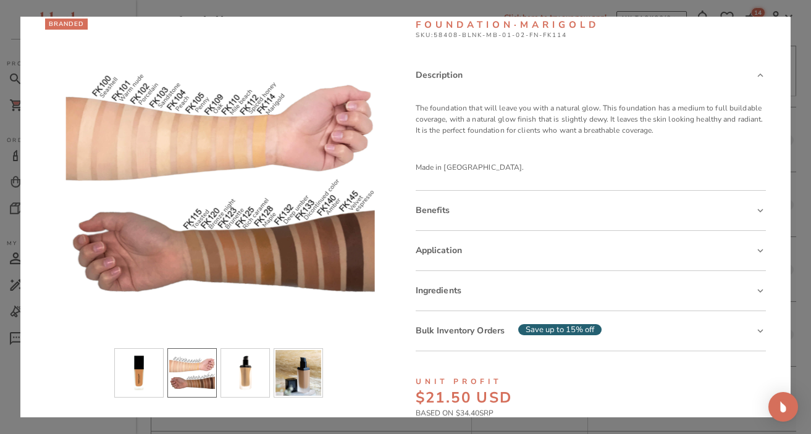
scroll to position [0, 0]
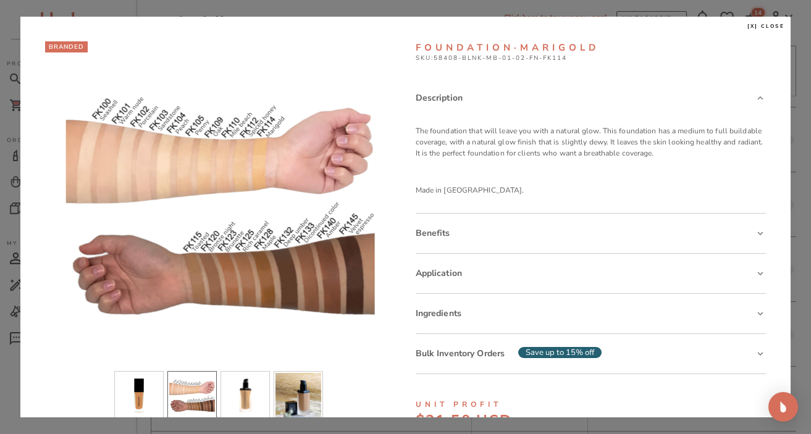
click at [704, 233] on div "Benefits" at bounding box center [586, 233] width 340 height 13
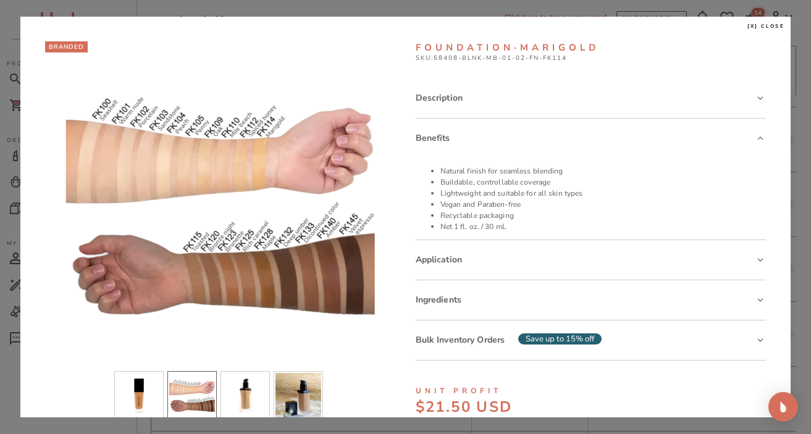
click at [631, 95] on div "Description" at bounding box center [586, 97] width 340 height 13
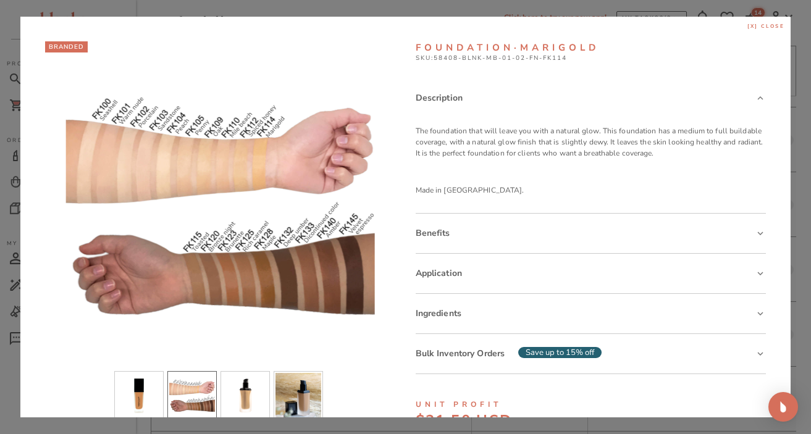
click at [747, 23] on span "[x] close" at bounding box center [767, 26] width 38 height 7
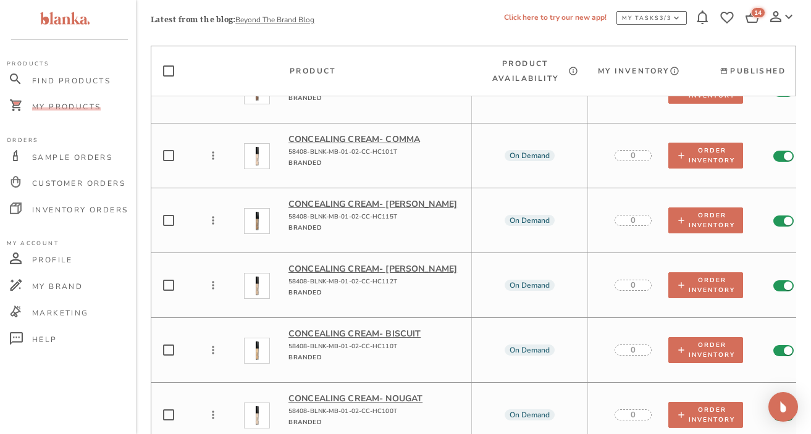
scroll to position [15622, 0]
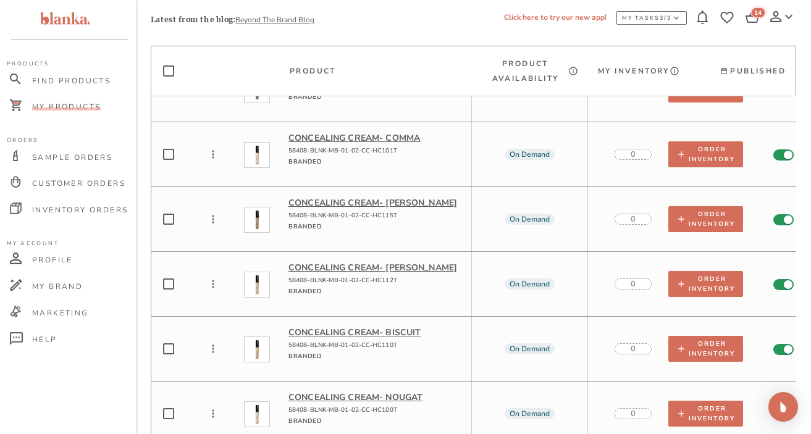
click at [375, 327] on p "Concealing Cream - Biscuit" at bounding box center [375, 333] width 173 height 12
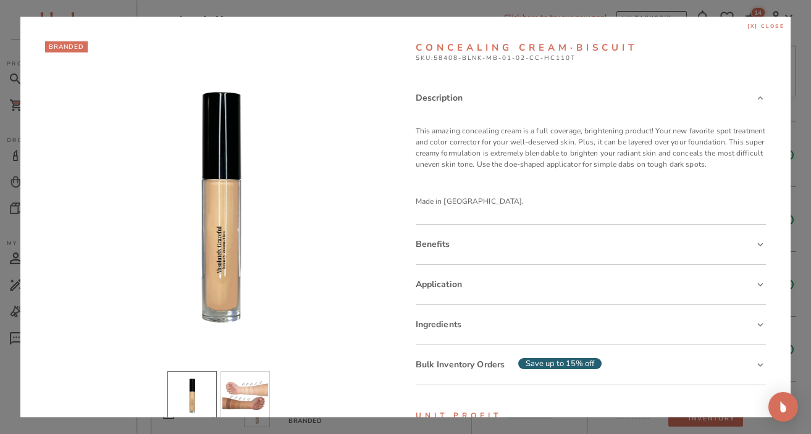
click at [747, 24] on span "[x] close" at bounding box center [767, 26] width 38 height 7
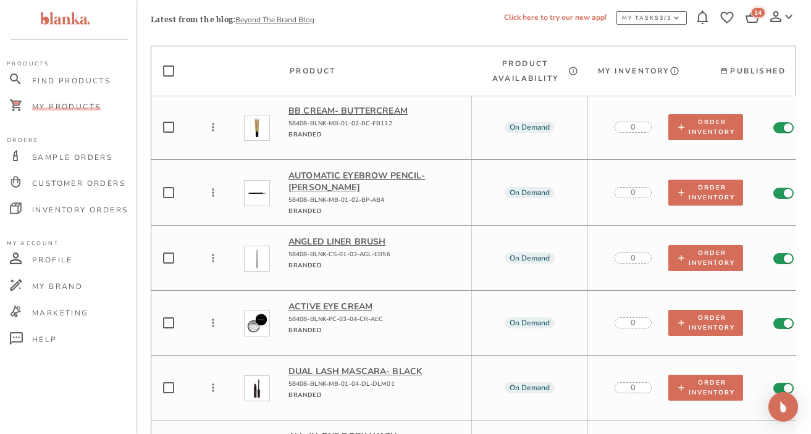
scroll to position [17505, 0]
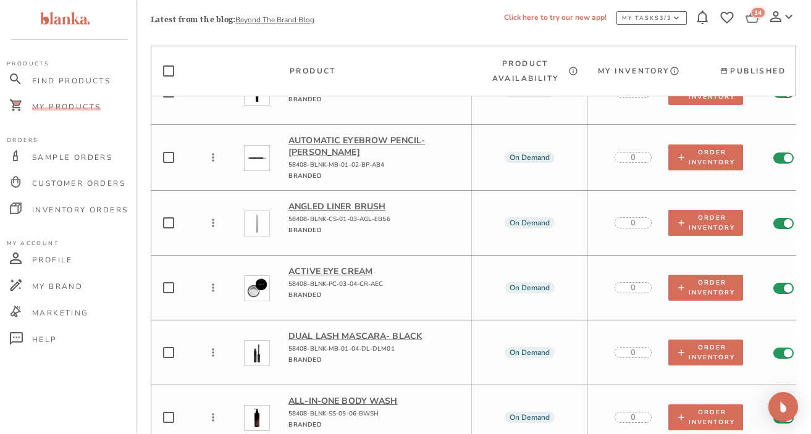
click at [747, 16] on div "14" at bounding box center [758, 12] width 14 height 11
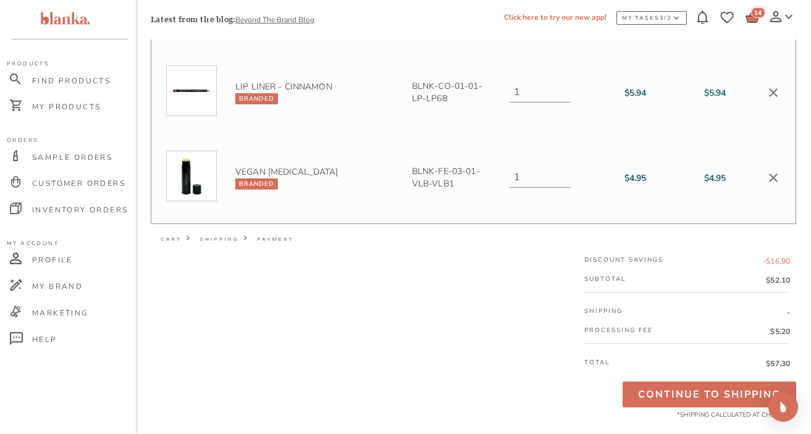
scroll to position [1152, 0]
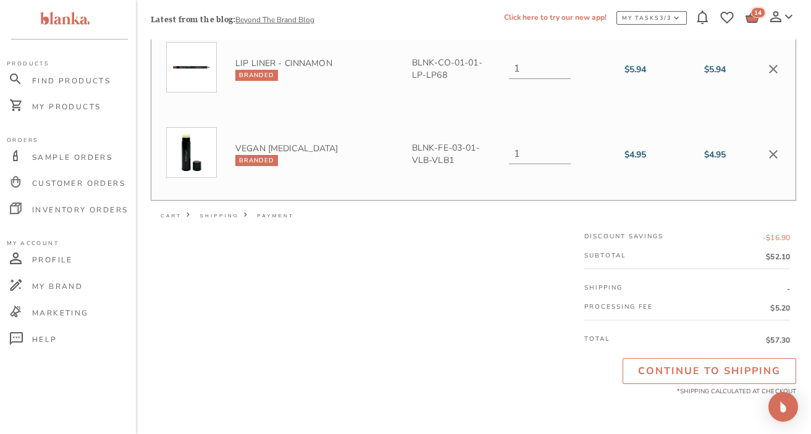
click at [722, 367] on div "Continue To Shipping" at bounding box center [709, 371] width 143 height 17
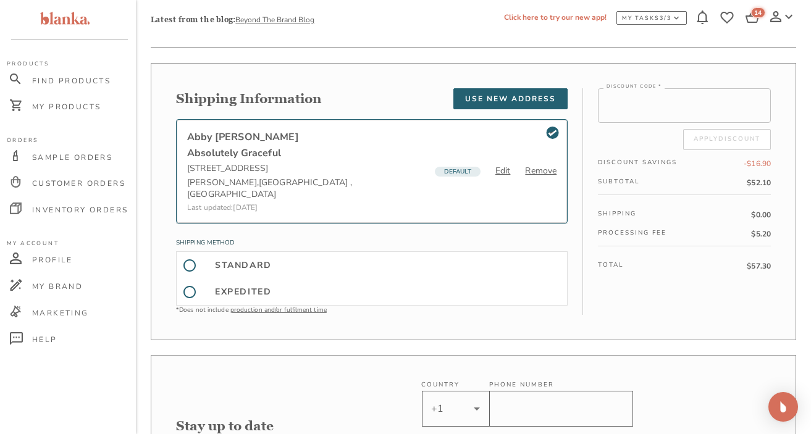
scroll to position [42, 0]
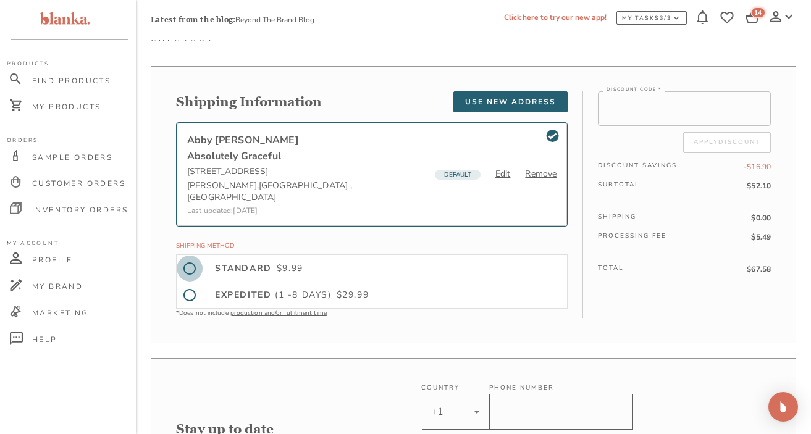
click at [190, 256] on input "Standard $ 9.99" at bounding box center [190, 269] width 26 height 26
radio input "true"
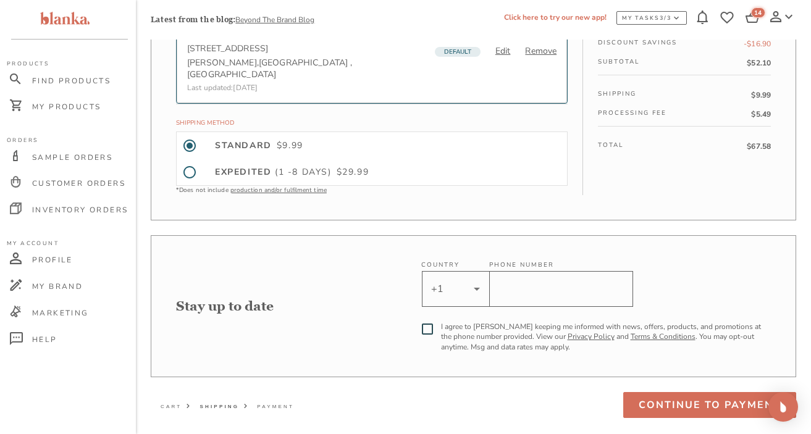
scroll to position [180, 0]
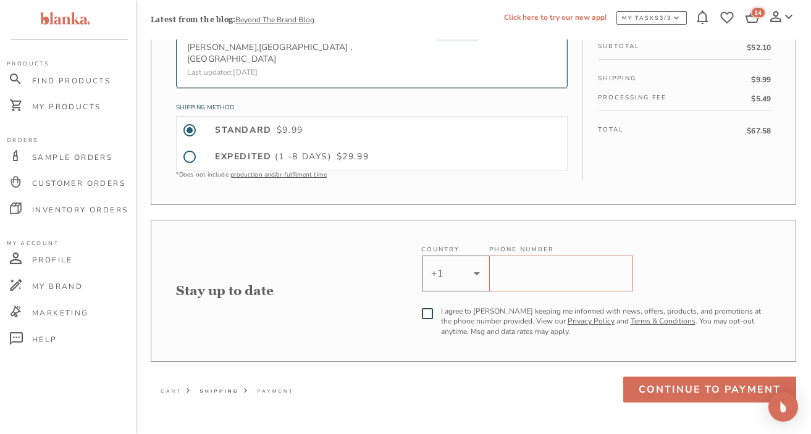
click at [544, 265] on input "mobile-number" at bounding box center [561, 274] width 144 height 36
type input "9794929889"
click at [483, 362] on div "Checkout Shipping Information Use new Address [PERSON_NAME] Absolutely Graceful…" at bounding box center [474, 149] width 646 height 508
click at [425, 307] on input "checkbox" at bounding box center [427, 314] width 15 height 15
checkbox input "true"
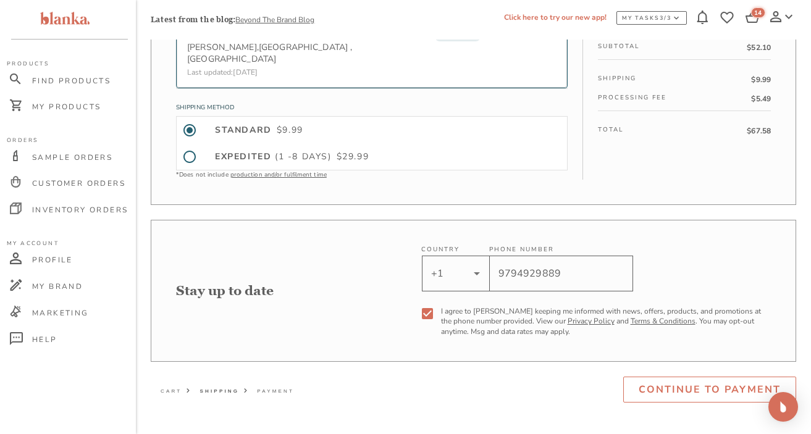
click at [682, 381] on div "Continue To Payment" at bounding box center [710, 389] width 142 height 17
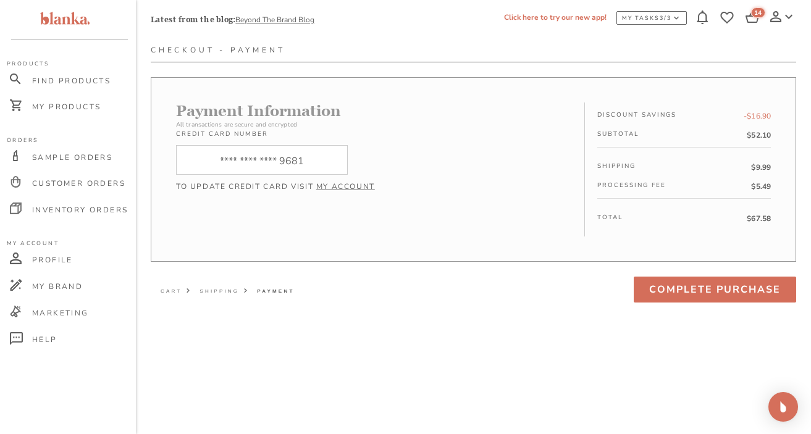
scroll to position [31, 0]
click at [310, 159] on div "**** **** **** 9681" at bounding box center [262, 160] width 172 height 30
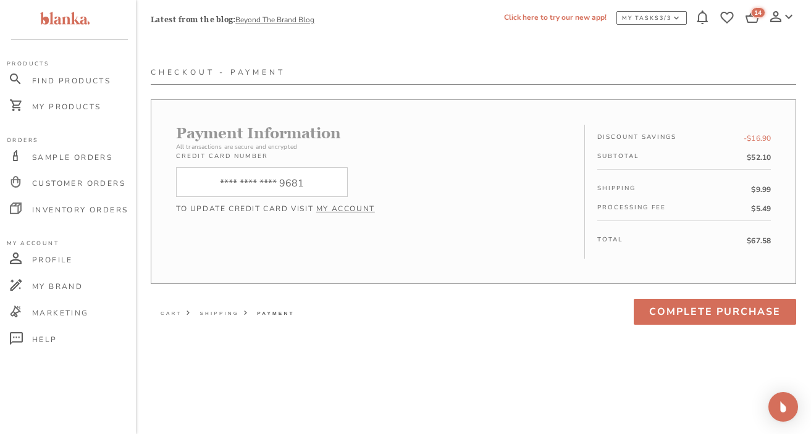
scroll to position [10, 0]
click at [344, 205] on link "My Account" at bounding box center [345, 208] width 59 height 10
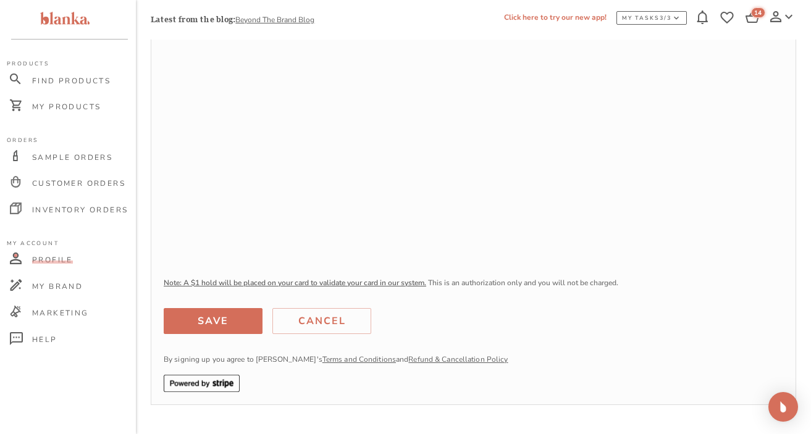
scroll to position [220, 0]
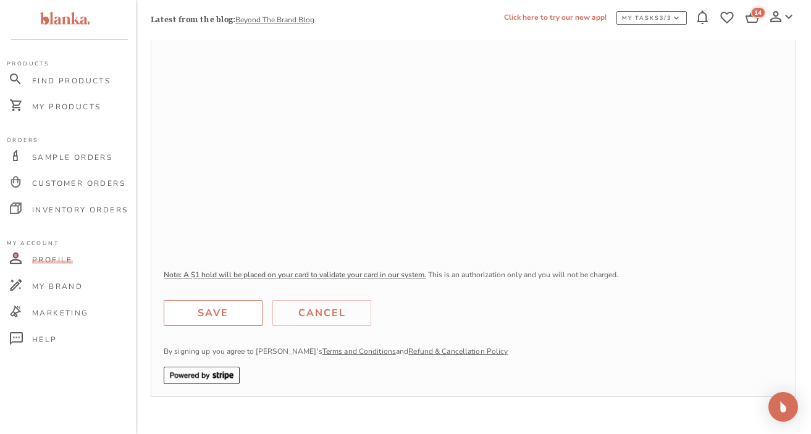
click at [226, 310] on div "Save" at bounding box center [213, 313] width 31 height 17
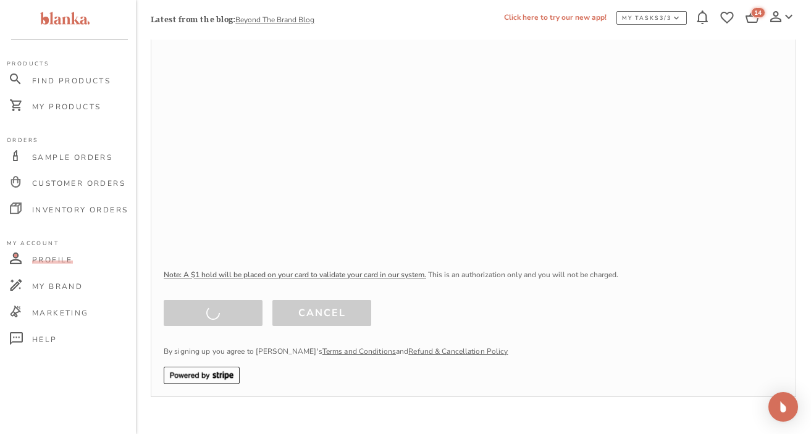
scroll to position [31, 0]
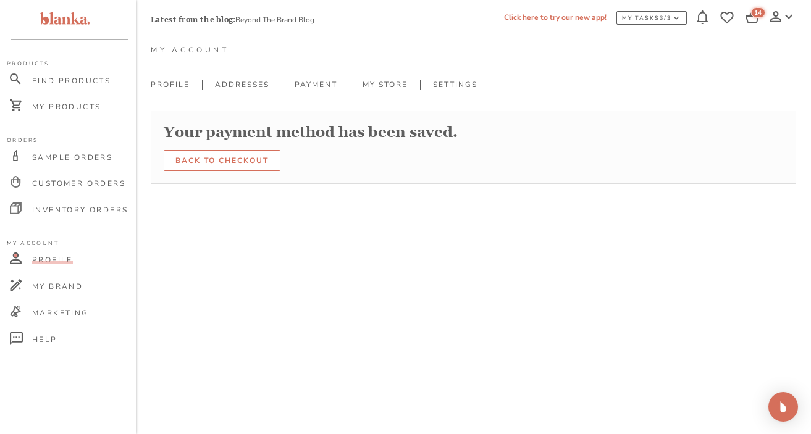
click at [222, 163] on div "Back to checkout" at bounding box center [222, 160] width 93 height 13
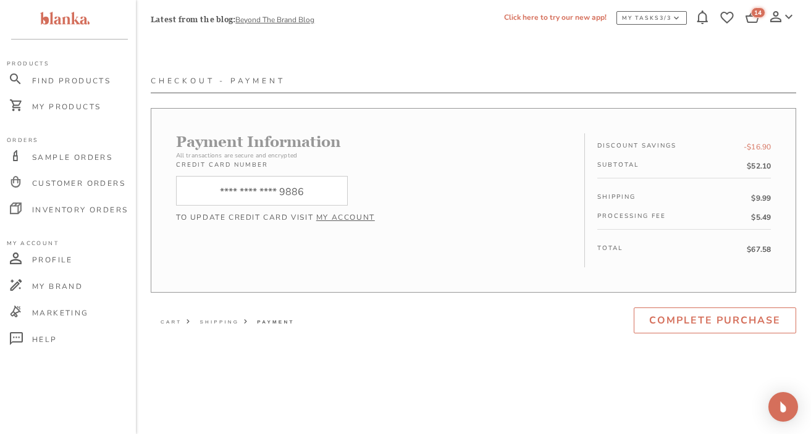
click at [716, 322] on div "Complete Purchase" at bounding box center [716, 320] width 132 height 17
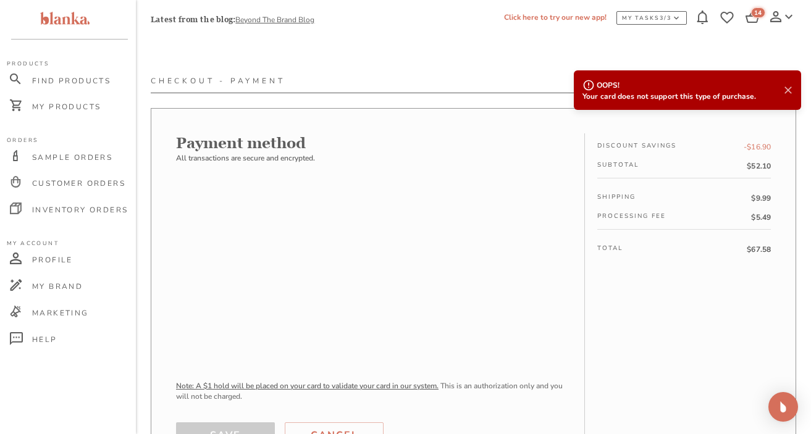
click at [747, 92] on icon at bounding box center [788, 90] width 12 height 12
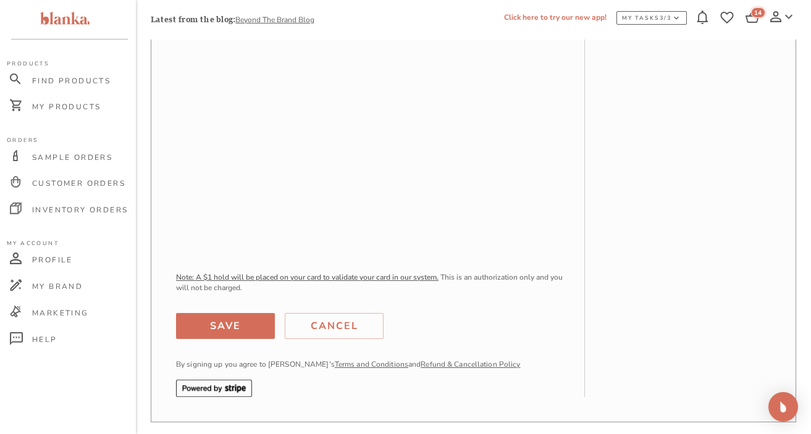
scroll to position [287, 0]
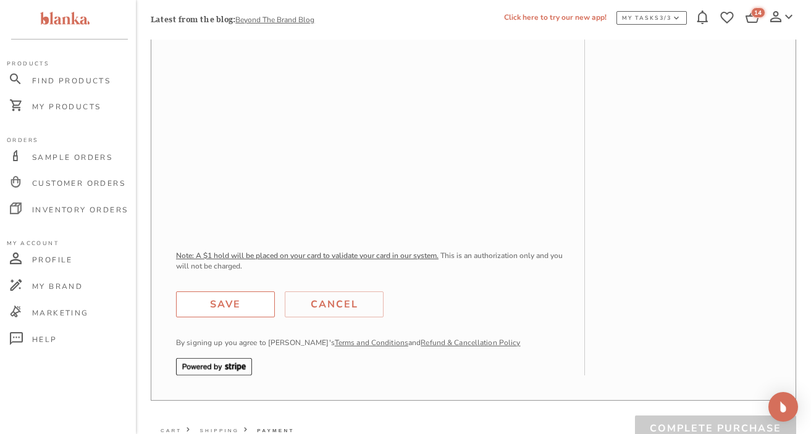
click at [224, 304] on div "Save" at bounding box center [225, 304] width 31 height 17
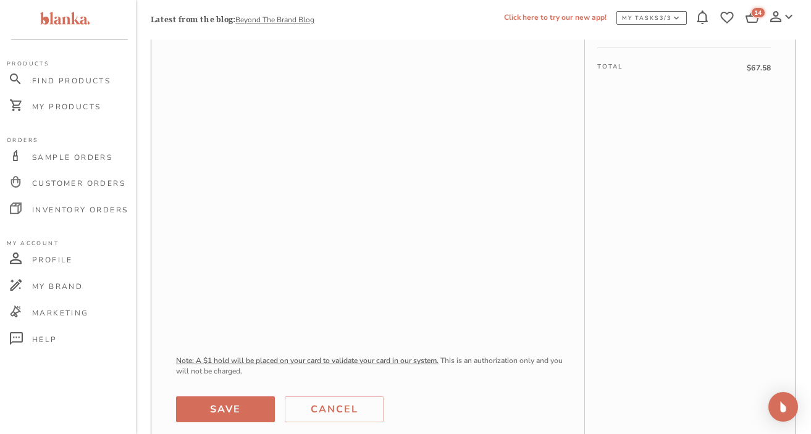
scroll to position [339, 0]
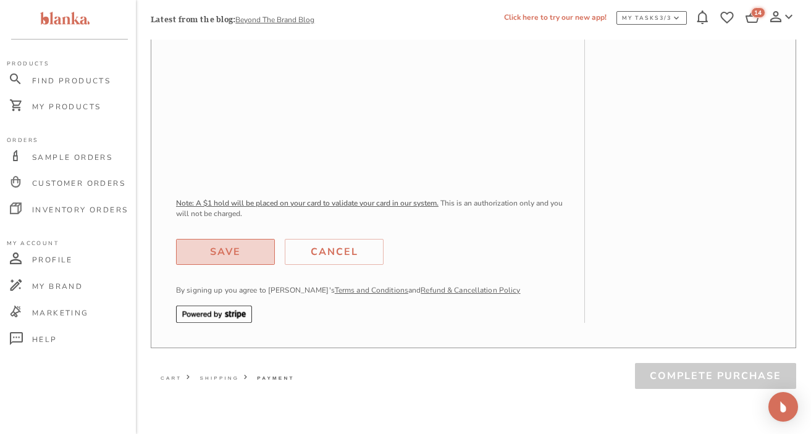
click at [260, 246] on button "Save" at bounding box center [225, 252] width 99 height 26
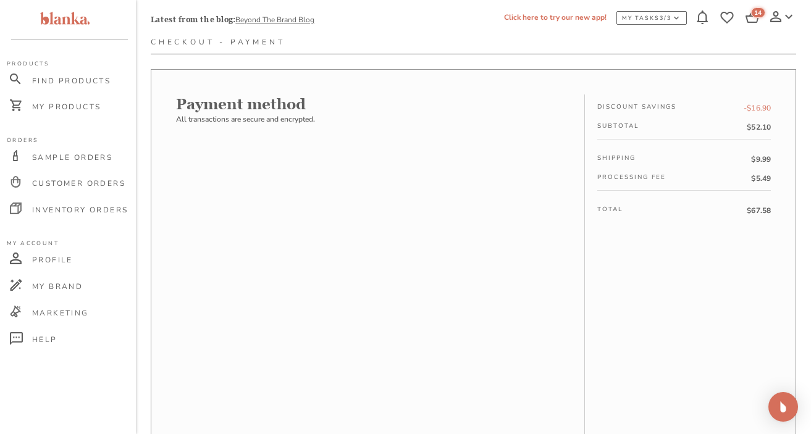
scroll to position [0, 0]
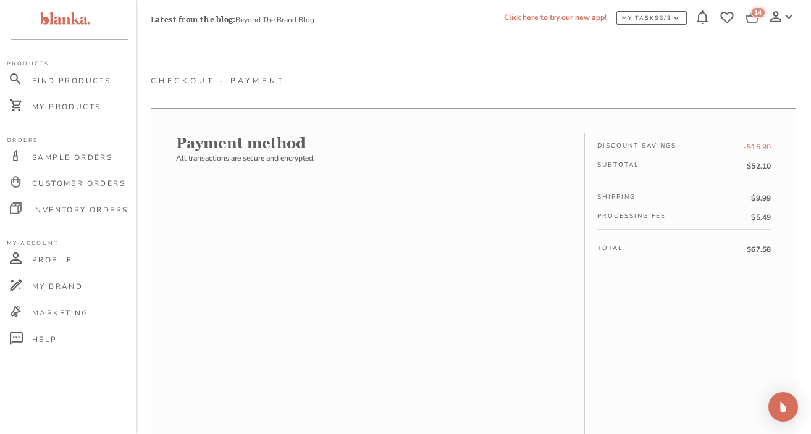
click at [747, 16] on div "14" at bounding box center [758, 12] width 14 height 11
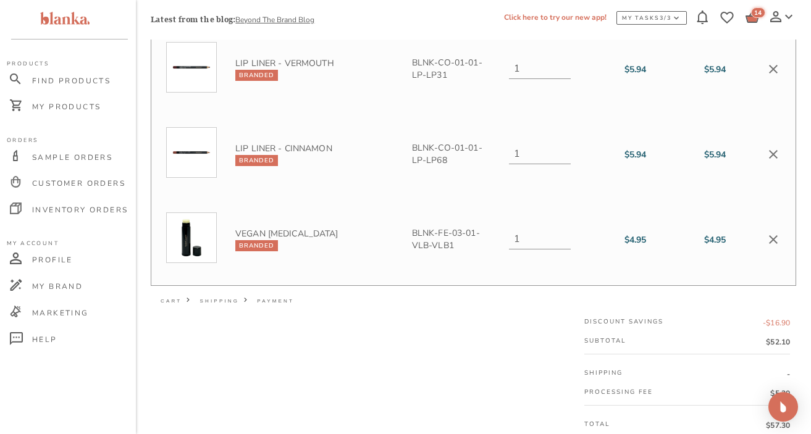
scroll to position [1154, 0]
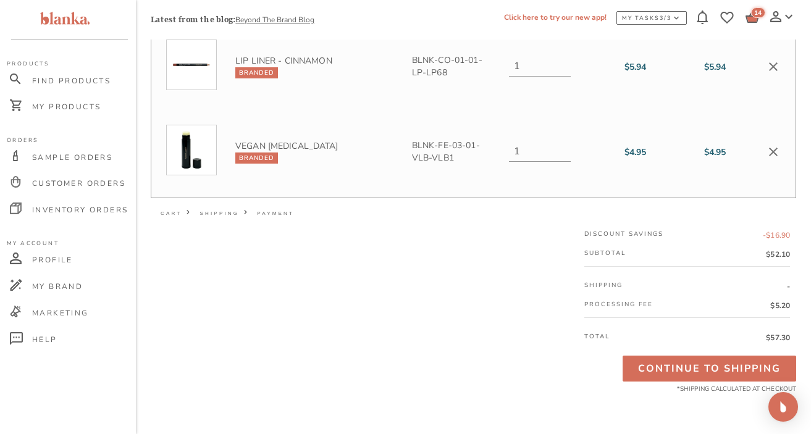
click at [667, 366] on div "Continue To Shipping" at bounding box center [709, 368] width 143 height 17
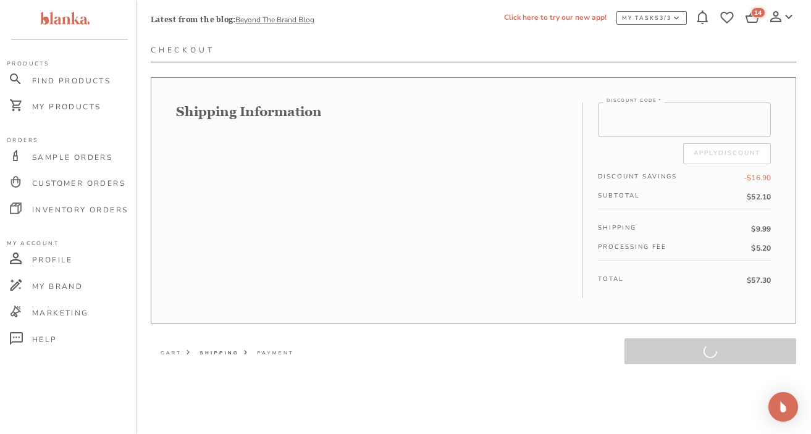
scroll to position [31, 0]
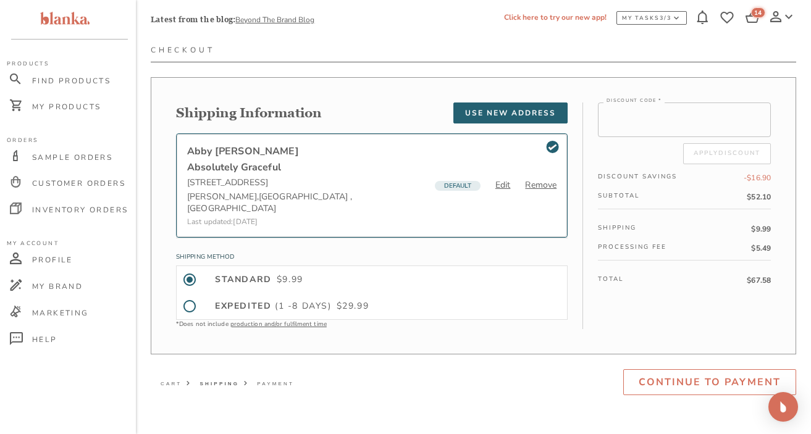
click at [674, 374] on div "Continue To Payment" at bounding box center [710, 382] width 142 height 17
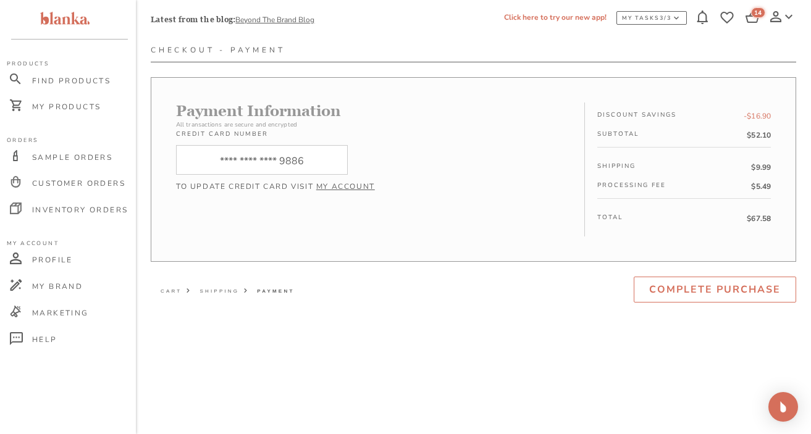
click at [671, 287] on div "Complete Purchase" at bounding box center [716, 289] width 132 height 17
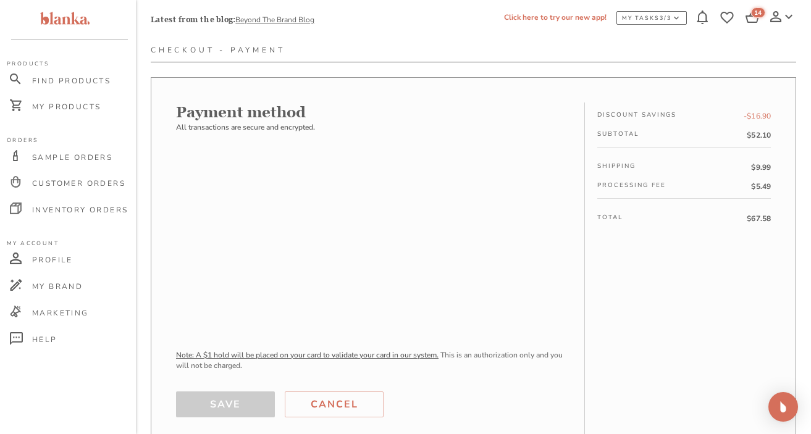
click at [159, 246] on div "Payment method All transactions are secure and encrypted. Note: A $1 hold will …" at bounding box center [474, 289] width 646 height 424
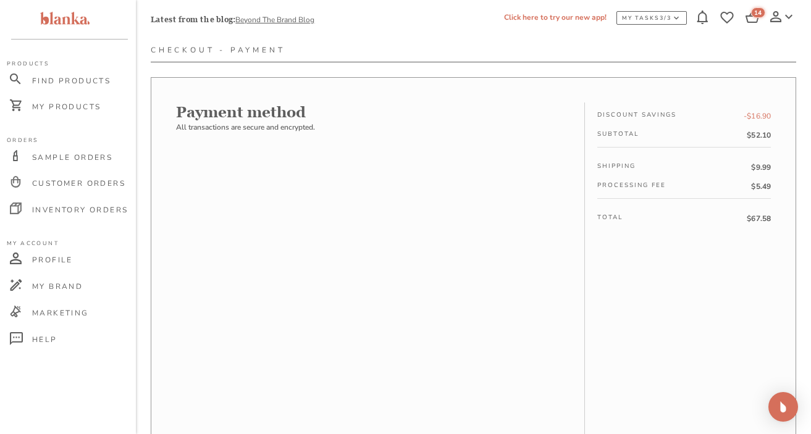
click at [583, 255] on div "Payment method All transactions are secure and encrypted. Note: A $1 hold will …" at bounding box center [380, 367] width 409 height 529
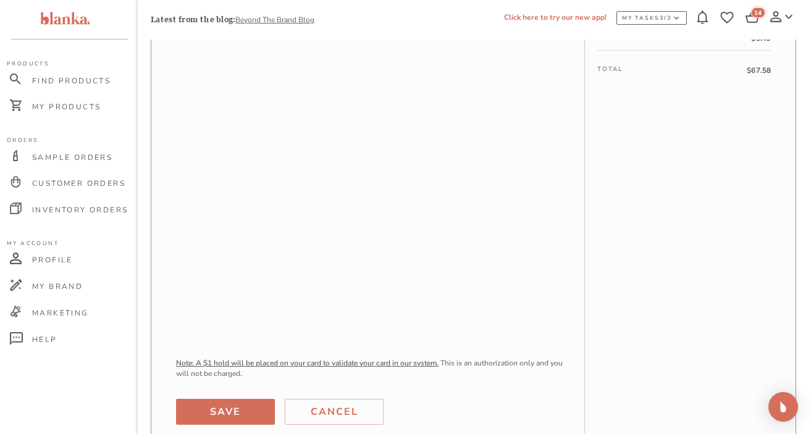
scroll to position [182, 0]
click at [171, 286] on div "Payment method All transactions are secure and encrypted. Note: A $1 hold will …" at bounding box center [474, 216] width 646 height 580
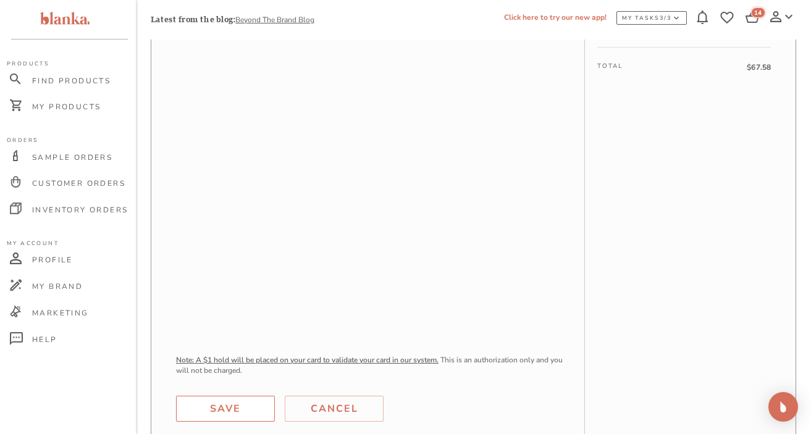
click at [223, 407] on div "Save" at bounding box center [225, 408] width 31 height 17
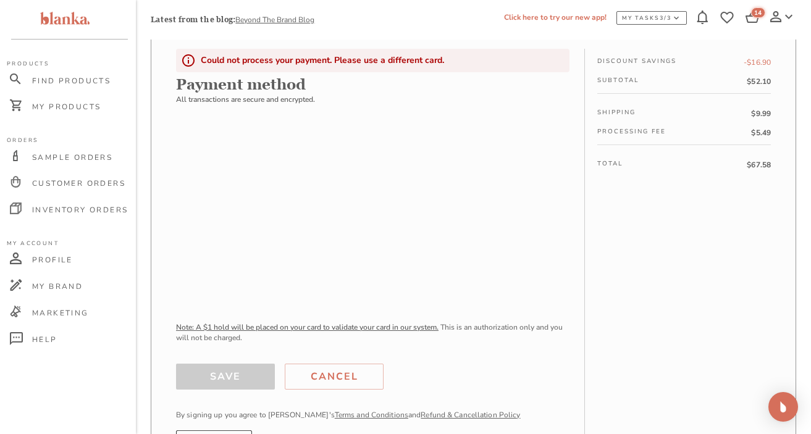
scroll to position [0, 0]
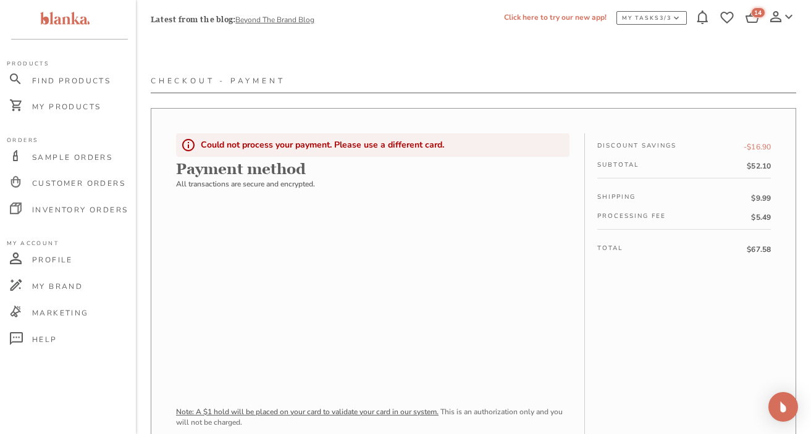
click at [150, 159] on div "Checkout - Payment Could not process your payment. Please use a different card.…" at bounding box center [473, 336] width 675 height 523
click at [56, 105] on span "My Products" at bounding box center [66, 107] width 69 height 10
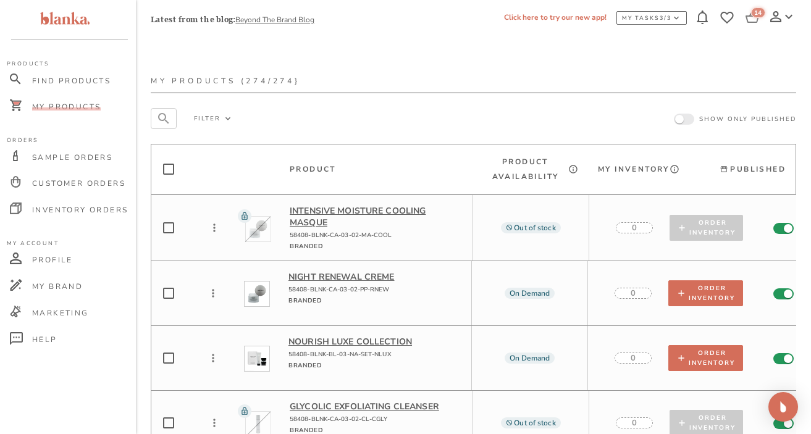
click at [747, 13] on div "14" at bounding box center [758, 12] width 14 height 11
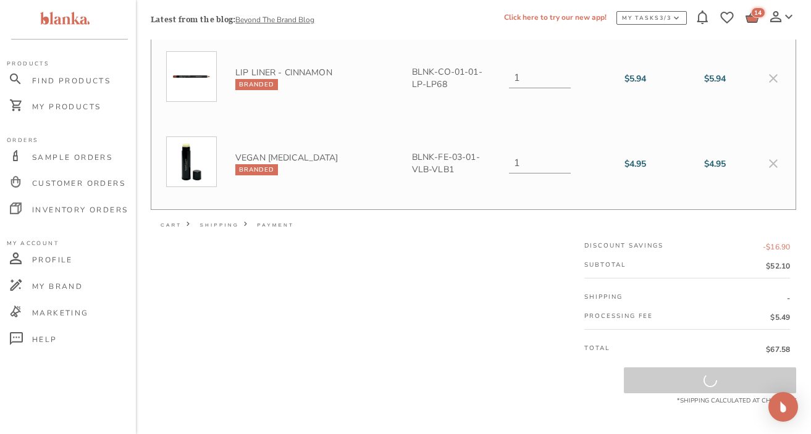
scroll to position [1154, 0]
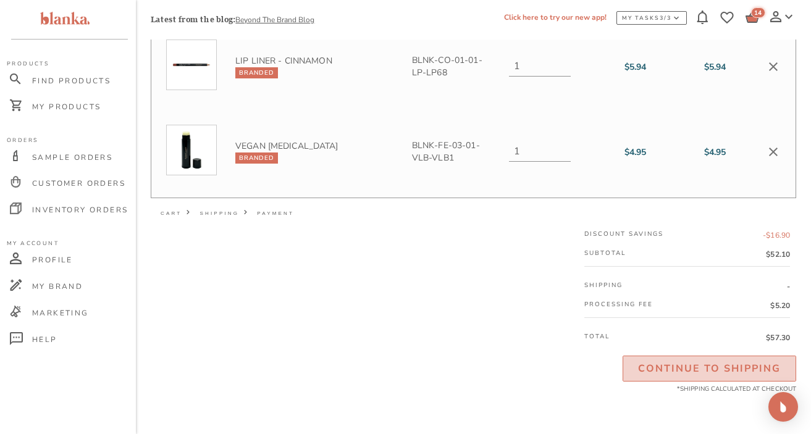
click at [716, 366] on div "Continue To Shipping" at bounding box center [709, 368] width 143 height 17
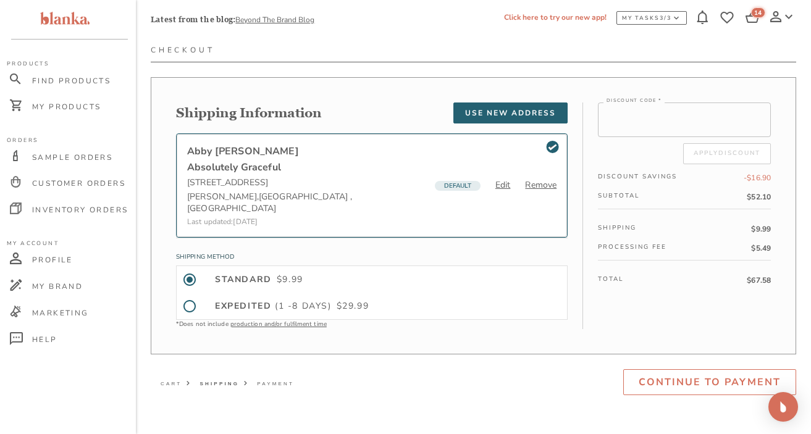
click at [688, 374] on div "Continue To Payment" at bounding box center [710, 382] width 142 height 17
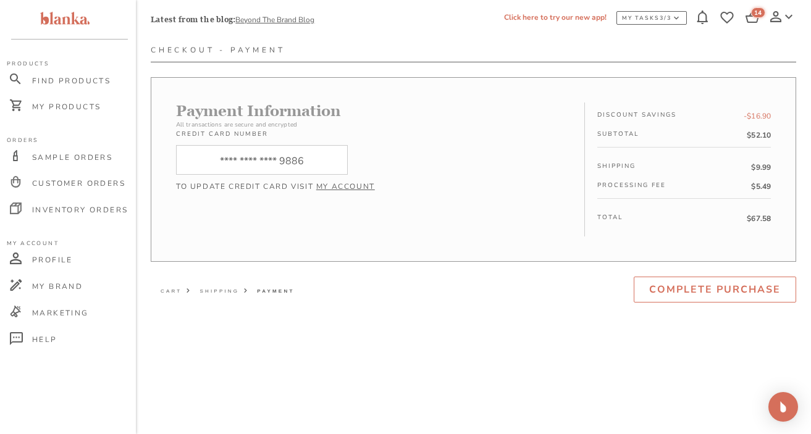
click at [713, 286] on div "Complete Purchase" at bounding box center [716, 289] width 132 height 17
